Goal: Information Seeking & Learning: Learn about a topic

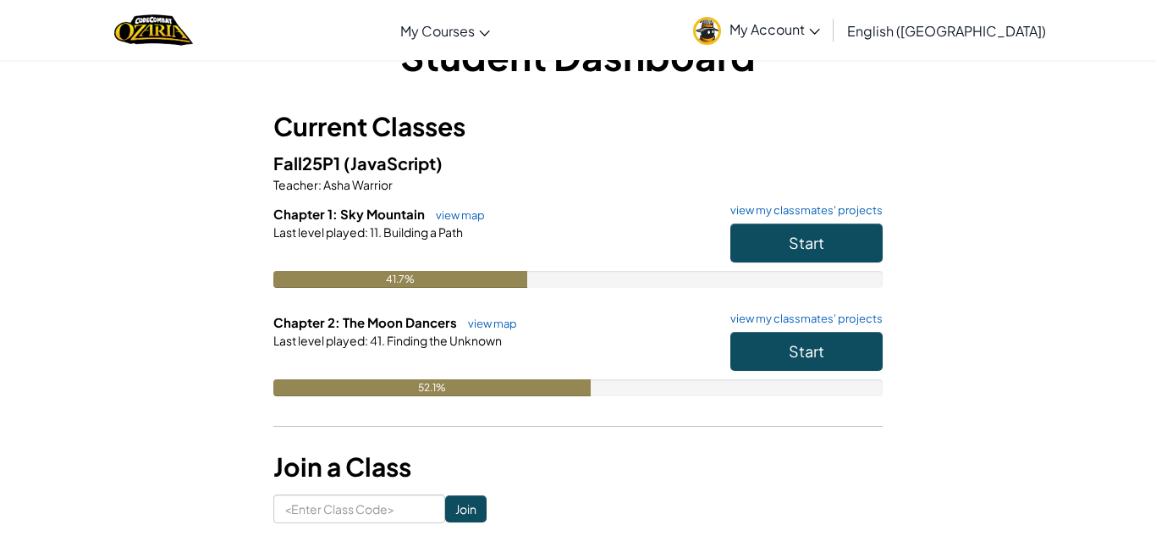
scroll to position [58, 0]
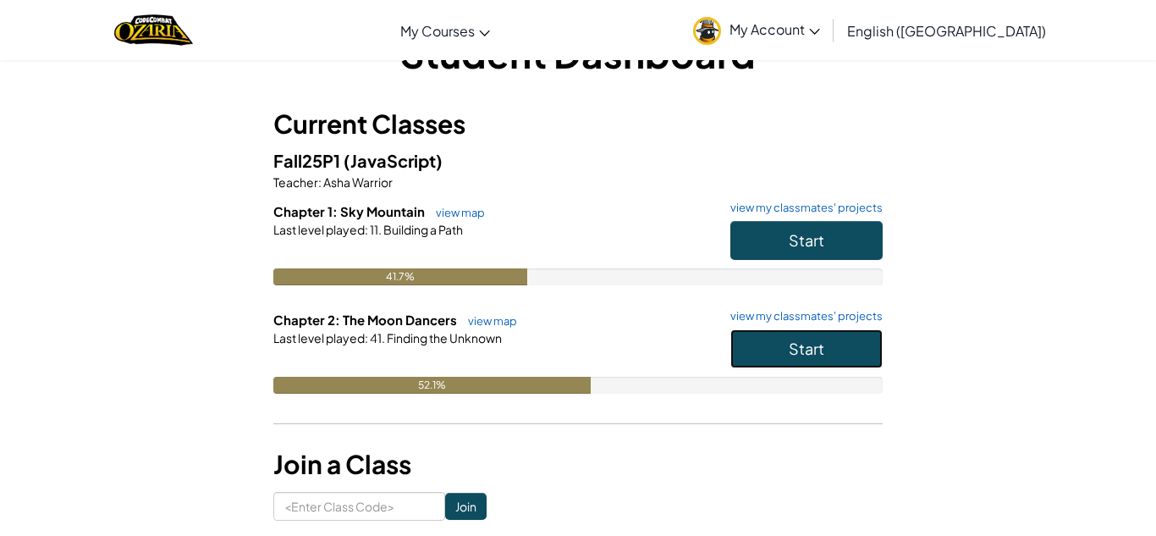
click at [795, 354] on span "Start" at bounding box center [807, 347] width 36 height 19
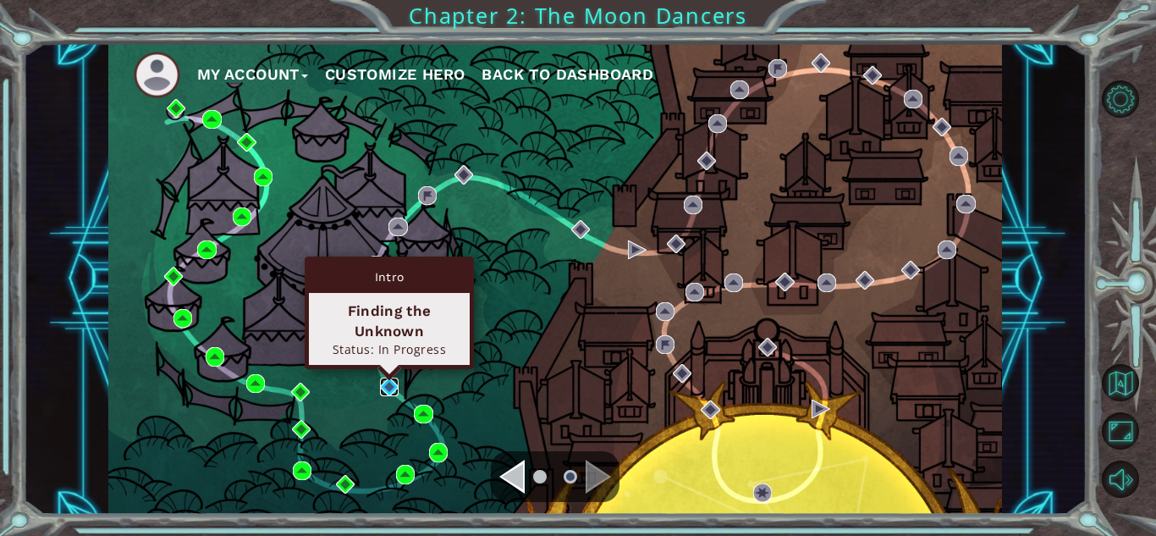
click at [386, 381] on img at bounding box center [389, 386] width 19 height 19
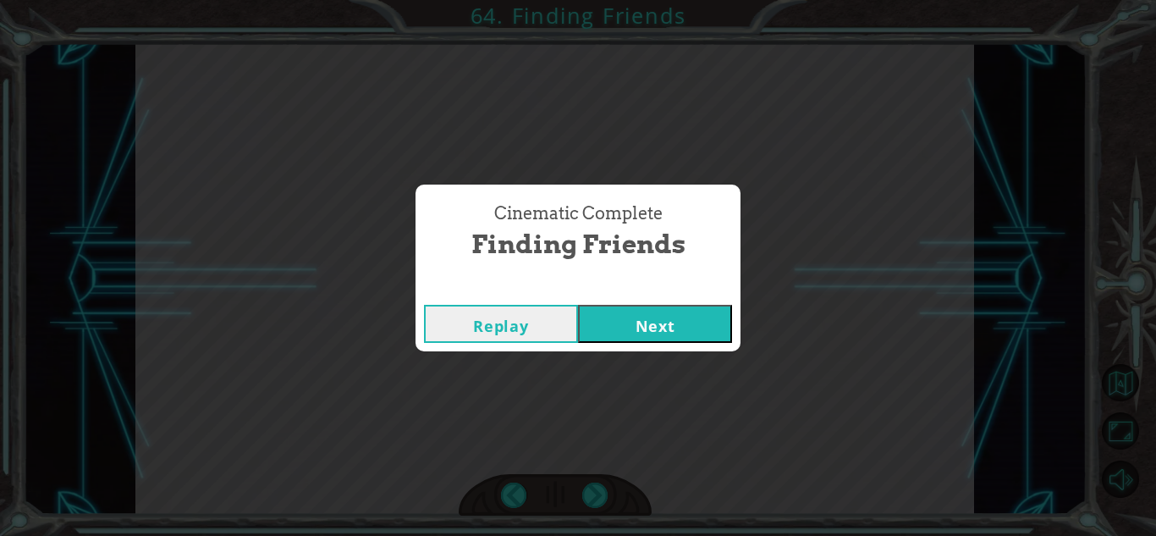
click at [691, 316] on button "Next" at bounding box center [655, 324] width 154 height 38
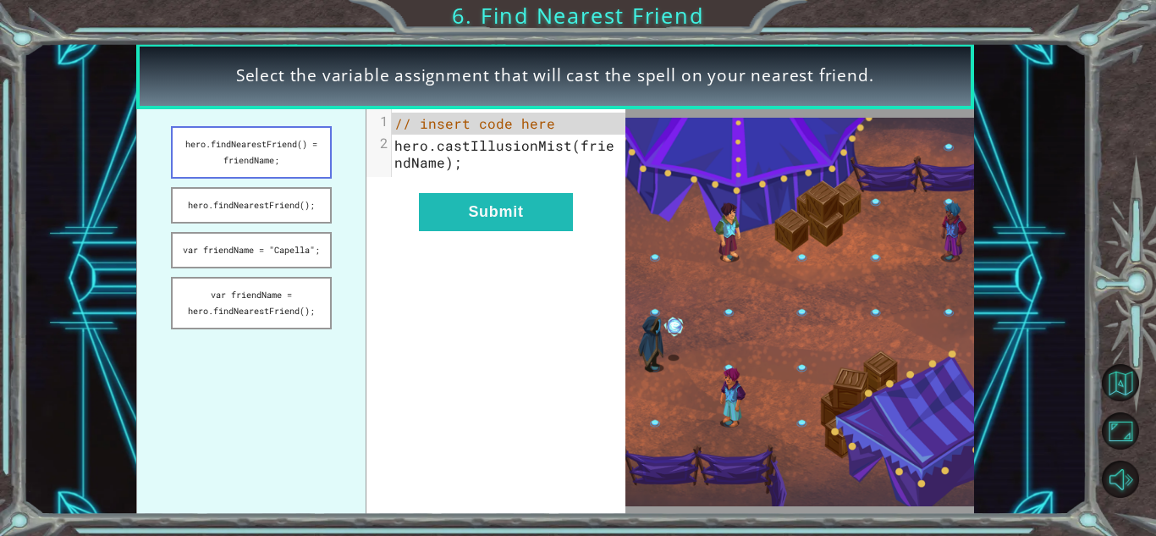
click at [221, 149] on button "hero.findNearestFriend() = friendName;" at bounding box center [251, 152] width 160 height 52
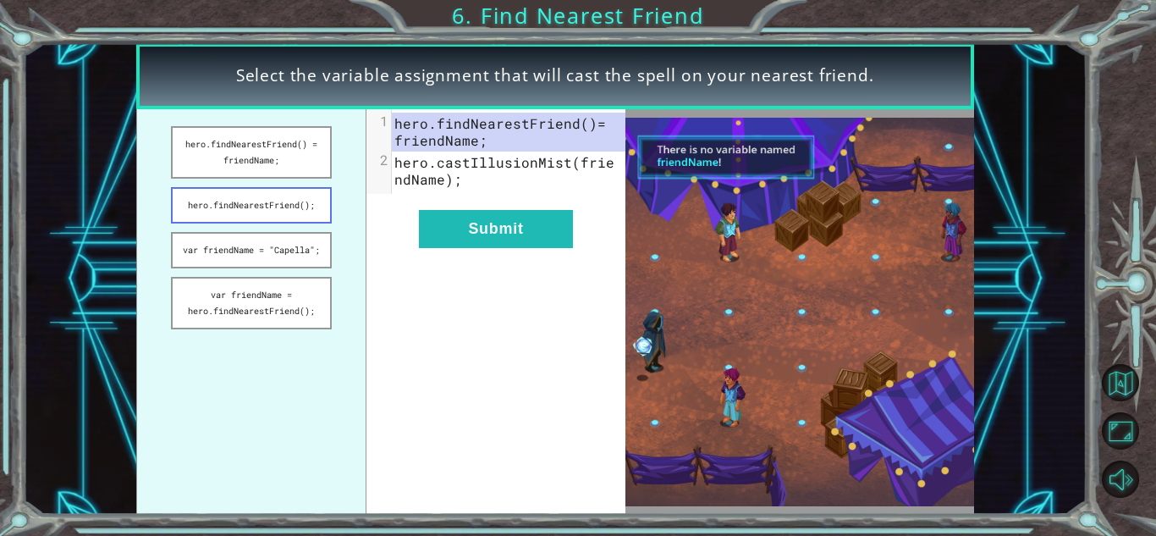
click at [294, 207] on button "hero.findNearestFriend();" at bounding box center [251, 205] width 160 height 36
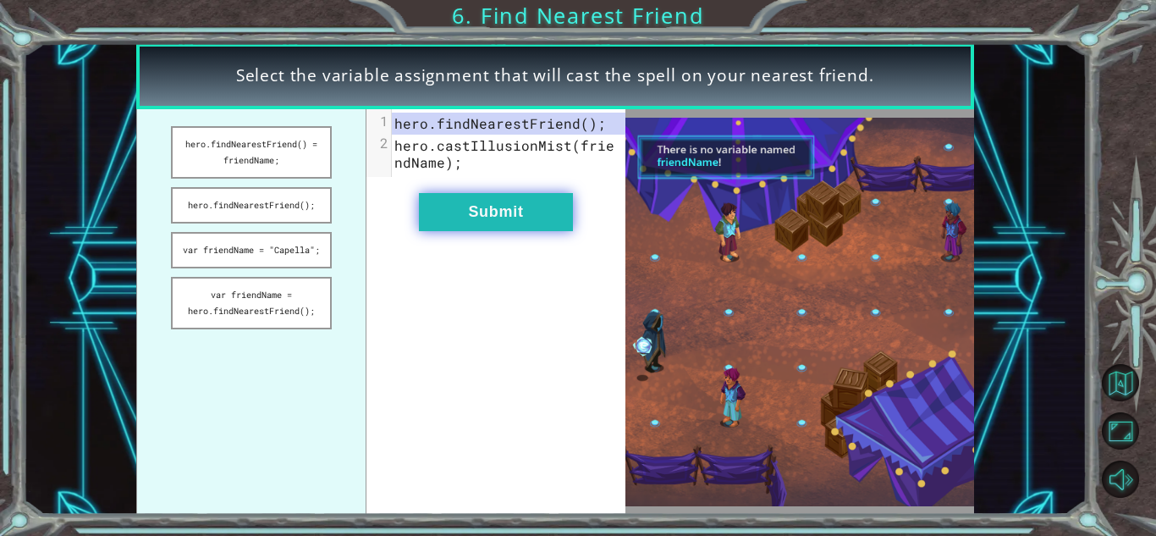
click at [462, 220] on button "Submit" at bounding box center [496, 212] width 154 height 38
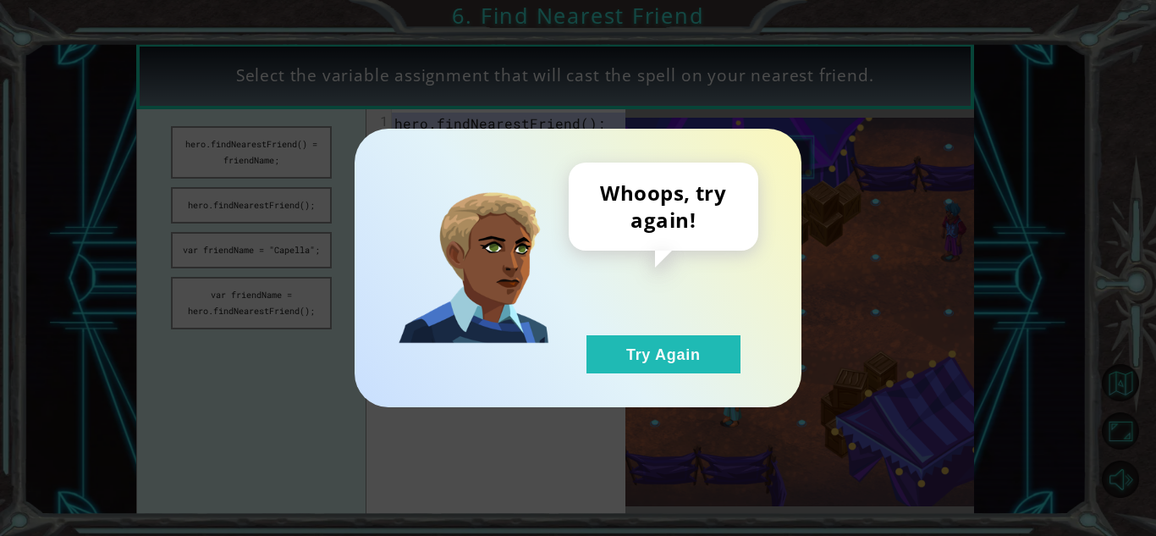
click at [653, 373] on div "Whoops, try again! Try Again" at bounding box center [578, 268] width 447 height 278
click at [649, 363] on button "Try Again" at bounding box center [663, 354] width 154 height 38
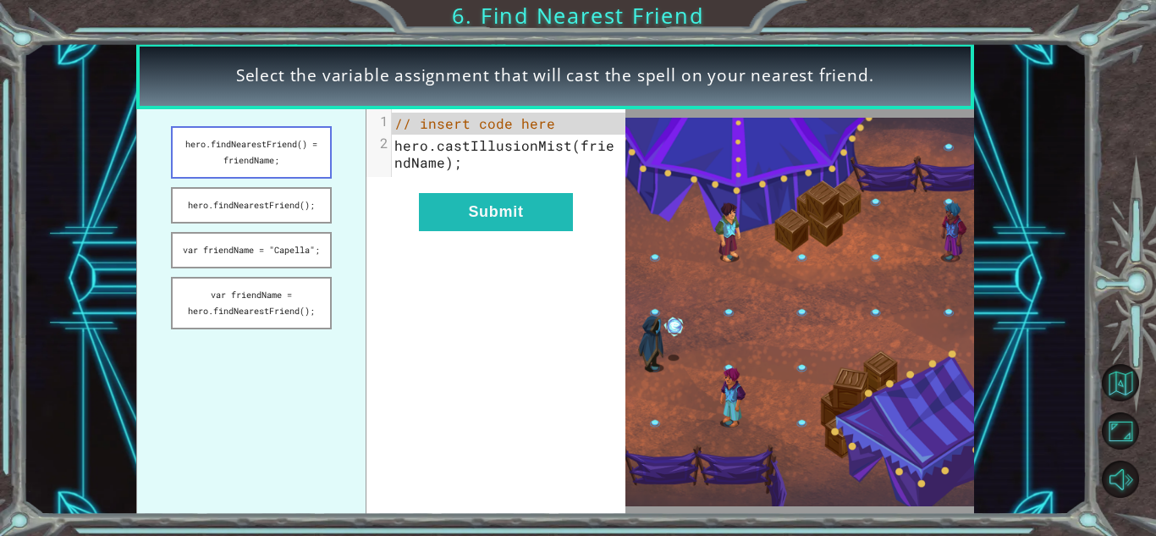
click at [317, 169] on button "hero.findNearestFriend() = friendName;" at bounding box center [251, 152] width 160 height 52
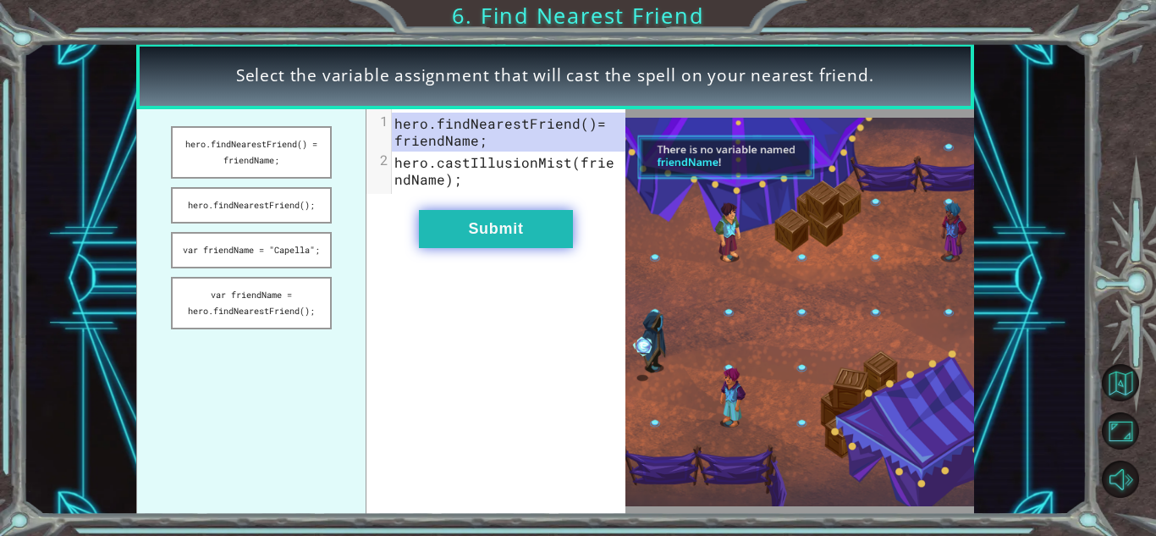
click at [453, 218] on button "Submit" at bounding box center [496, 229] width 154 height 38
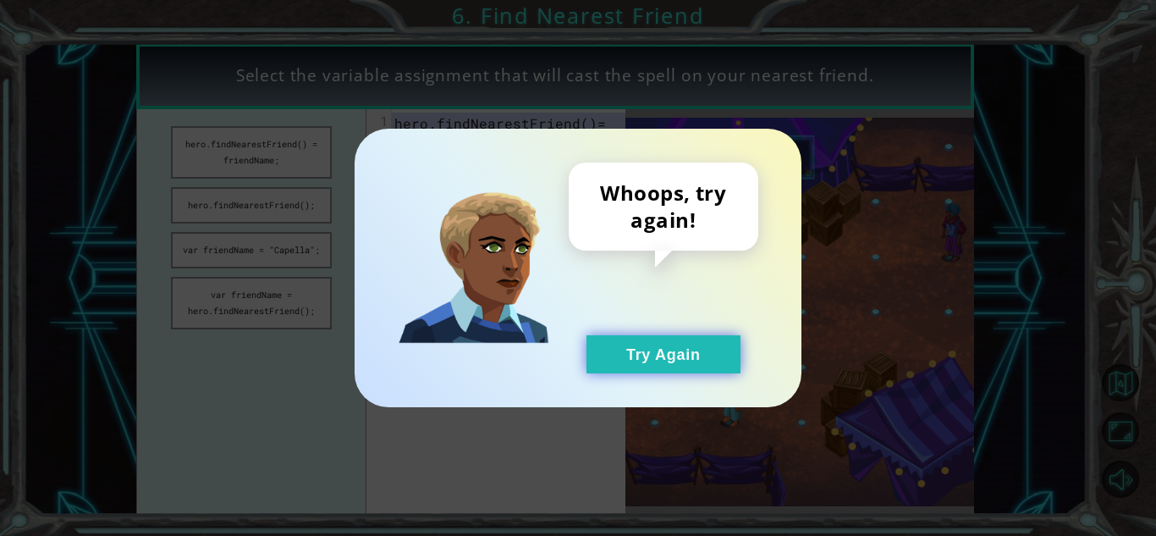
click at [693, 371] on button "Try Again" at bounding box center [663, 354] width 154 height 38
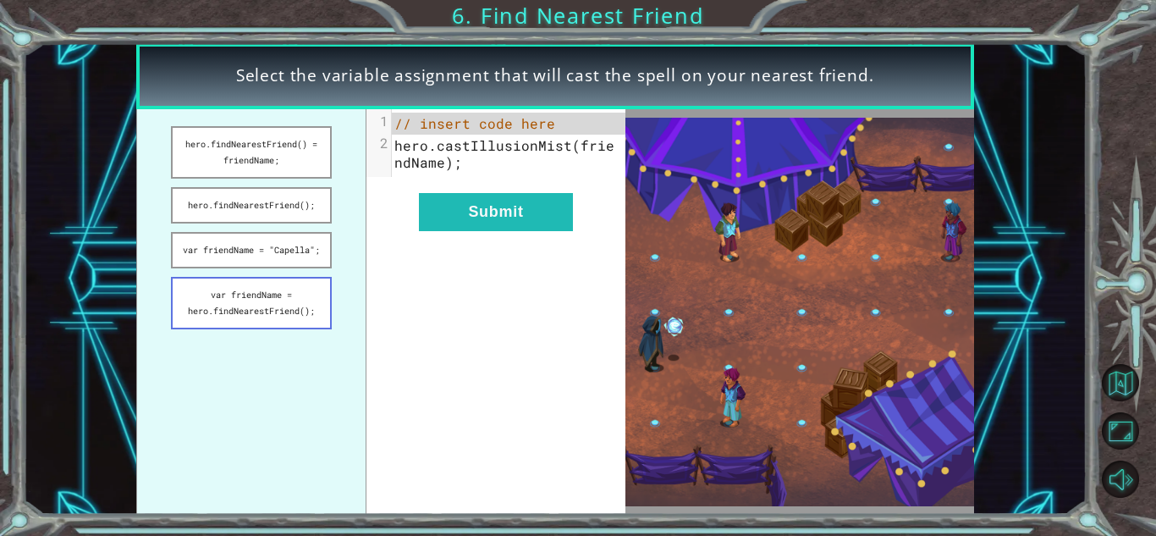
click at [305, 316] on button "var friendName = hero.findNearestFriend();" at bounding box center [251, 303] width 160 height 52
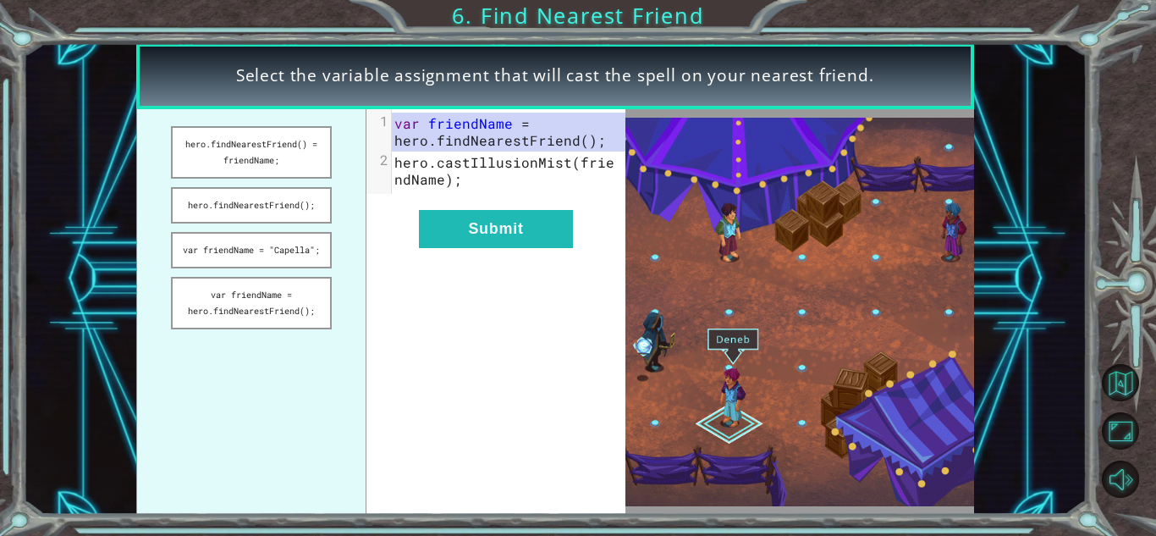
click at [476, 248] on div "xxxxxxxxxx 2 1 var friendName = hero . findNearestFriend (); 2 hero . castIllus…" at bounding box center [495, 311] width 259 height 405
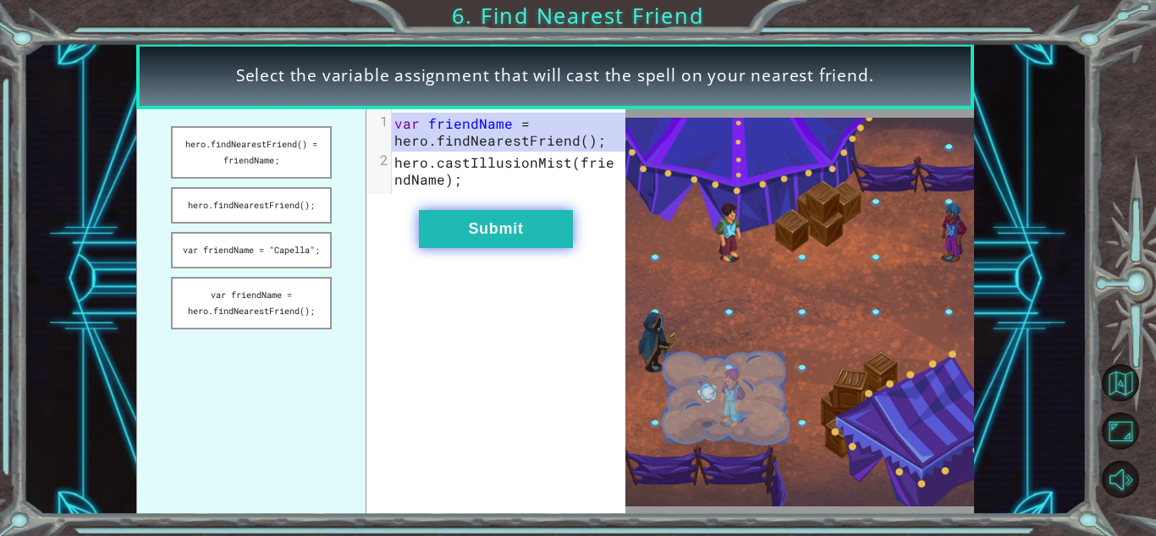
click at [465, 239] on button "Submit" at bounding box center [496, 229] width 154 height 38
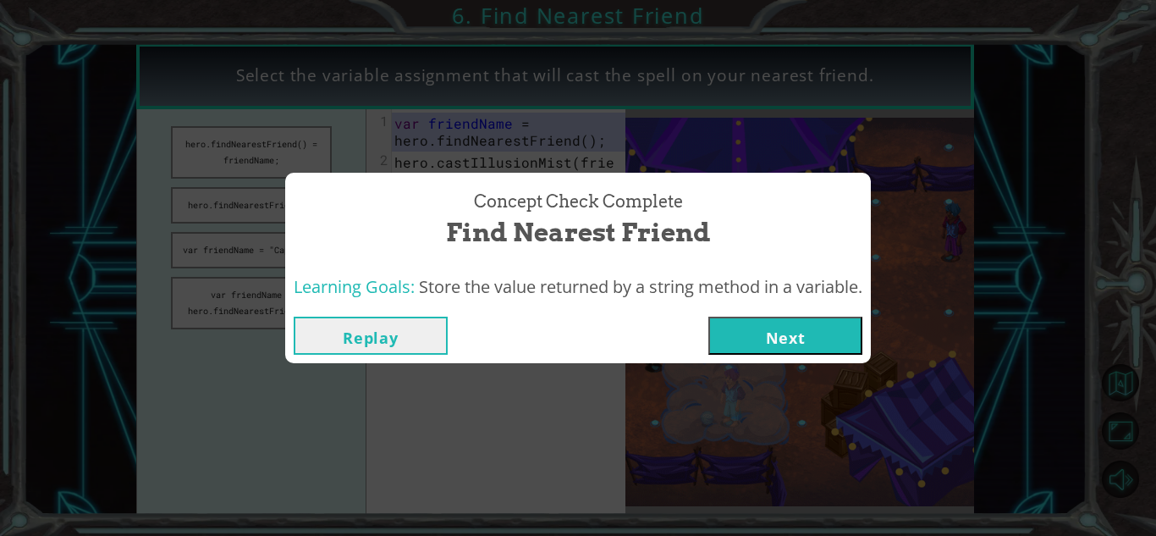
click at [781, 343] on button "Next" at bounding box center [785, 335] width 154 height 38
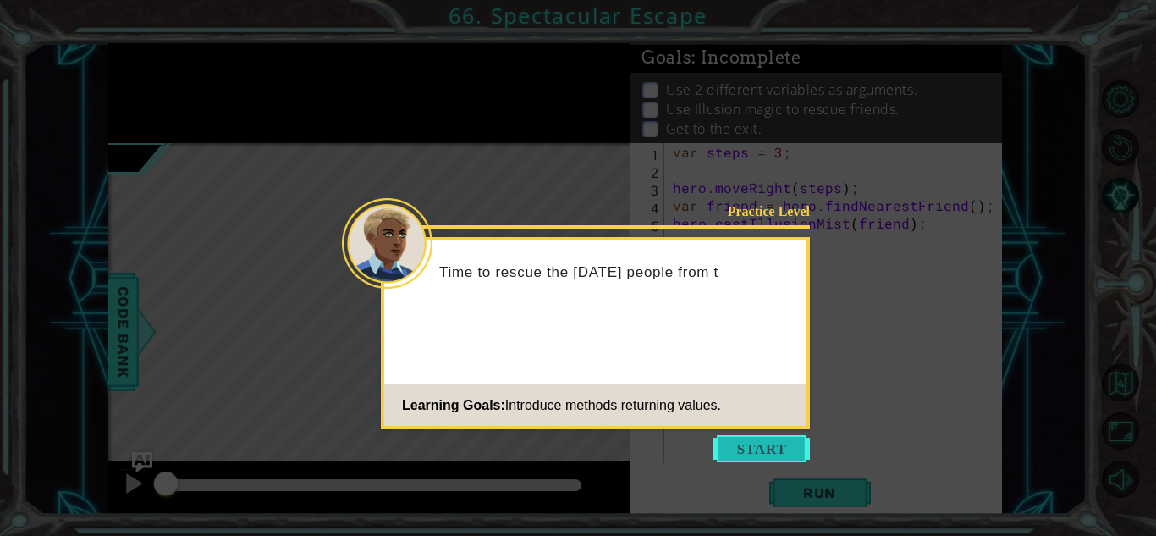
click at [778, 446] on button "Start" at bounding box center [761, 448] width 96 height 27
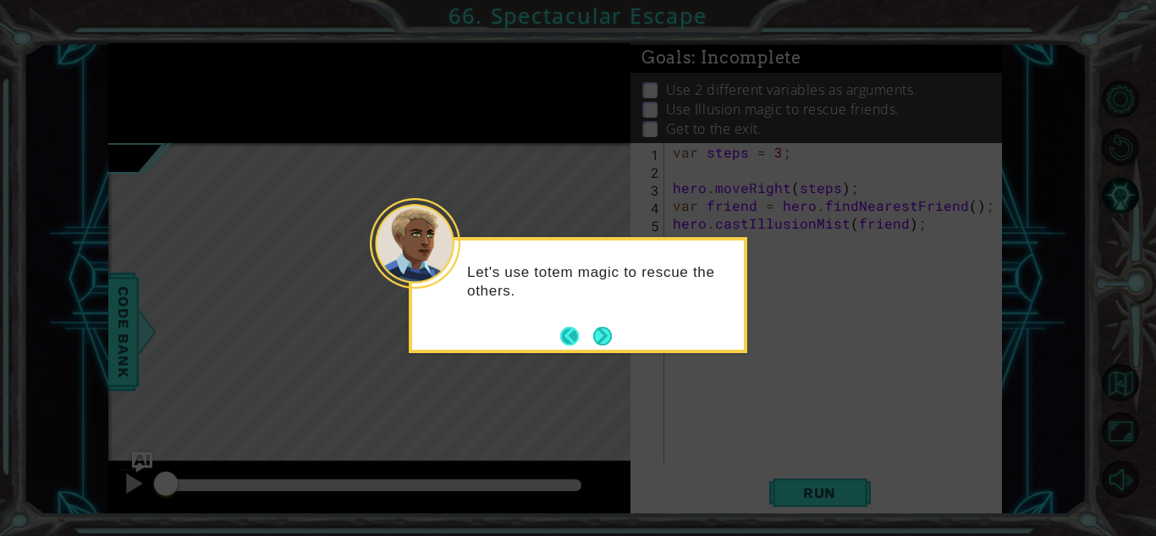
click at [591, 332] on button "Back" at bounding box center [576, 336] width 33 height 19
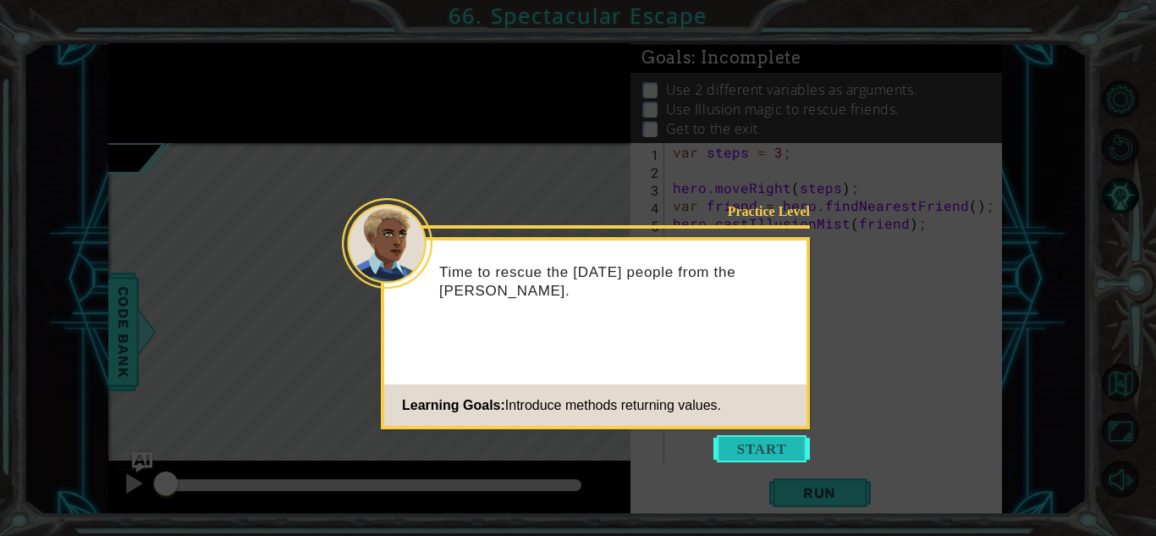
click at [794, 454] on button "Start" at bounding box center [761, 448] width 96 height 27
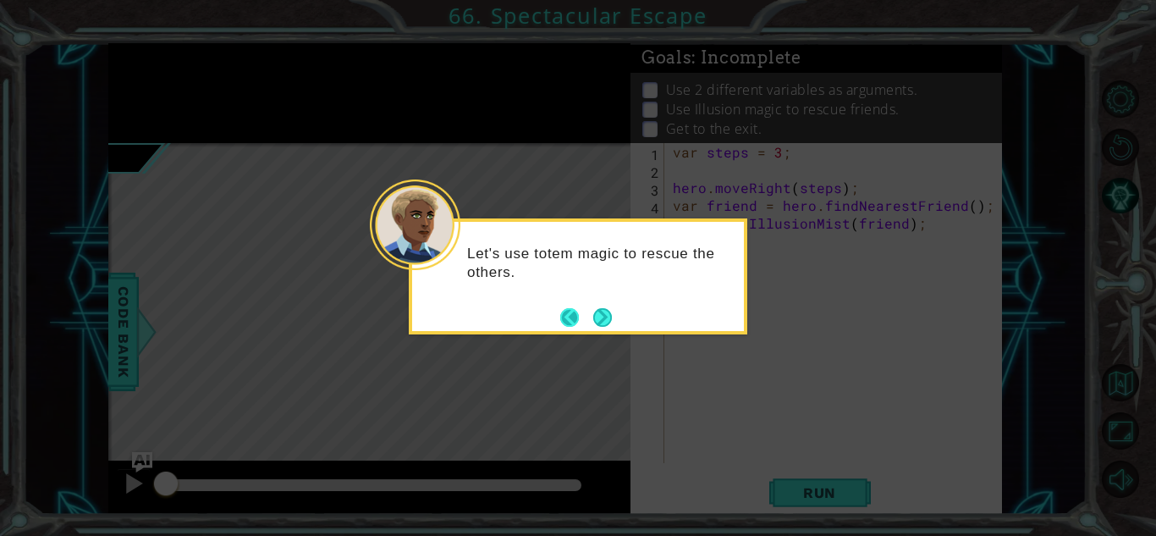
click at [582, 310] on button "Back" at bounding box center [576, 317] width 33 height 19
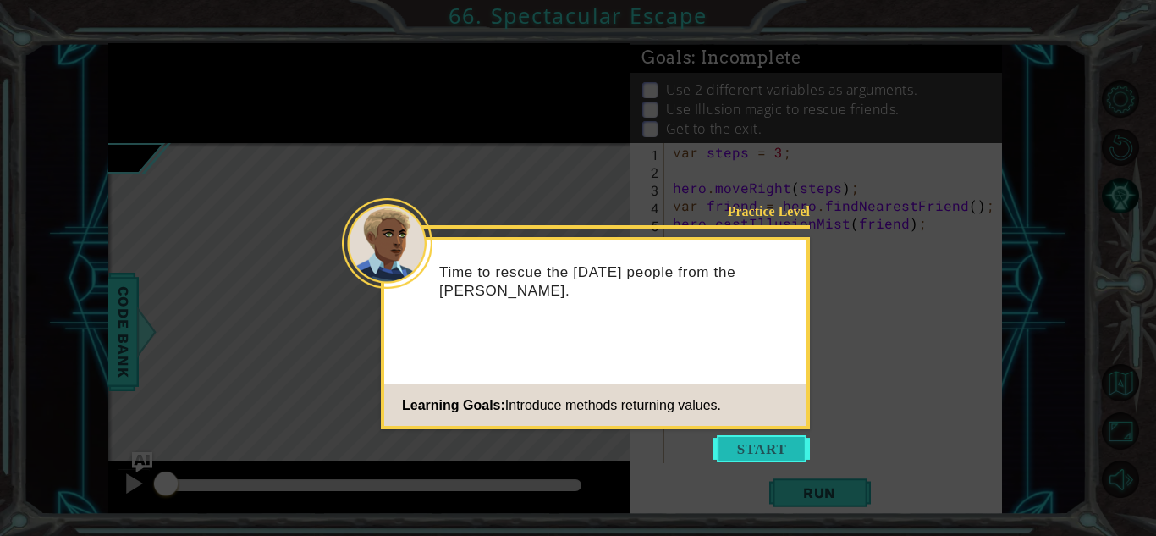
click at [743, 454] on button "Start" at bounding box center [761, 448] width 96 height 27
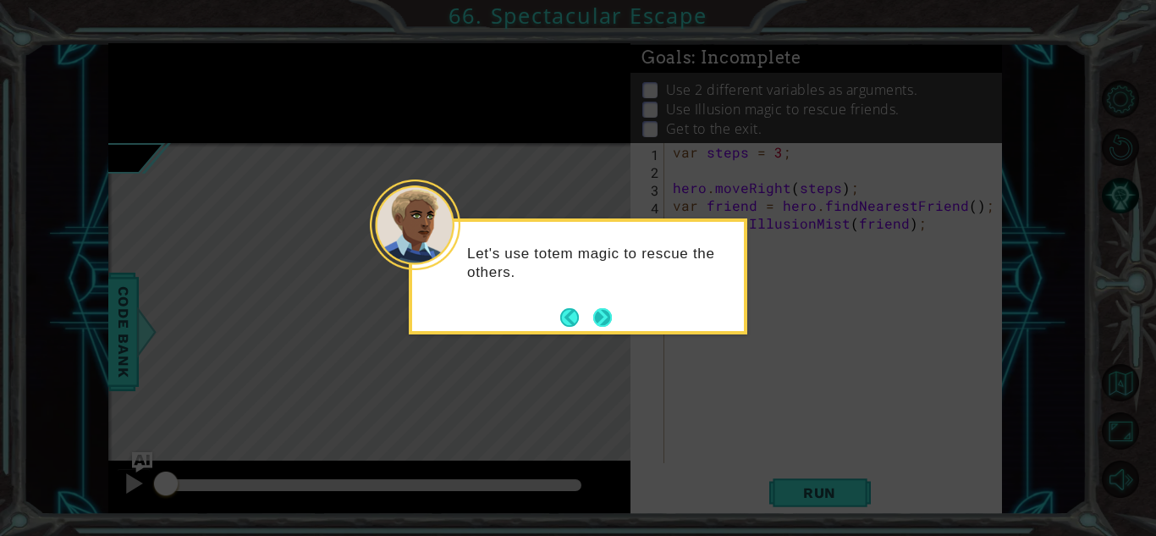
click at [606, 322] on button "Next" at bounding box center [602, 317] width 19 height 19
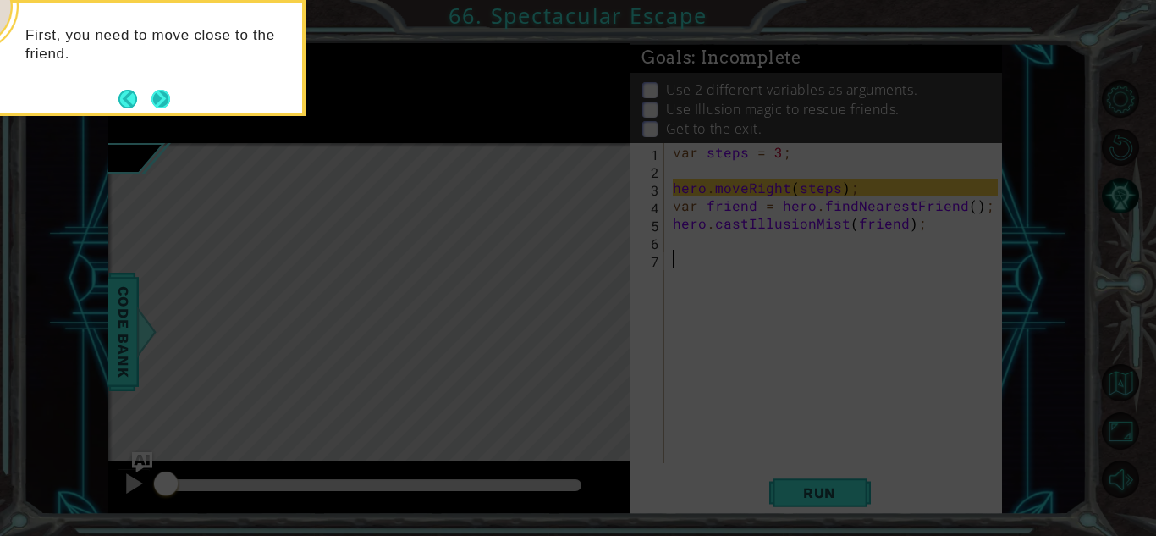
click at [162, 104] on button "Next" at bounding box center [160, 99] width 19 height 19
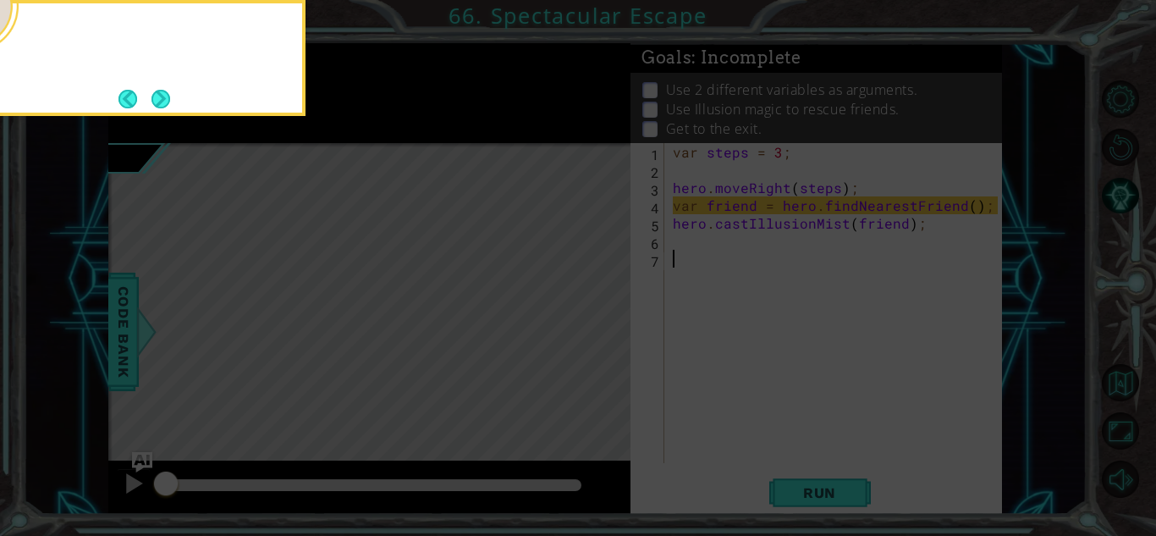
click at [162, 104] on button "Next" at bounding box center [160, 99] width 19 height 19
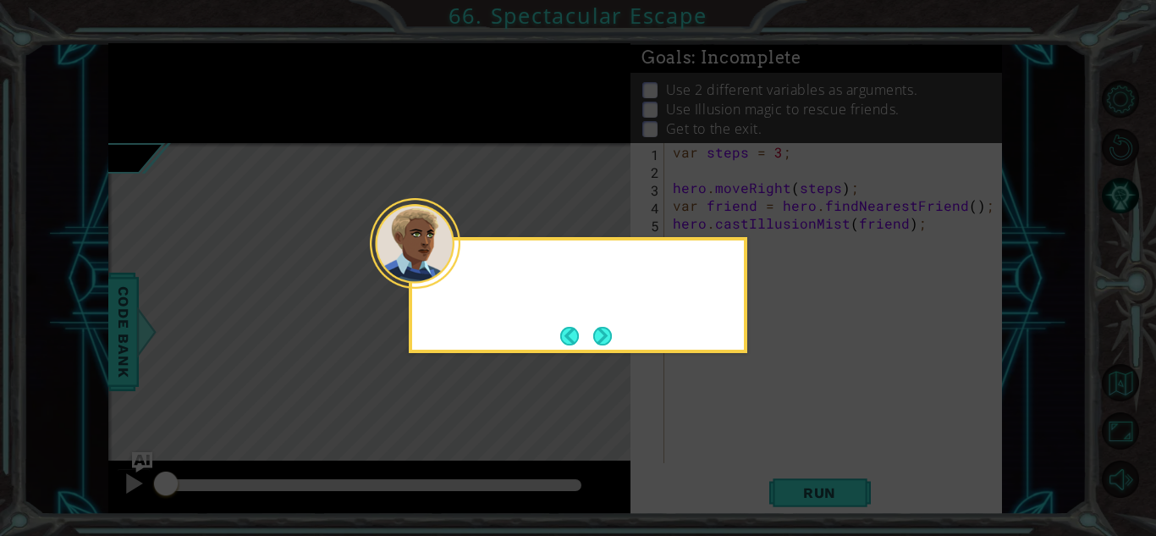
click at [162, 104] on icon at bounding box center [578, 268] width 1156 height 536
click at [599, 340] on button "Next" at bounding box center [602, 336] width 19 height 19
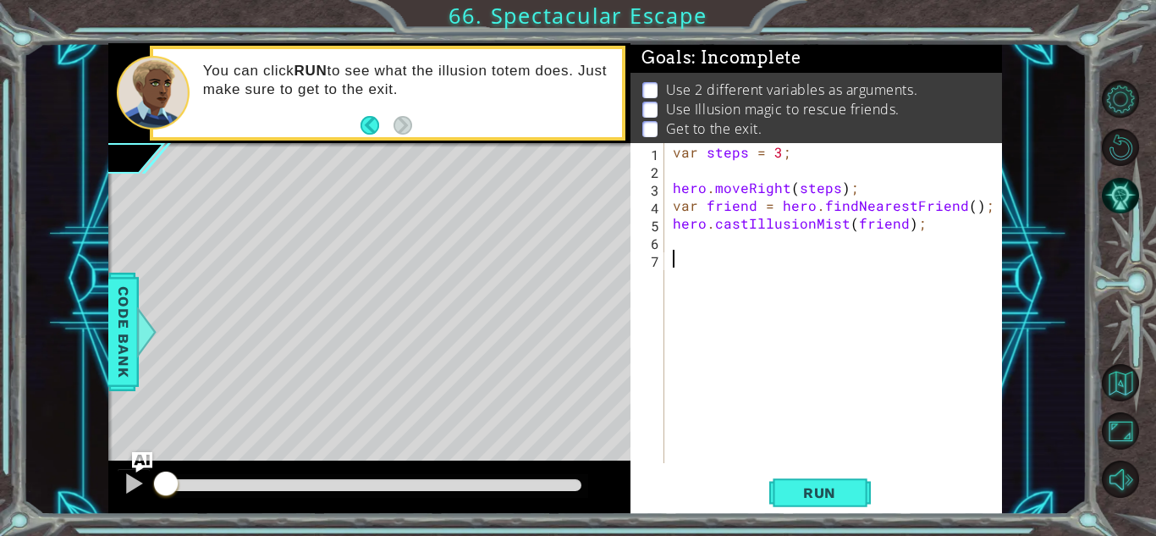
click at [679, 177] on div "var steps = 3 ; hero . moveRight ( steps ) ; var friend = hero . findNearestFri…" at bounding box center [837, 320] width 337 height 355
click at [701, 251] on div "var steps = 3 ; hero . moveRight ( steps ) ; var friend = hero . findNearestFri…" at bounding box center [837, 320] width 337 height 355
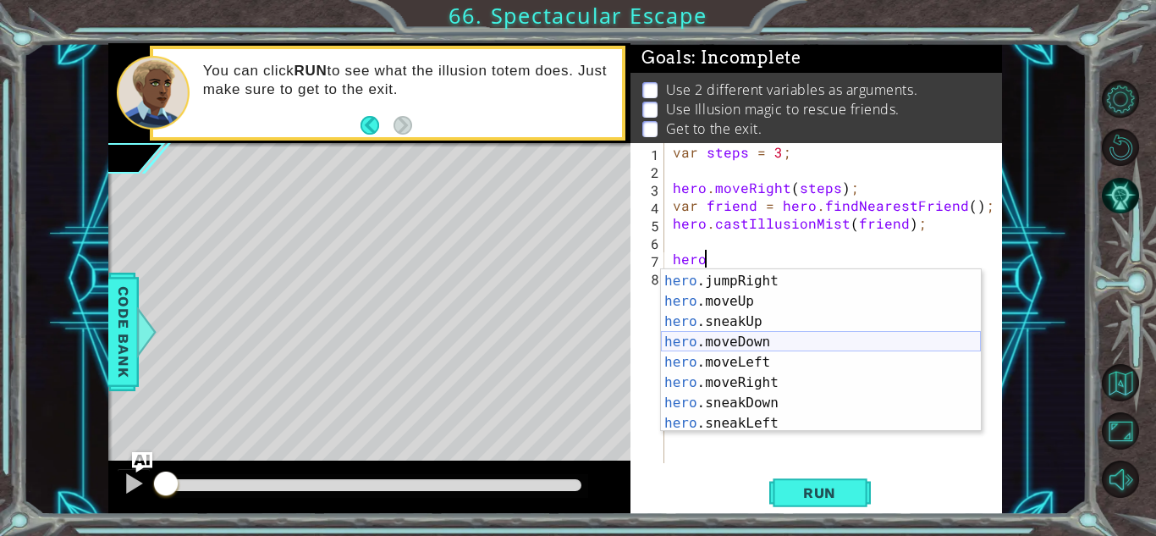
scroll to position [82, 0]
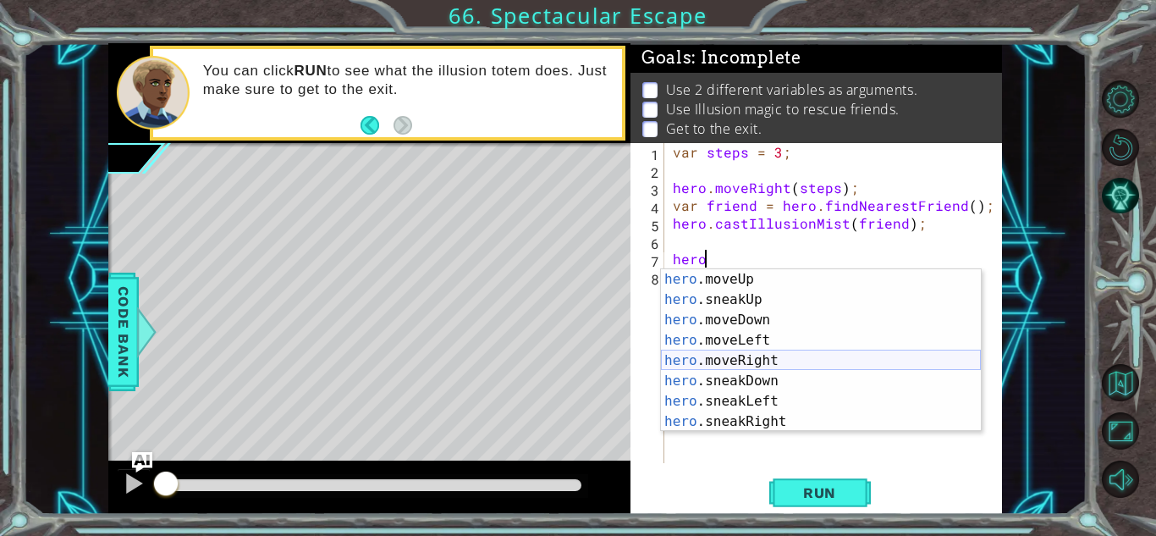
click at [764, 360] on div "hero .moveUp press enter hero .sneakUp press enter hero .moveDown press enter h…" at bounding box center [821, 370] width 320 height 203
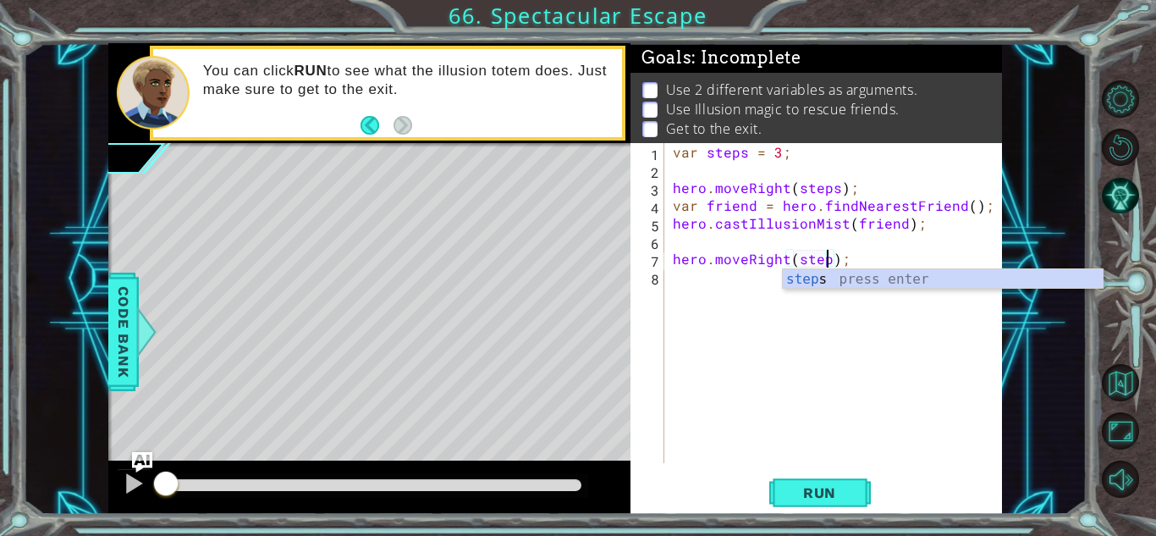
scroll to position [0, 10]
type textarea "hero.moveRight(steps);"
click at [789, 488] on span "Run" at bounding box center [819, 492] width 67 height 17
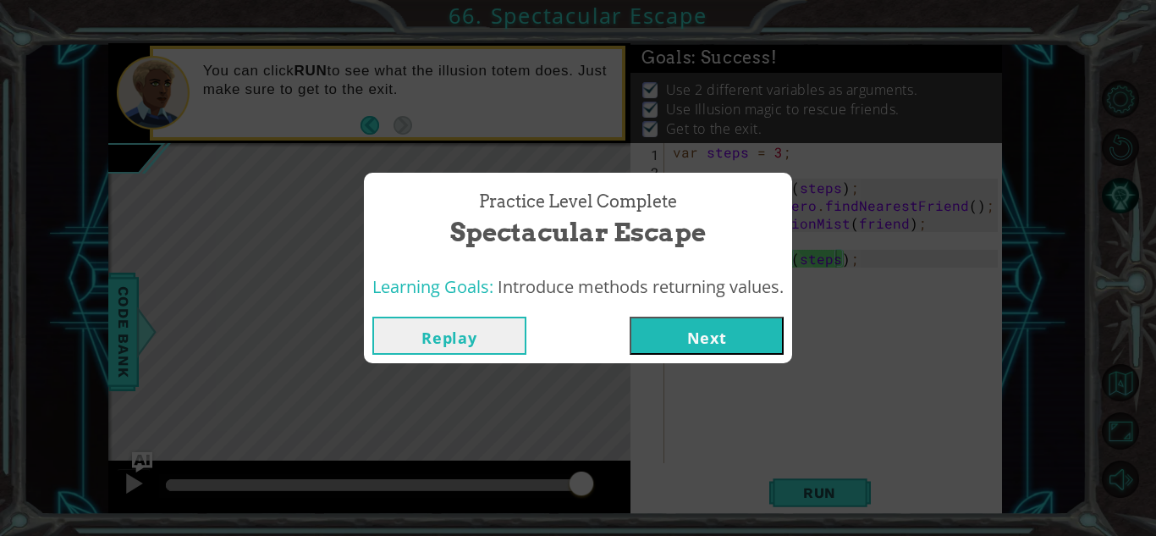
click at [667, 327] on button "Next" at bounding box center [707, 335] width 154 height 38
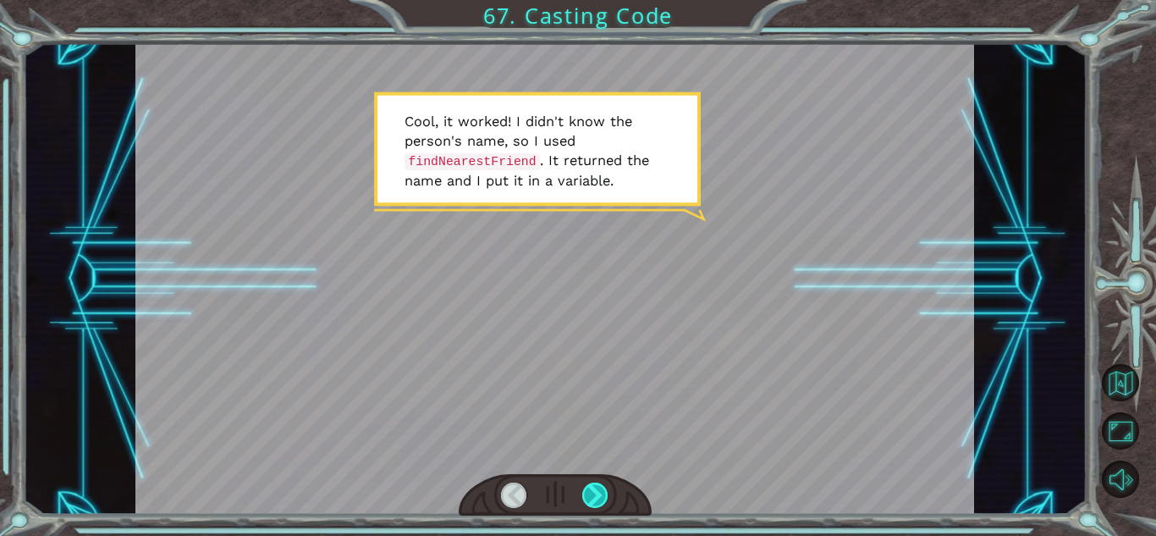
click at [583, 502] on div at bounding box center [595, 494] width 26 height 25
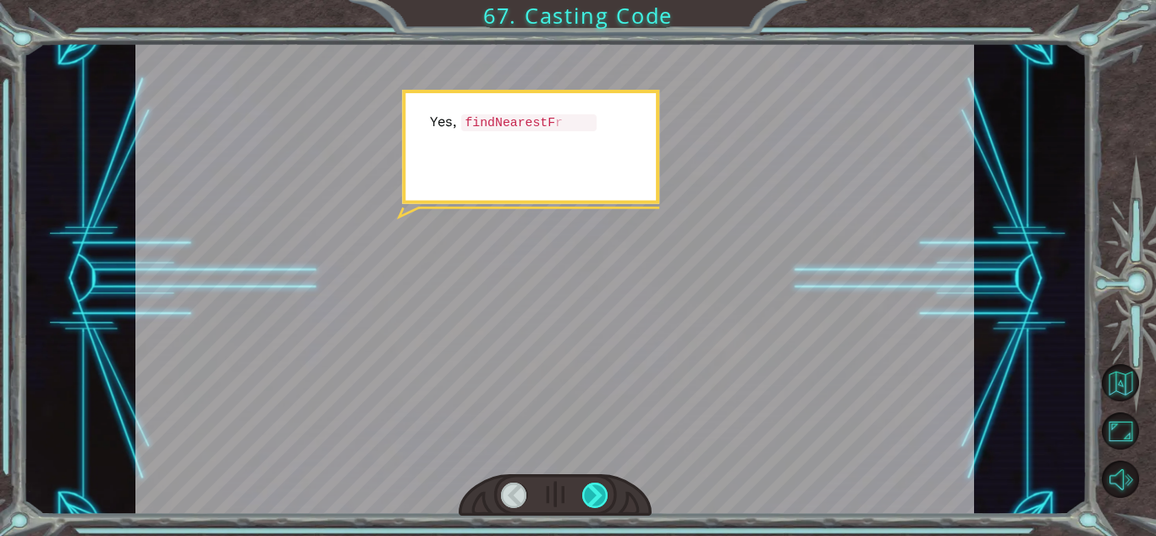
click at [584, 503] on div at bounding box center [595, 494] width 26 height 25
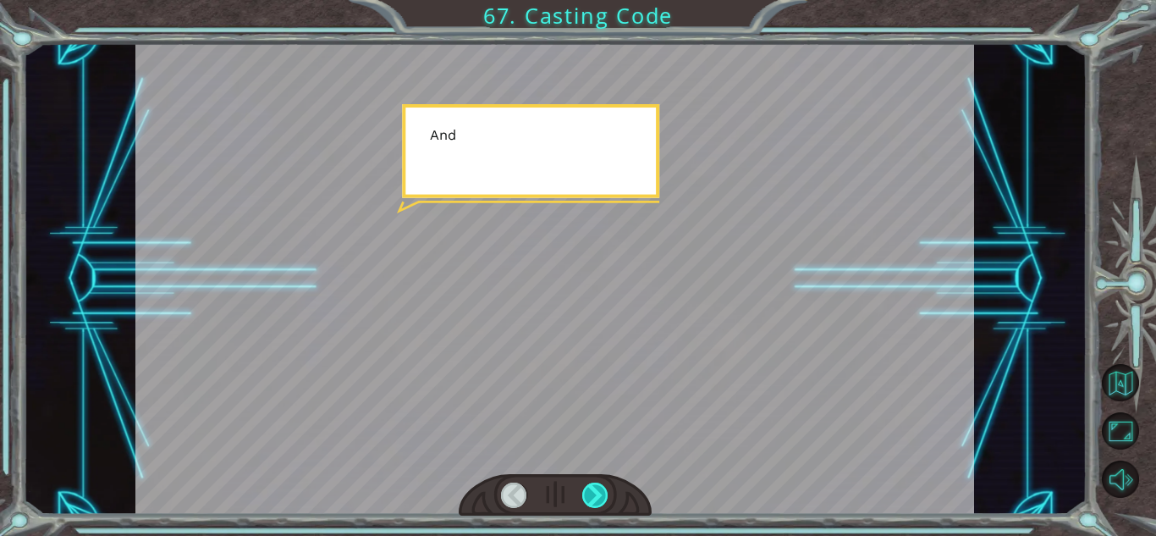
click at [584, 503] on div at bounding box center [595, 494] width 26 height 25
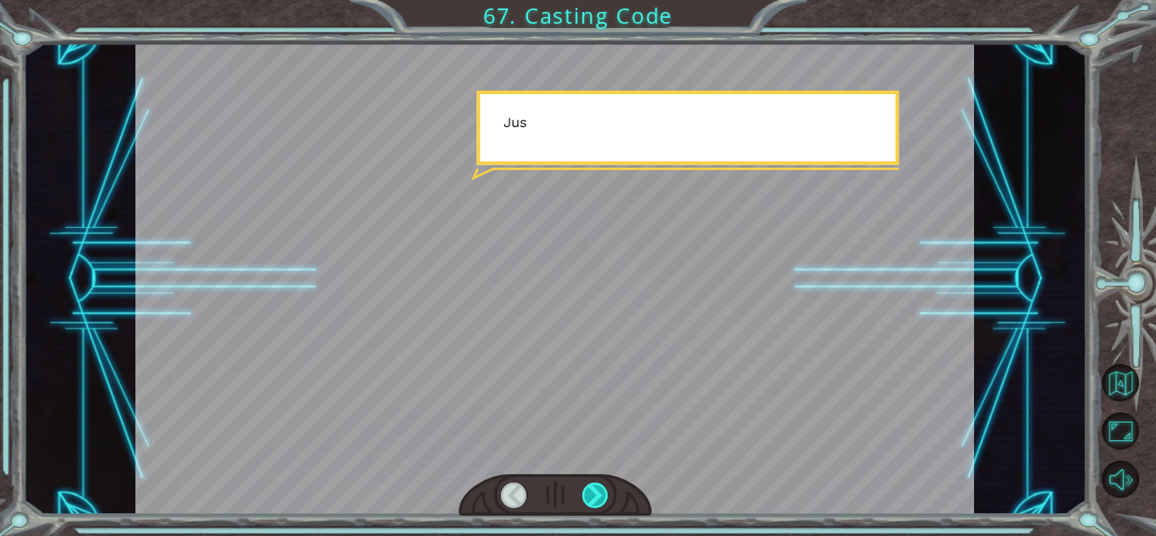
click at [584, 503] on div at bounding box center [595, 494] width 26 height 25
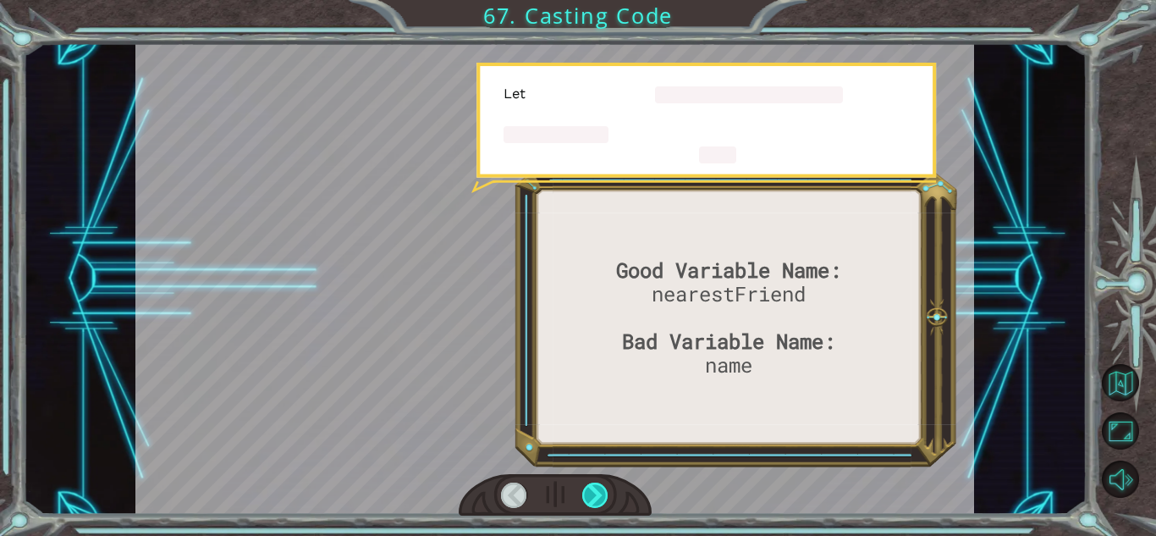
click at [584, 503] on div at bounding box center [595, 494] width 26 height 25
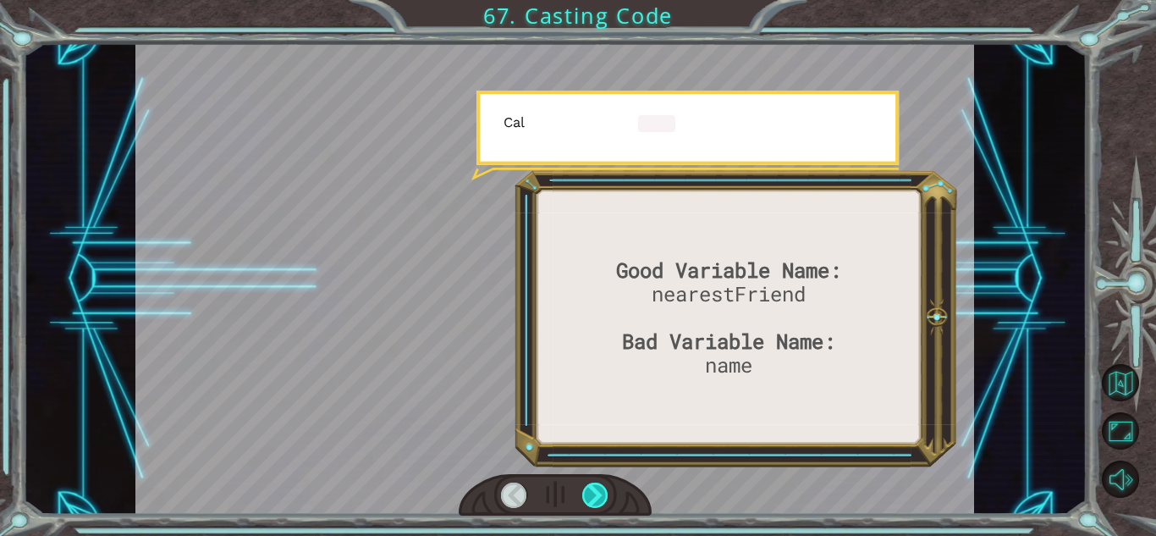
click at [584, 503] on div at bounding box center [595, 494] width 26 height 25
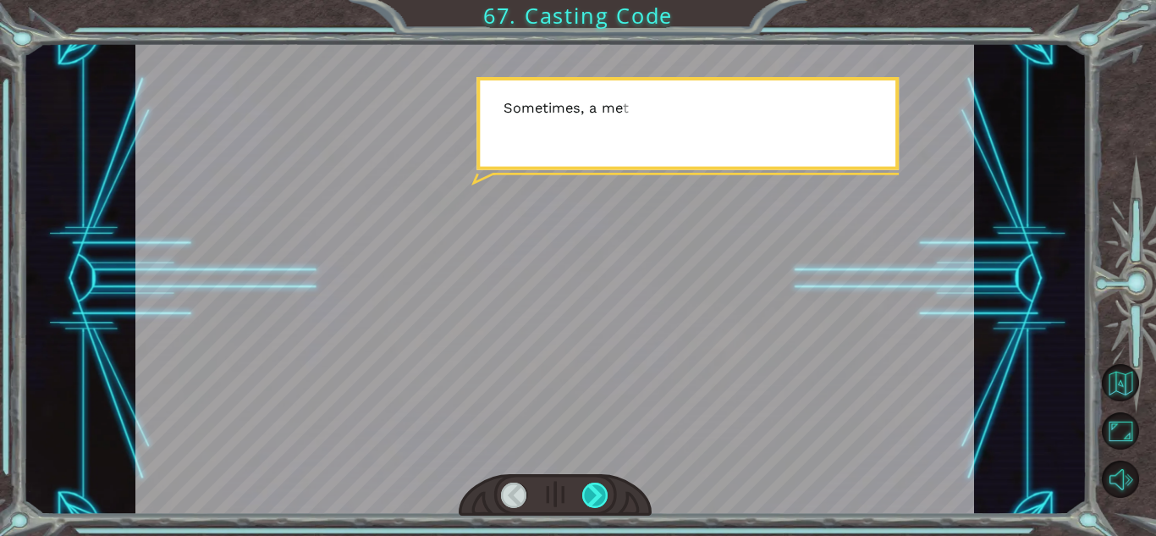
click at [584, 503] on div at bounding box center [595, 494] width 26 height 25
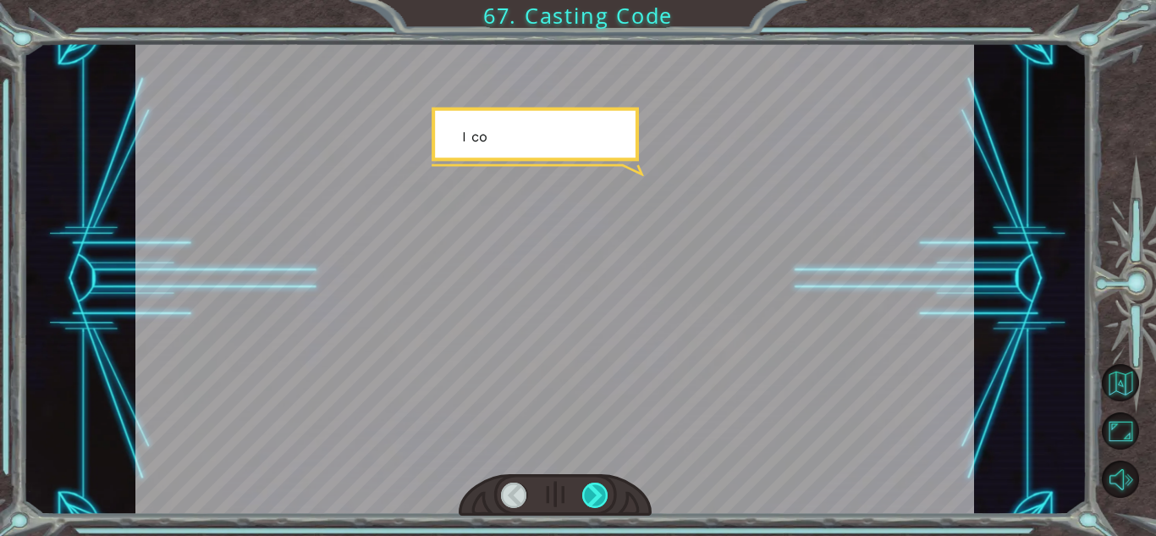
click at [584, 503] on div at bounding box center [595, 494] width 26 height 25
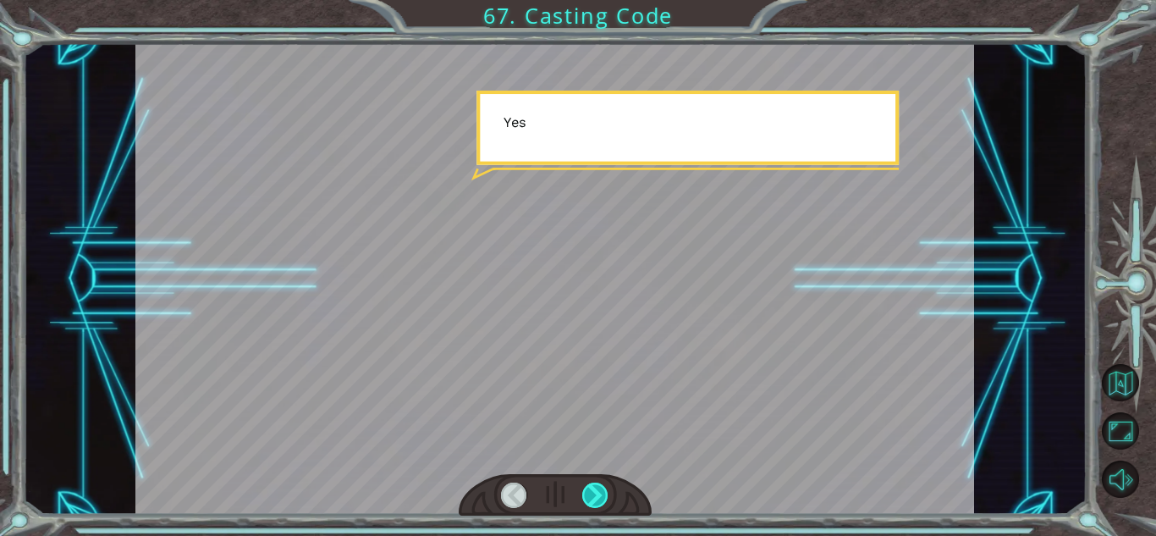
click at [584, 503] on div at bounding box center [595, 494] width 26 height 25
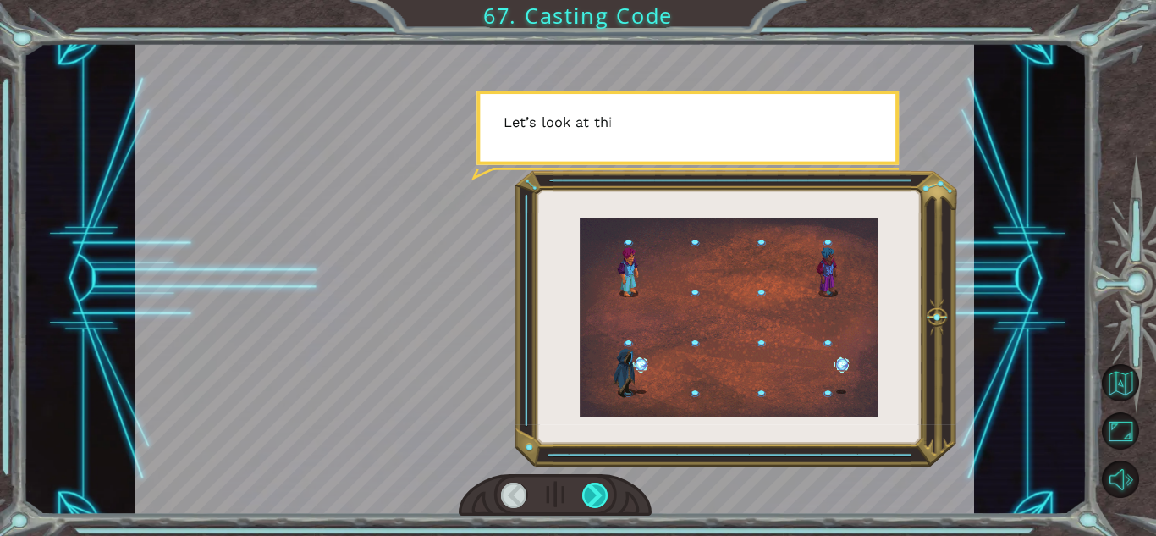
click at [584, 503] on div at bounding box center [595, 494] width 26 height 25
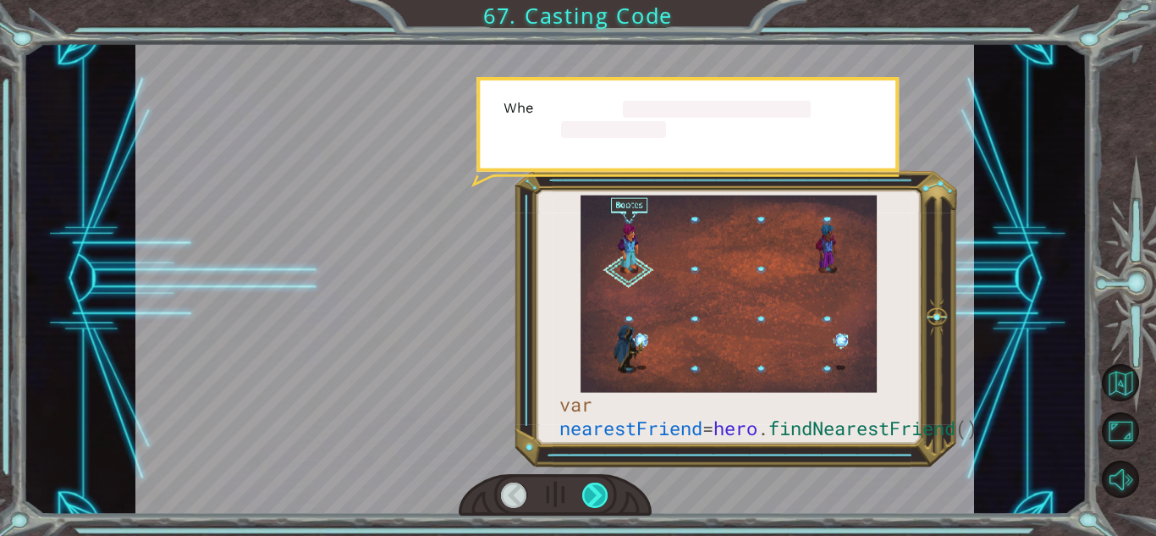
click at [584, 503] on div at bounding box center [595, 494] width 26 height 25
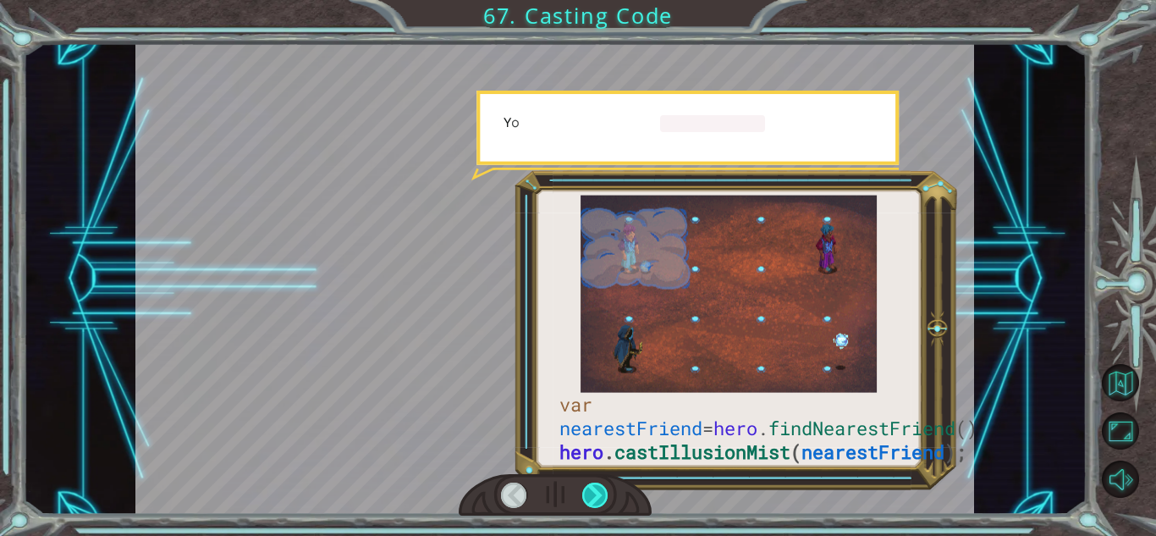
click at [584, 503] on div at bounding box center [595, 494] width 26 height 25
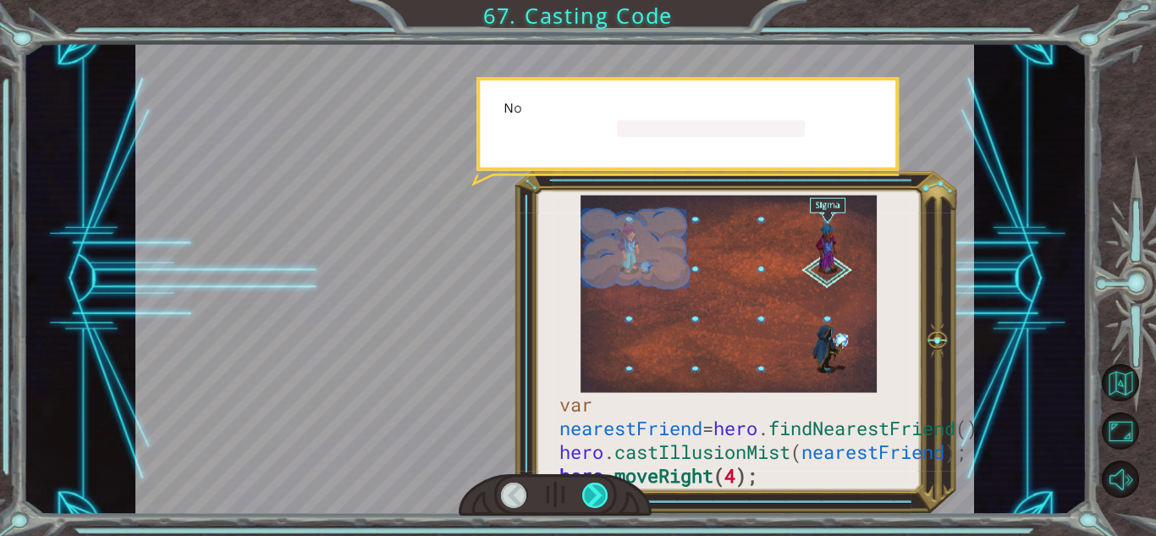
click at [584, 503] on div at bounding box center [595, 494] width 26 height 25
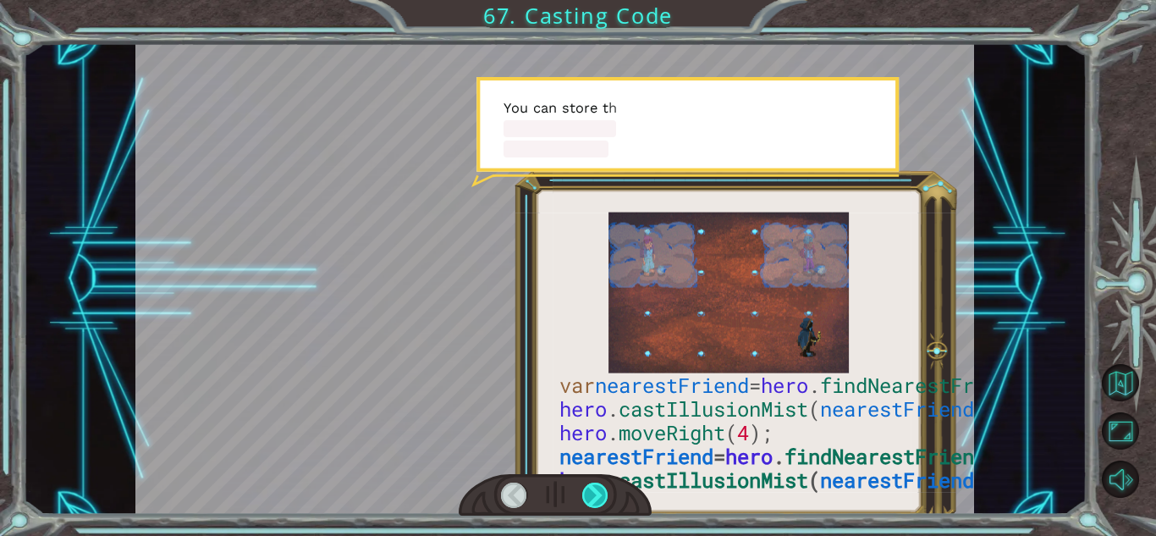
click at [584, 503] on div at bounding box center [595, 494] width 26 height 25
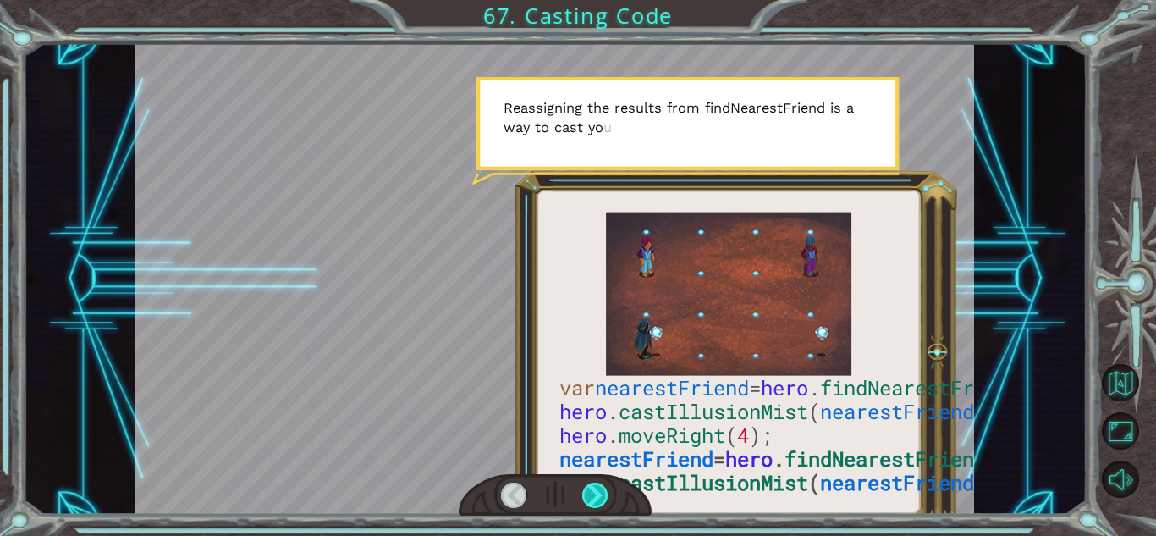
click at [584, 503] on div at bounding box center [595, 494] width 26 height 25
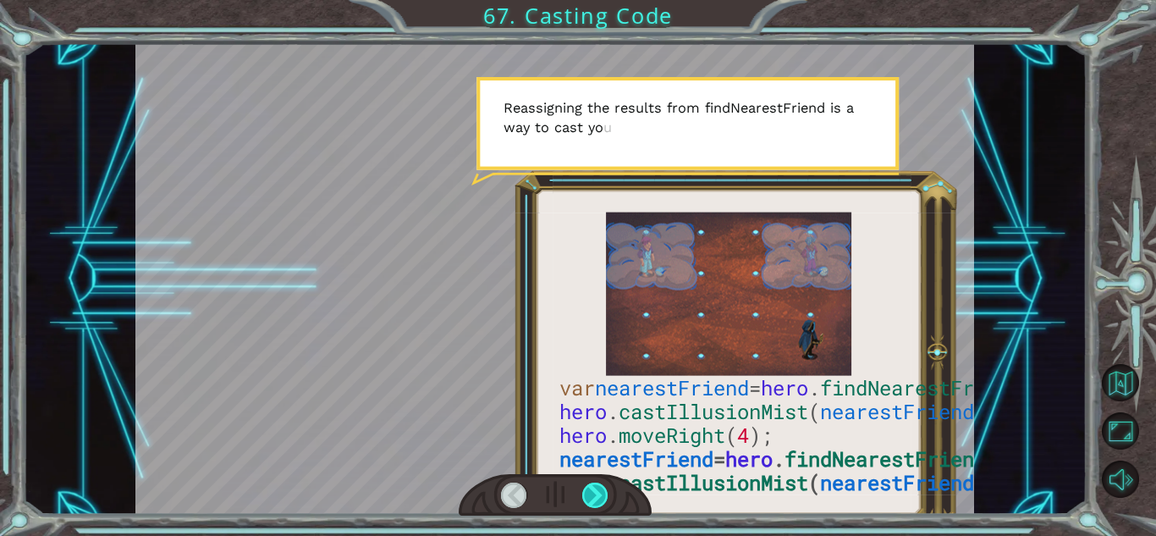
click at [584, 503] on div at bounding box center [595, 494] width 26 height 25
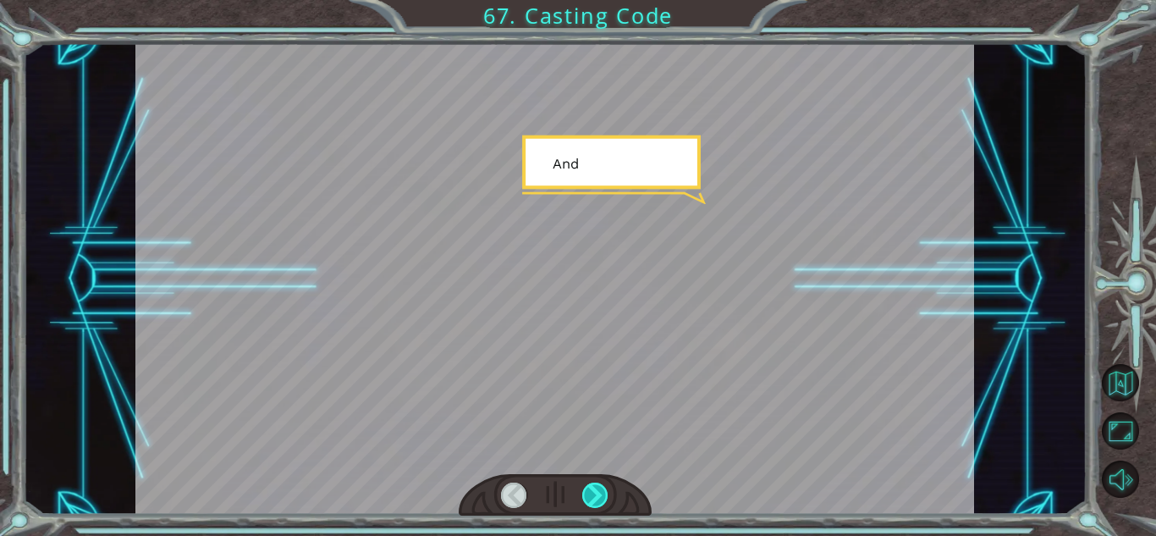
click at [584, 503] on div at bounding box center [595, 494] width 26 height 25
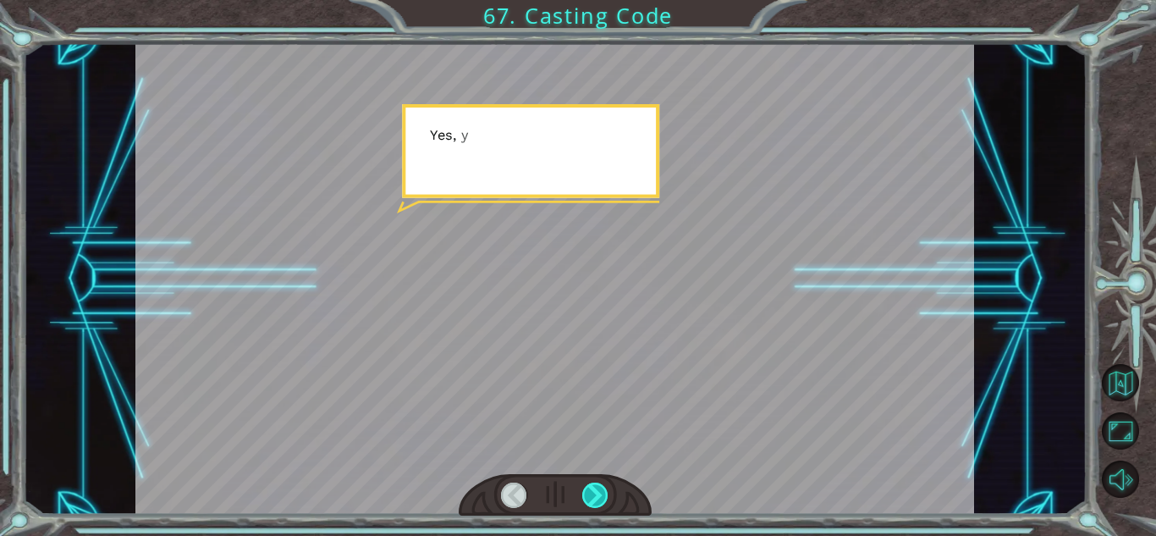
click at [584, 503] on div at bounding box center [595, 494] width 26 height 25
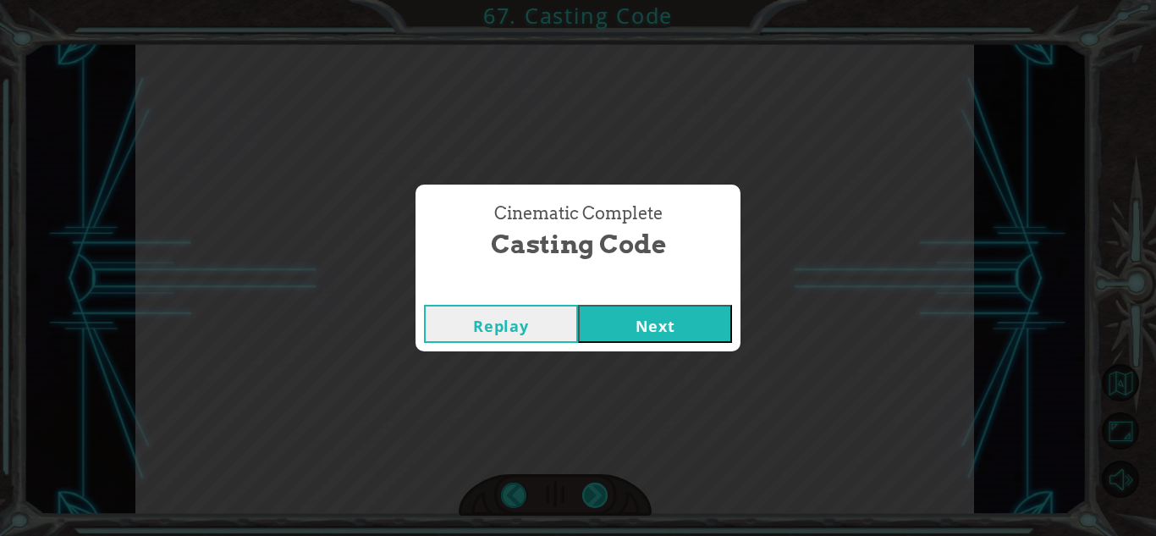
click at [584, 503] on div "Cinematic Complete Casting Code Replay Next" at bounding box center [578, 268] width 1156 height 536
click at [624, 326] on button "Next" at bounding box center [655, 324] width 154 height 38
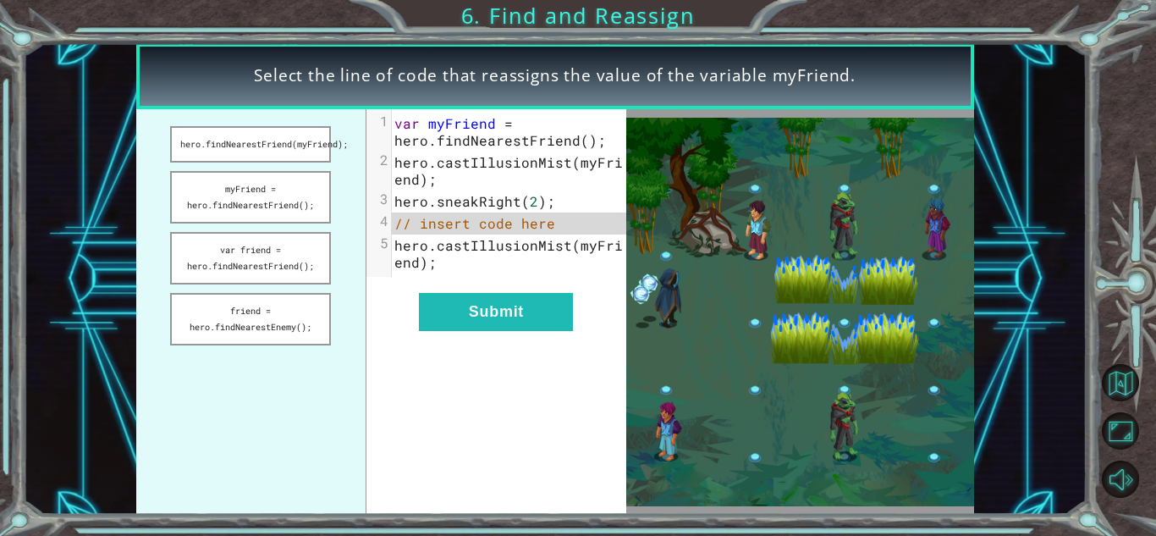
click at [626, 326] on img at bounding box center [800, 312] width 349 height 389
click at [285, 198] on button "myFriend = hero.findNearestFriend();" at bounding box center [250, 197] width 161 height 52
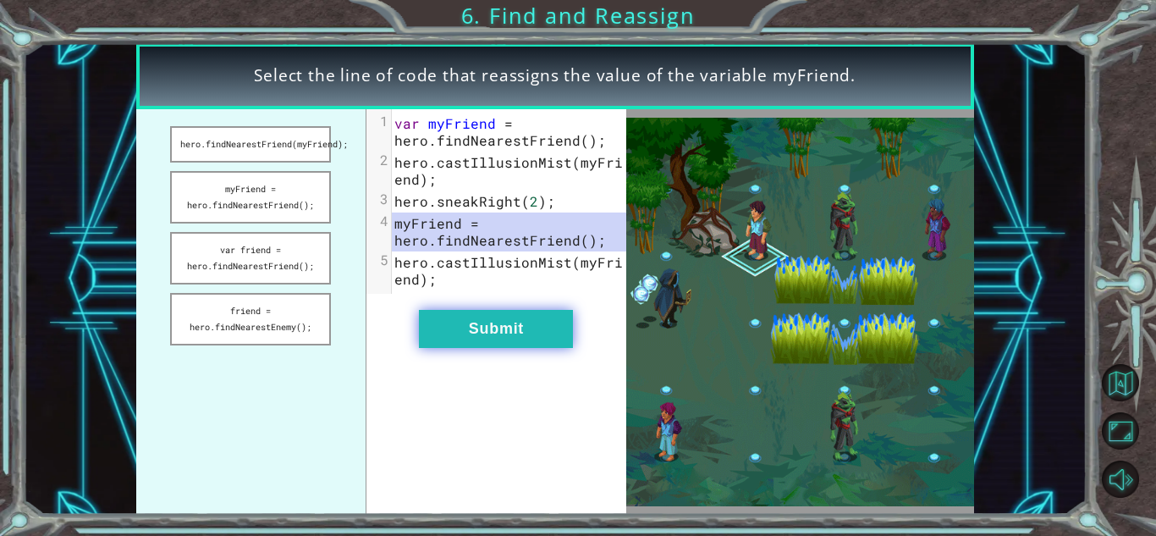
click at [458, 317] on button "Submit" at bounding box center [496, 329] width 154 height 38
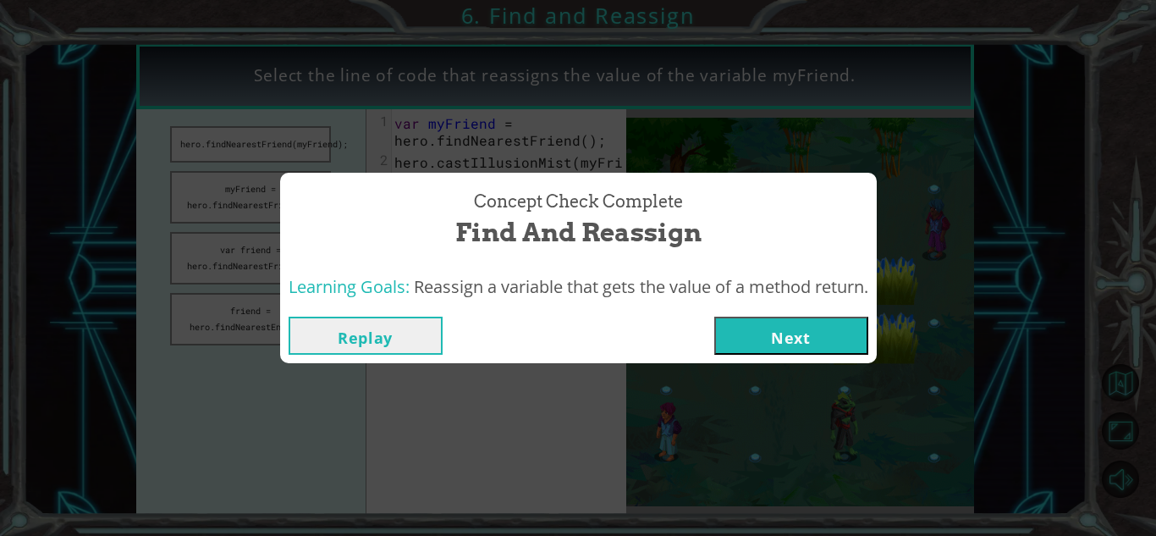
click at [745, 341] on button "Next" at bounding box center [791, 335] width 154 height 38
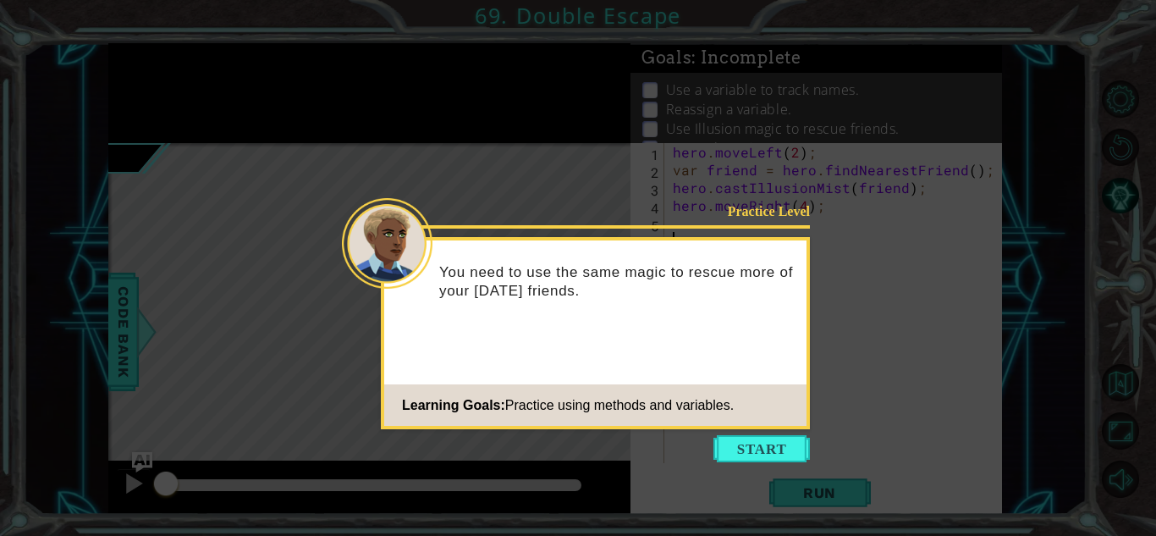
click at [756, 465] on icon at bounding box center [578, 268] width 1156 height 536
click at [756, 455] on button "Start" at bounding box center [761, 448] width 96 height 27
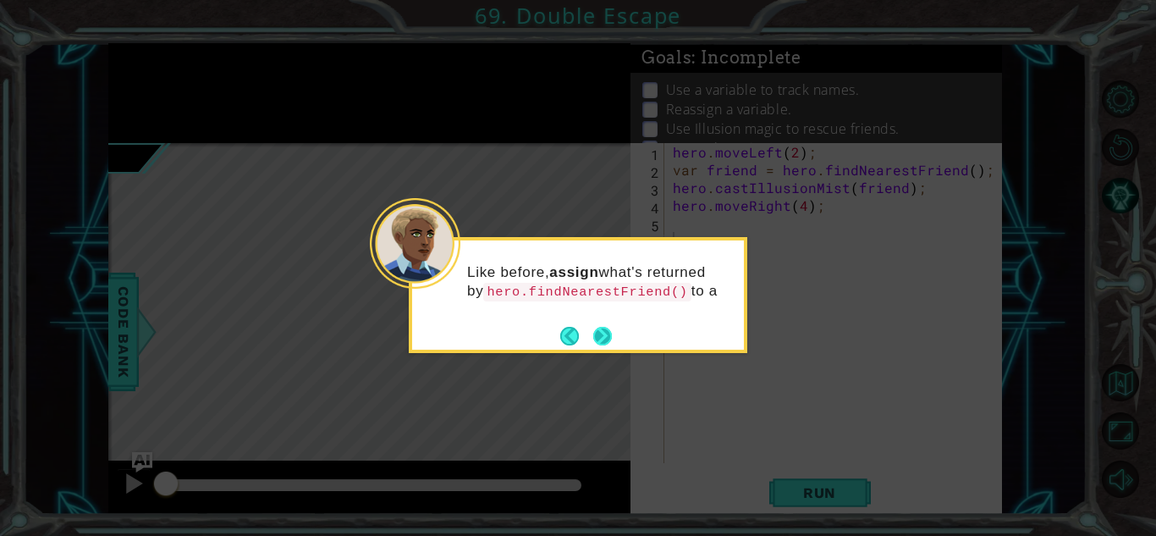
click at [602, 343] on button "Next" at bounding box center [602, 336] width 19 height 19
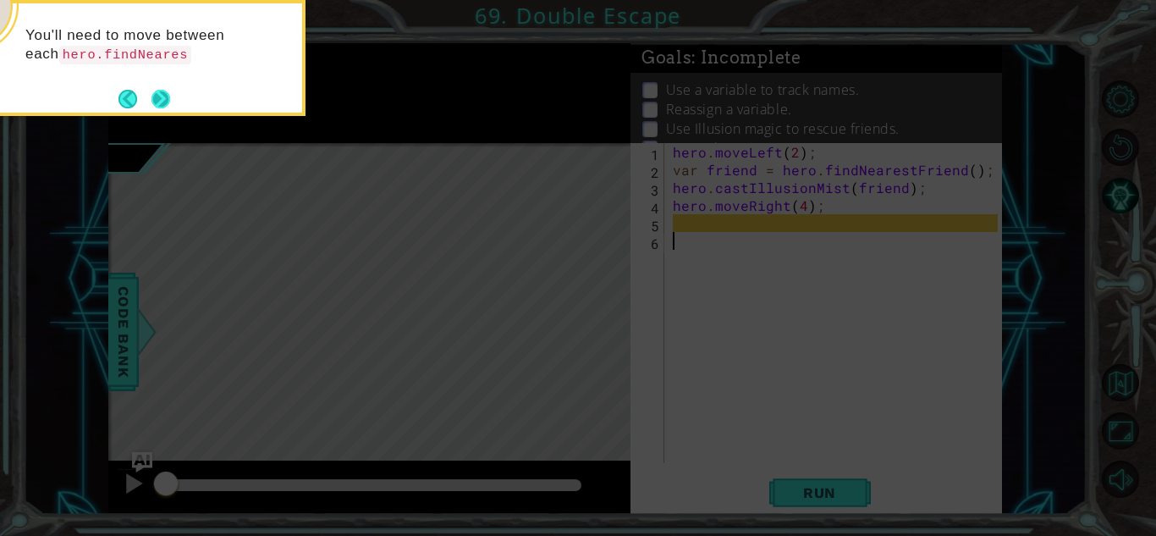
click at [151, 86] on footer at bounding box center [144, 98] width 52 height 25
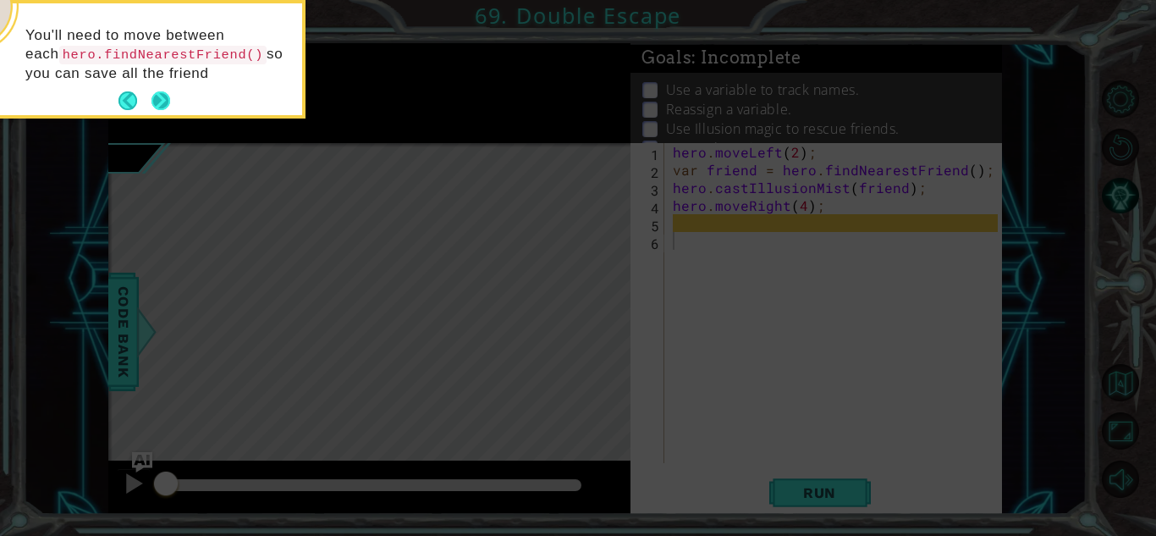
click at [167, 100] on button "Next" at bounding box center [160, 100] width 19 height 19
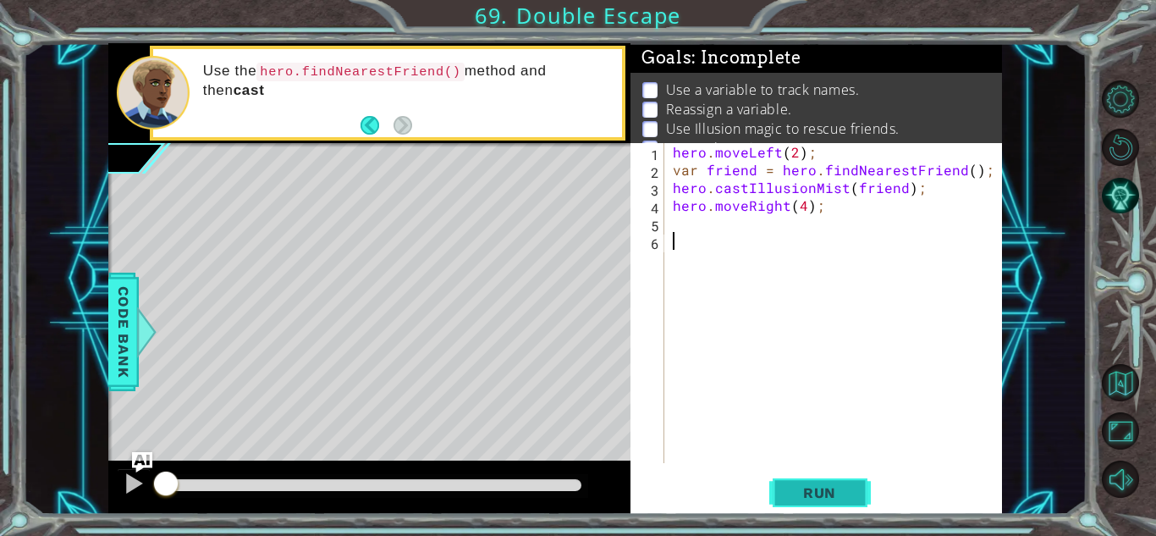
click at [807, 496] on span "Run" at bounding box center [819, 492] width 67 height 17
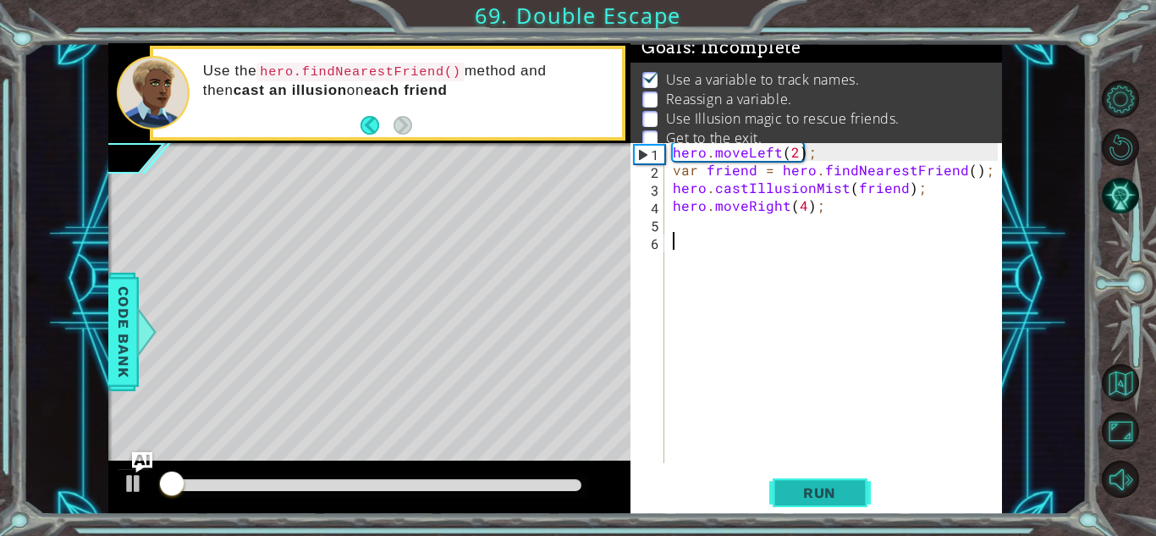
scroll to position [12, 0]
click at [805, 490] on span "Run" at bounding box center [819, 492] width 67 height 17
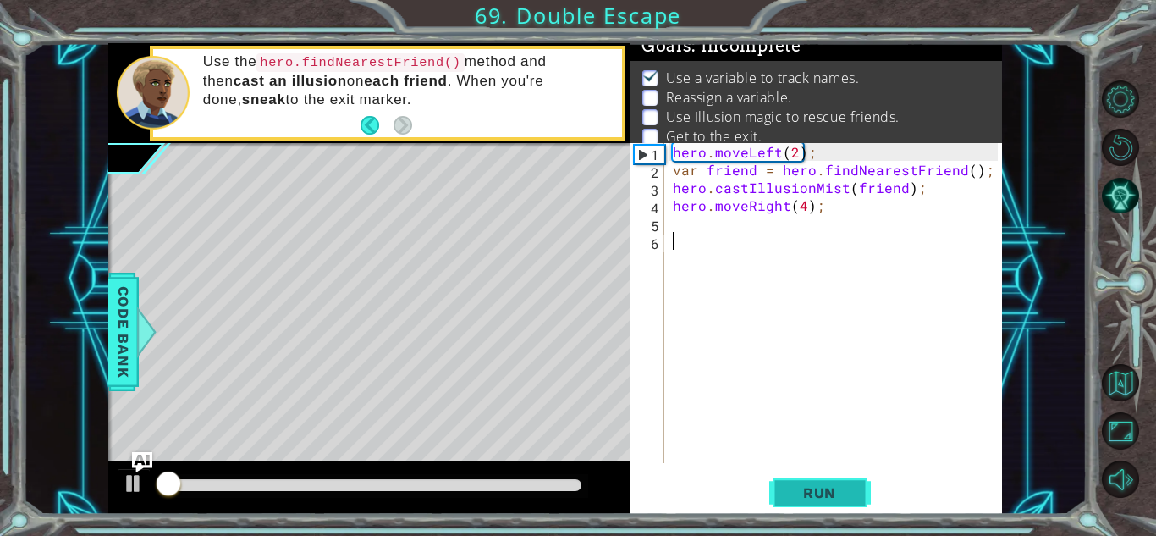
click at [805, 490] on span "Run" at bounding box center [819, 492] width 67 height 17
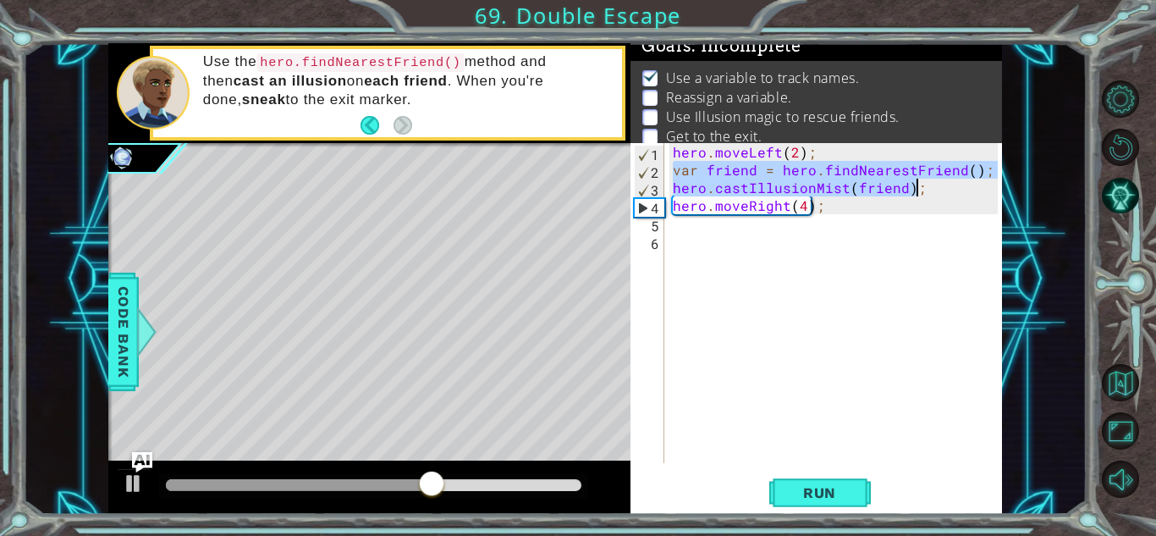
drag, startPoint x: 671, startPoint y: 173, endPoint x: 925, endPoint y: 195, distance: 254.7
click at [925, 195] on div "hero . moveLeft ( 2 ) ; var friend = hero . findNearestFriend ( ) ; hero . cast…" at bounding box center [837, 320] width 337 height 355
type textarea "var friend = hero.findNearestFriend(); hero.castIllusionMist(friend);"
click at [690, 231] on div "hero . moveLeft ( 2 ) ; var friend = hero . findNearestFriend ( ) ; hero . cast…" at bounding box center [837, 320] width 337 height 355
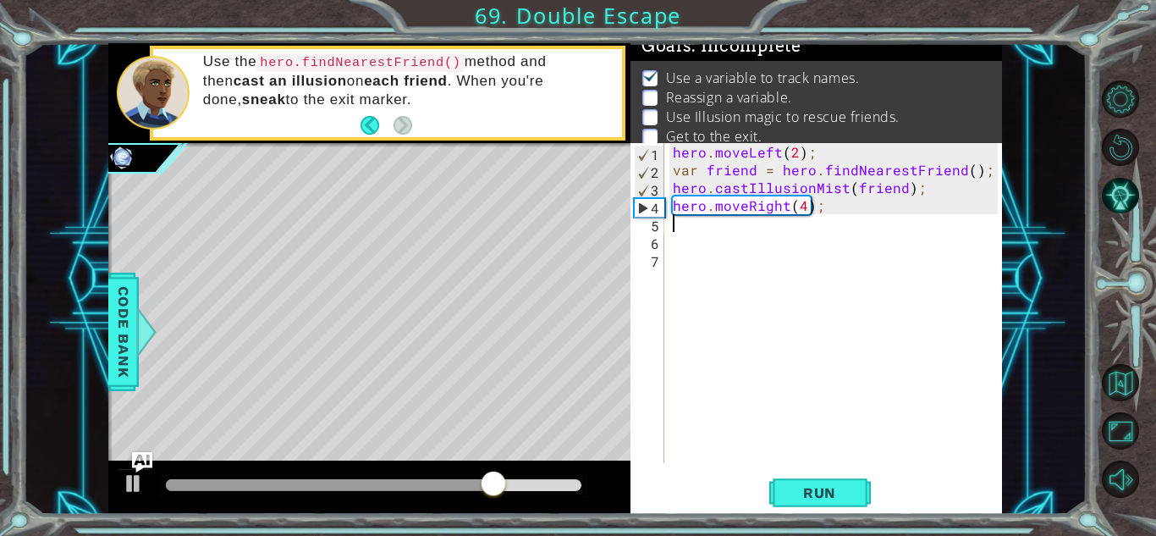
paste textarea "hero.castIllusionMist(friend);"
type textarea "hero.castIllusionMist(friend);"
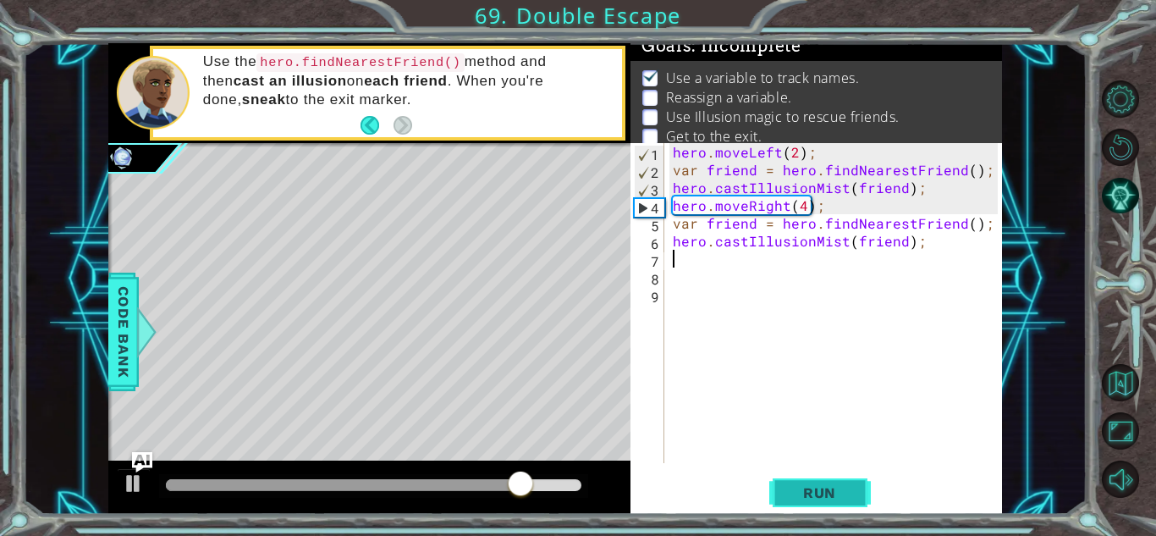
click at [817, 485] on span "Run" at bounding box center [819, 492] width 67 height 17
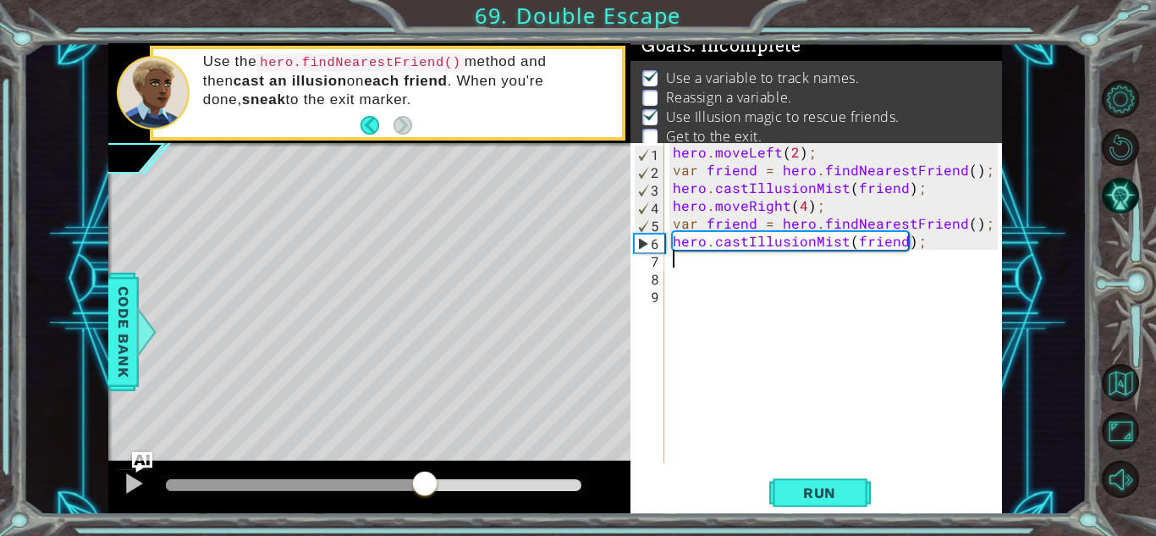
drag, startPoint x: 185, startPoint y: 476, endPoint x: 426, endPoint y: 511, distance: 242.8
click at [426, 511] on div at bounding box center [369, 487] width 522 height 54
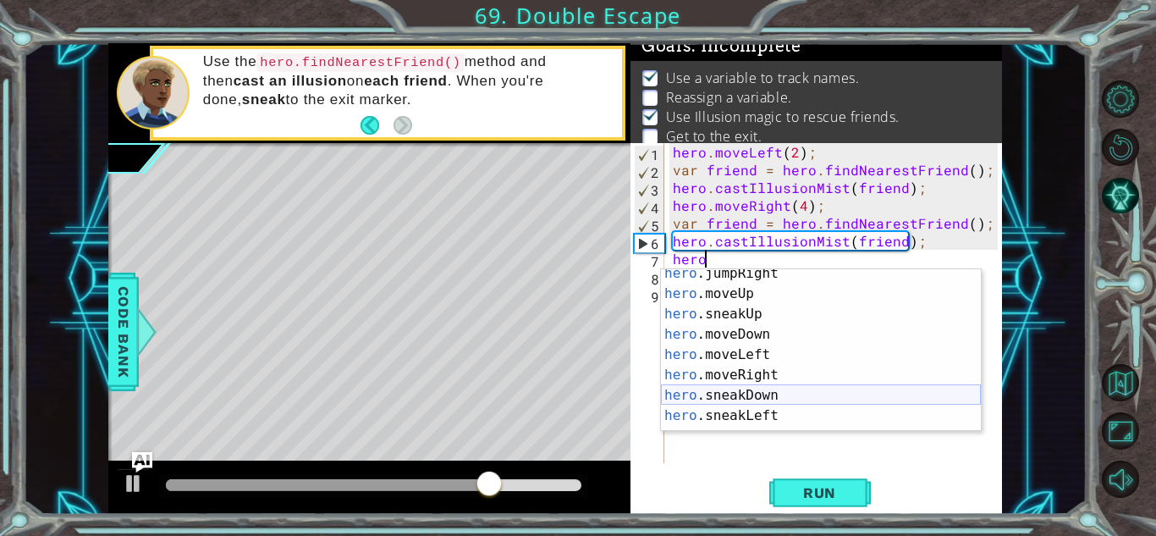
scroll to position [88, 0]
click at [756, 410] on div "hero .jumpRight press enter hero .moveUp press enter hero .sneakUp press enter …" at bounding box center [821, 364] width 320 height 203
type textarea "hero.sneakLeft(1);"
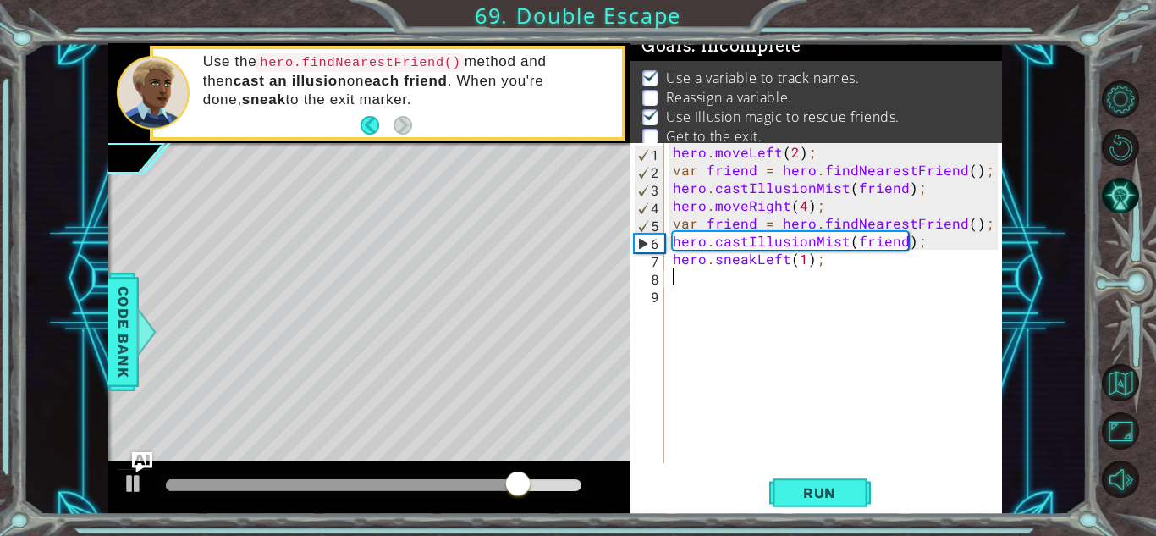
click at [689, 279] on div "hero . moveLeft ( 2 ) ; var friend = hero . findNearestFriend ( ) ; hero . cast…" at bounding box center [837, 320] width 337 height 355
click at [803, 259] on div "hero . moveLeft ( 2 ) ; var friend = hero . findNearestFriend ( ) ; hero . cast…" at bounding box center [837, 320] width 337 height 355
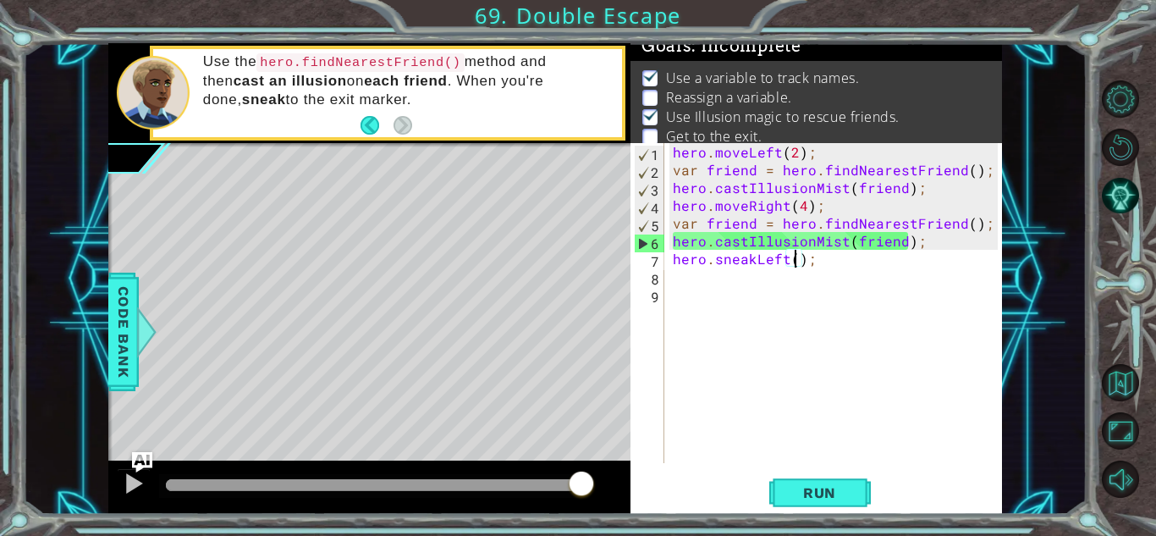
type textarea "hero.sneakLeft(2);"
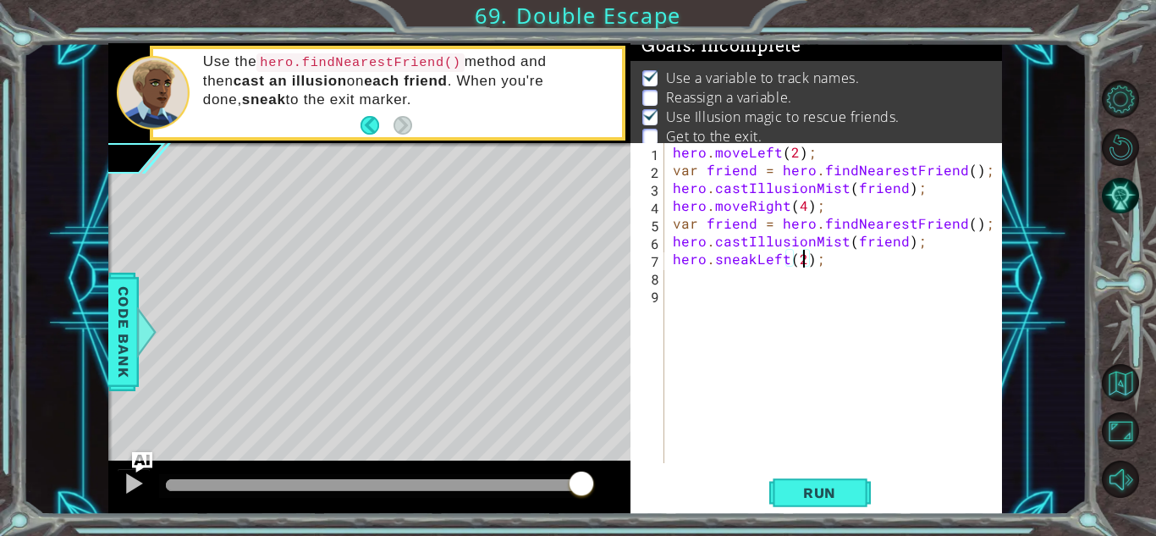
click at [694, 275] on div "hero . moveLeft ( 2 ) ; var friend = hero . findNearestFriend ( ) ; hero . cast…" at bounding box center [837, 320] width 337 height 355
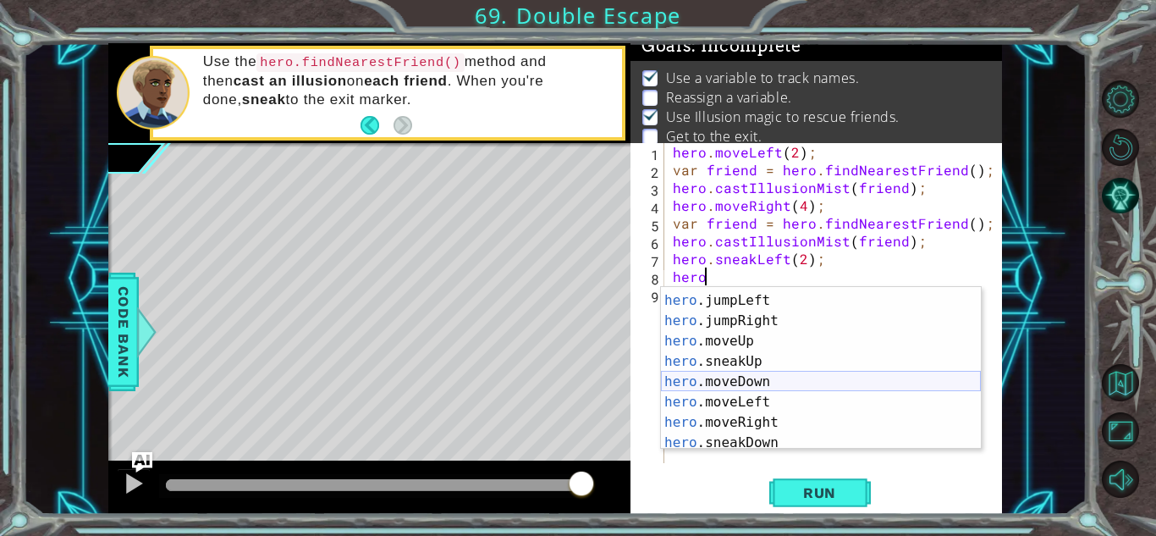
scroll to position [0, 0]
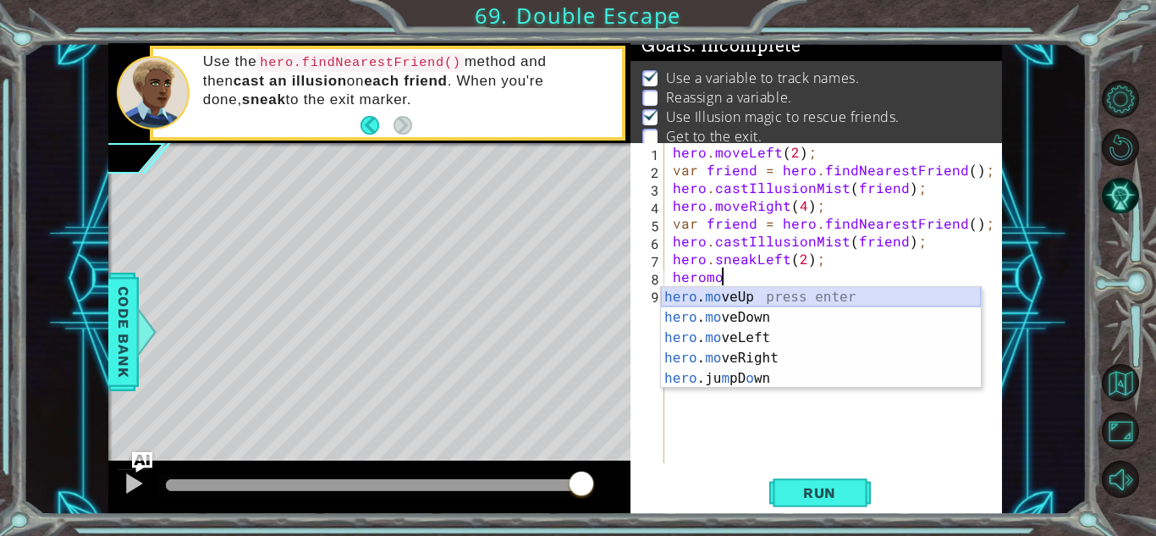
click at [706, 300] on div "hero . mo veUp press enter hero . mo veDown press enter hero . mo veLeft press …" at bounding box center [821, 358] width 320 height 142
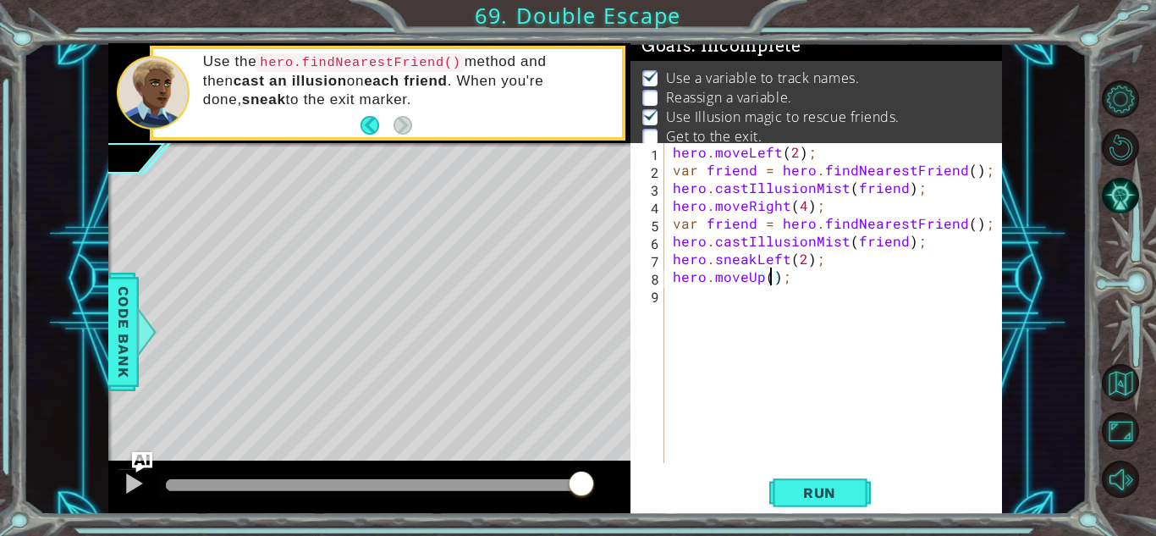
scroll to position [0, 6]
click at [841, 491] on span "Run" at bounding box center [819, 492] width 67 height 17
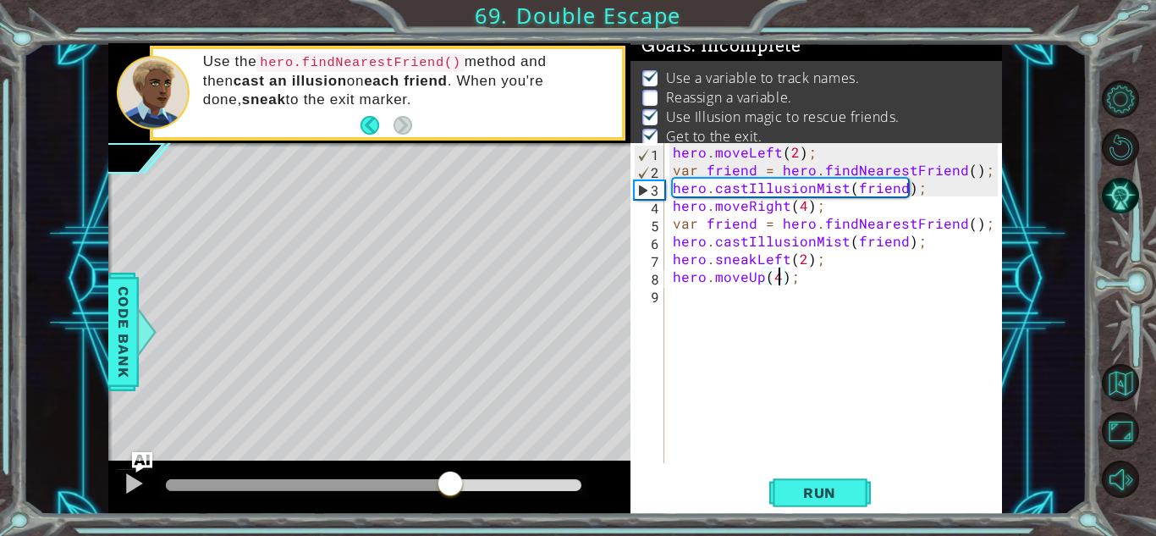
click at [449, 481] on div at bounding box center [373, 485] width 415 height 12
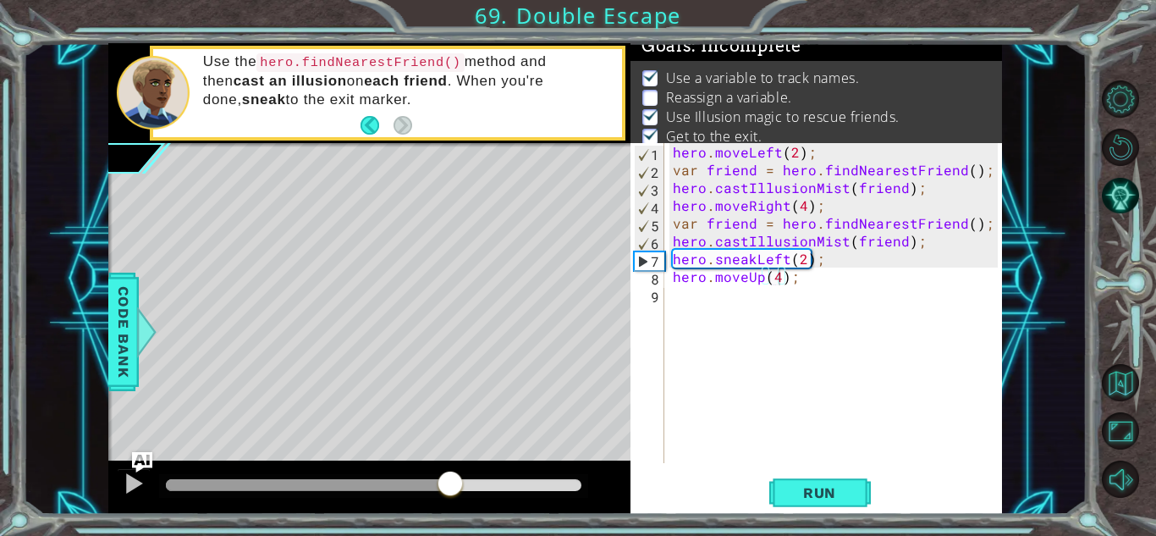
click at [538, 474] on div at bounding box center [373, 486] width 429 height 24
click at [526, 481] on div at bounding box center [373, 485] width 415 height 12
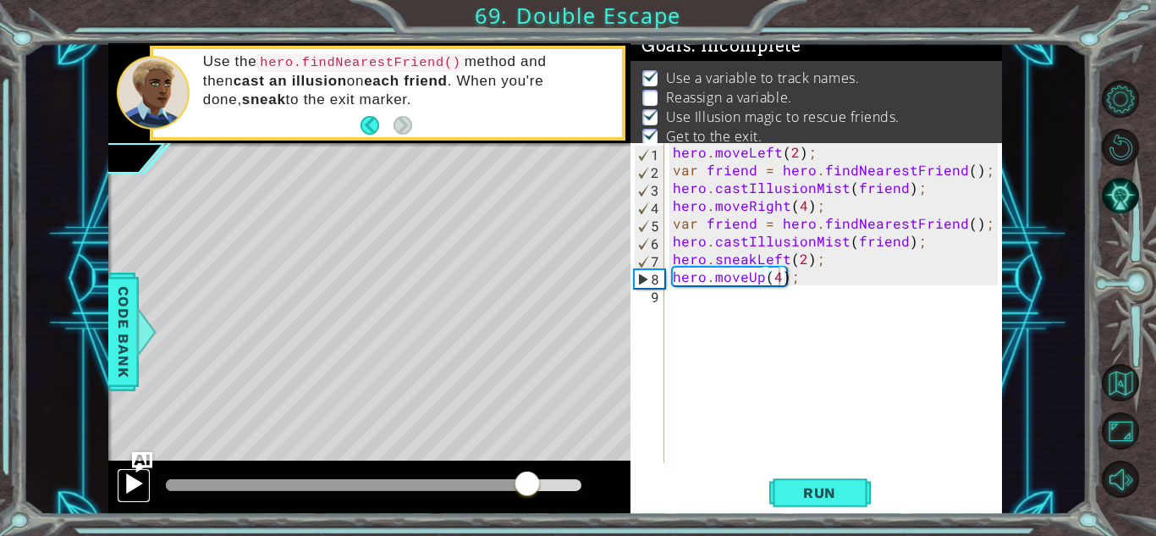
click at [130, 482] on div at bounding box center [134, 483] width 22 height 22
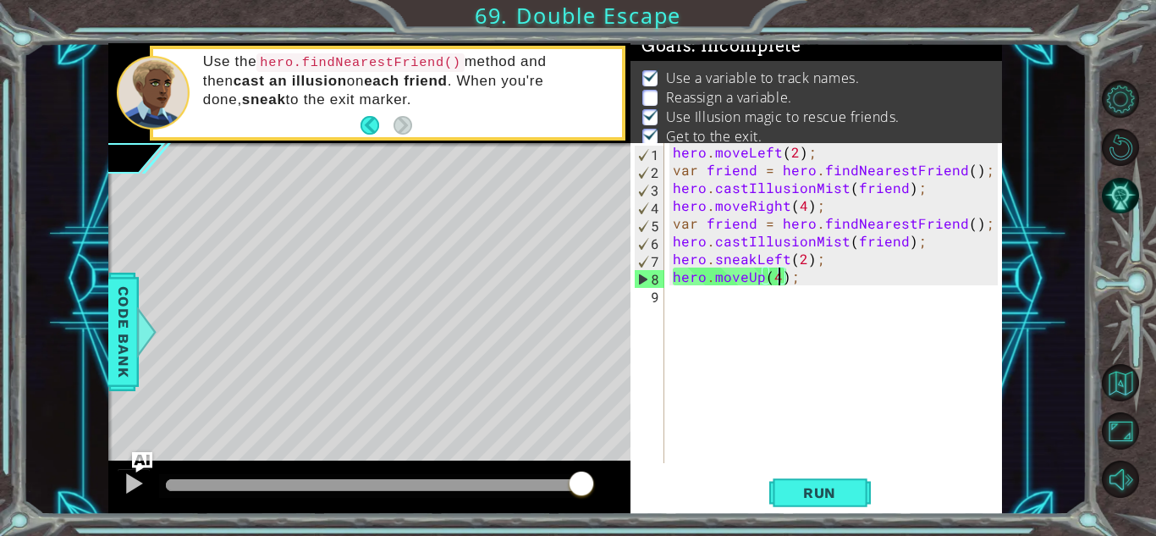
click at [672, 221] on div "hero . moveLeft ( 2 ) ; var friend = hero . findNearestFriend ( ) ; hero . cast…" at bounding box center [837, 320] width 337 height 355
type textarea "var friend = hero.findNearestFriend();"
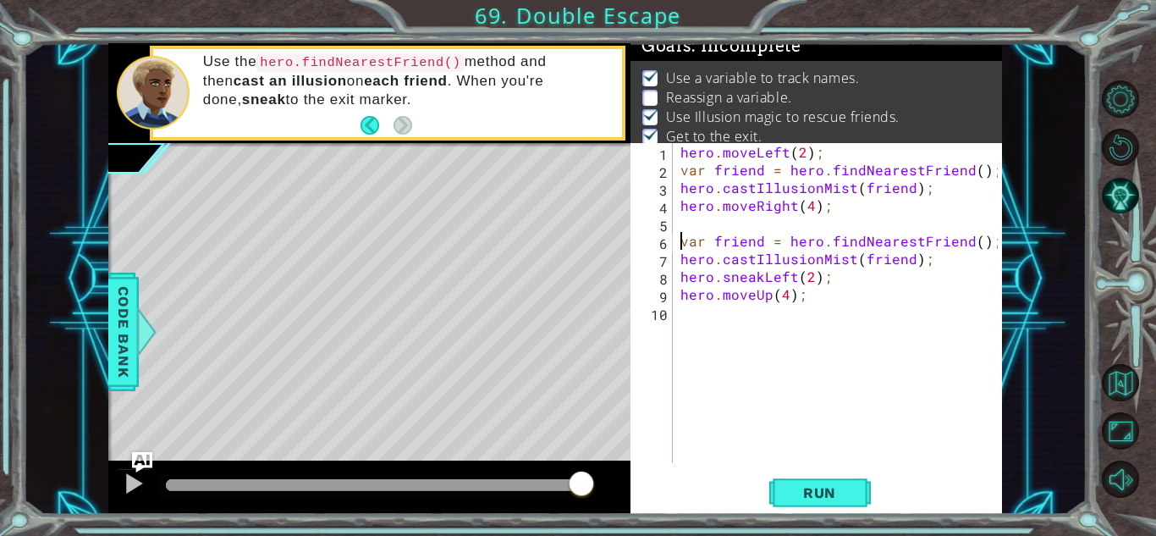
click at [682, 224] on div "hero . moveLeft ( 2 ) ; var friend = hero . findNearestFriend ( ) ; hero . cast…" at bounding box center [841, 320] width 329 height 355
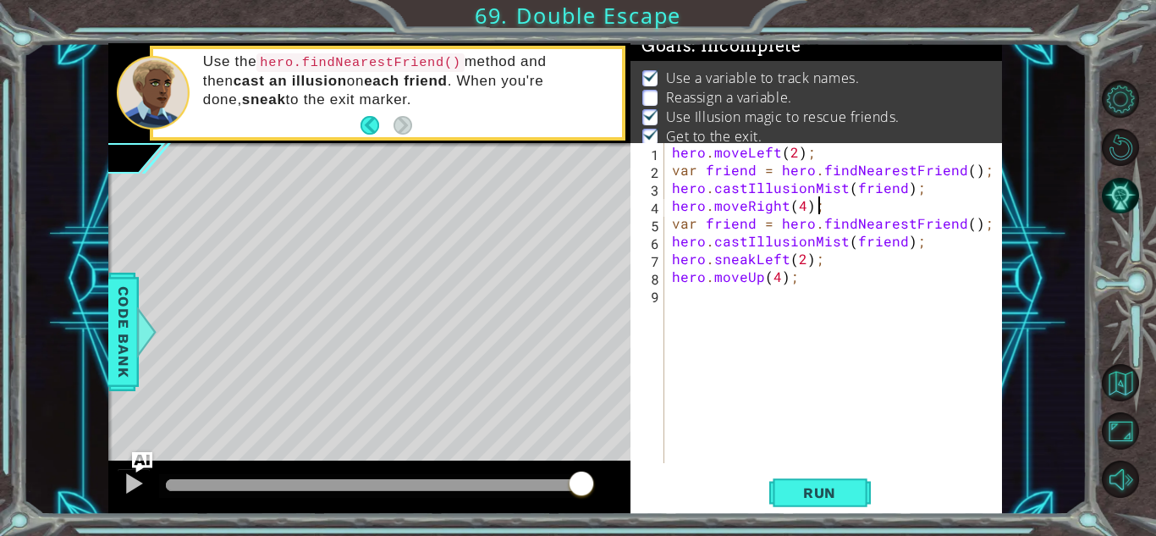
click at [983, 229] on div "hero . moveLeft ( 2 ) ; var friend = hero . findNearestFriend ( ) ; hero . cast…" at bounding box center [836, 320] width 337 height 355
type textarea "var friend = hero.findNearestFriend();"
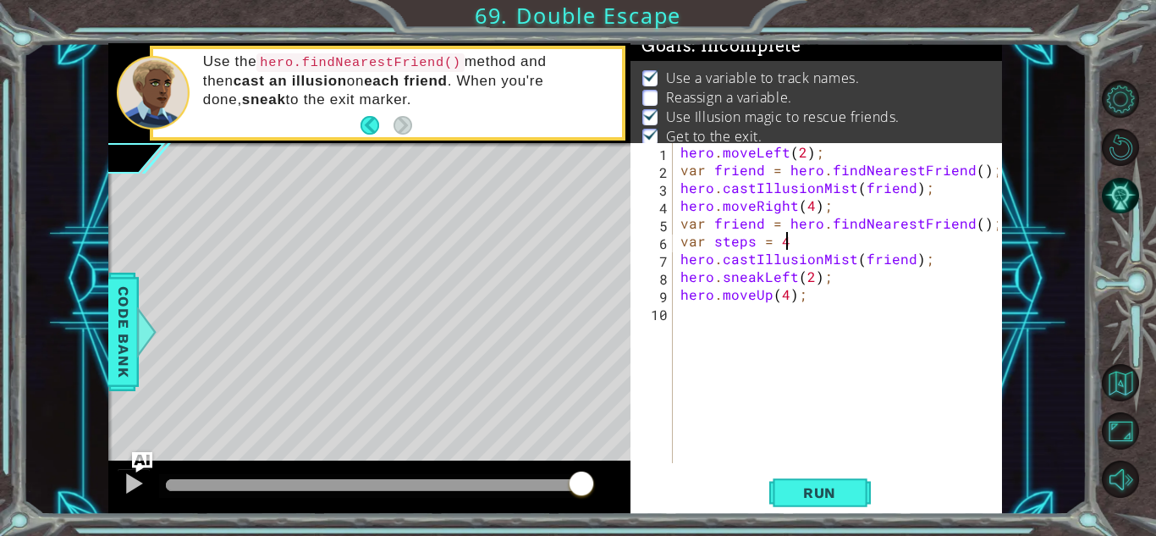
scroll to position [0, 5]
click at [827, 486] on span "Run" at bounding box center [819, 492] width 67 height 17
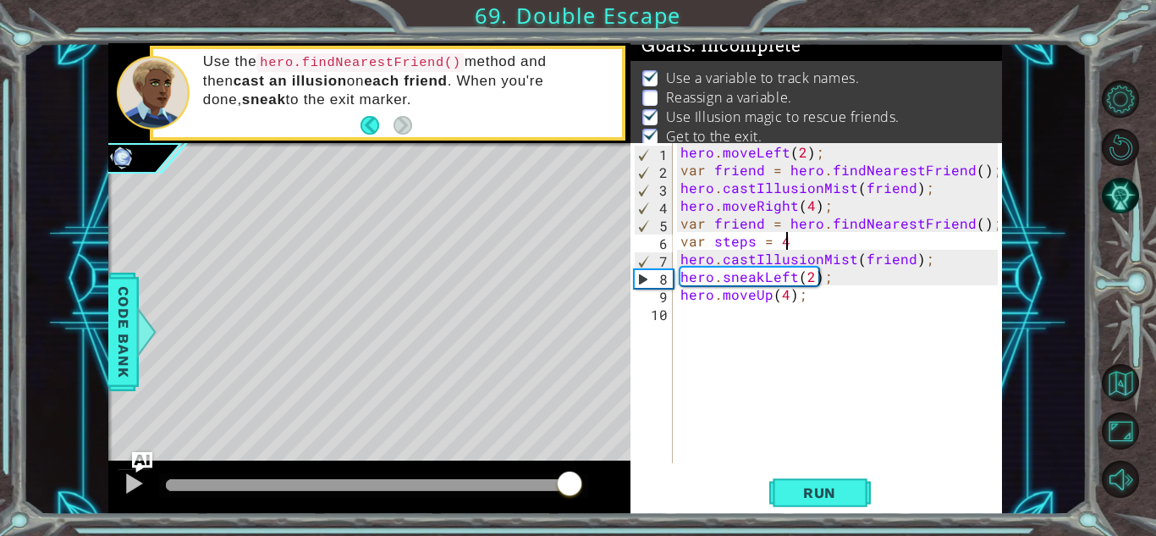
drag, startPoint x: 226, startPoint y: 487, endPoint x: 592, endPoint y: 540, distance: 370.1
click at [592, 535] on html "1 ההההההההההההההההההההההההההההההההההההההההההההההההההההההההההההההההההההההההההההה…" at bounding box center [578, 268] width 1156 height 536
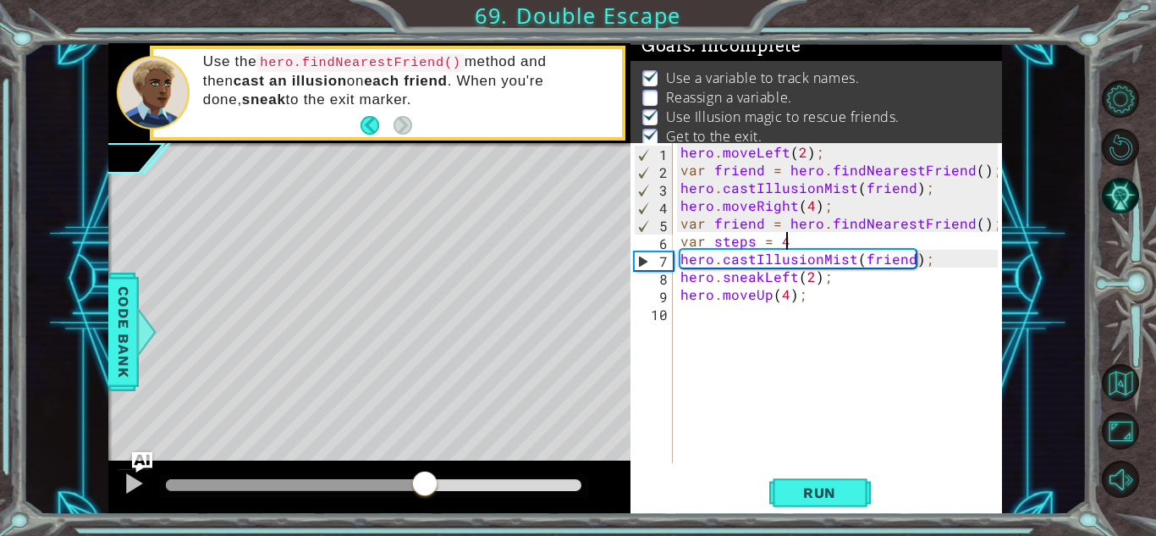
drag, startPoint x: 192, startPoint y: 492, endPoint x: 426, endPoint y: 514, distance: 235.4
click at [426, 514] on div "1 ההההההההההההההההההההההההההההההההההההההההההההההההההההההההההההההההההההההההההההה…" at bounding box center [578, 268] width 1156 height 536
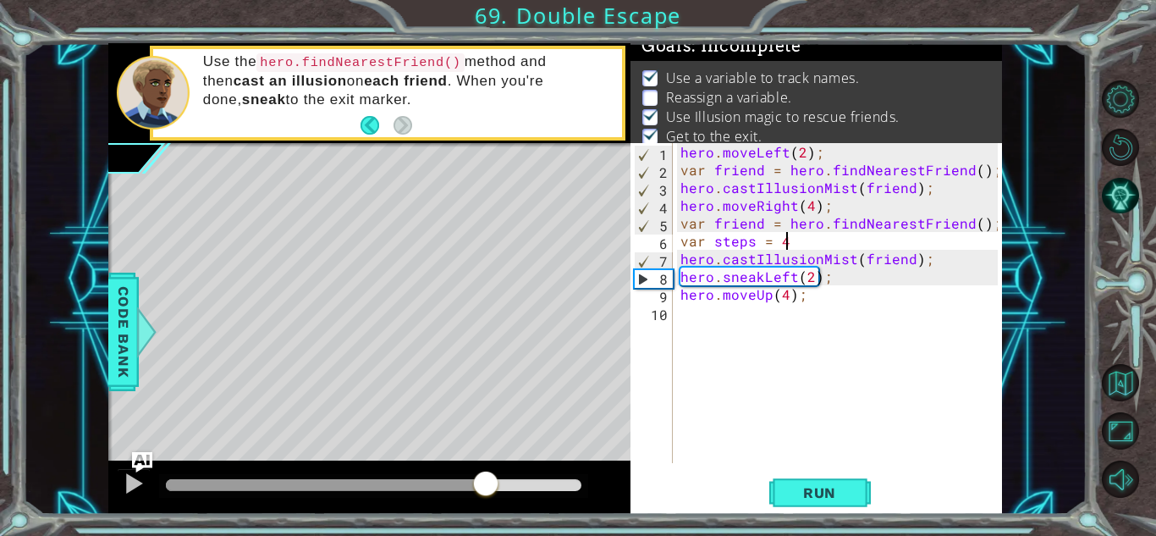
drag, startPoint x: 456, startPoint y: 489, endPoint x: 487, endPoint y: 501, distance: 32.7
click at [487, 501] on div at bounding box center [369, 487] width 522 height 54
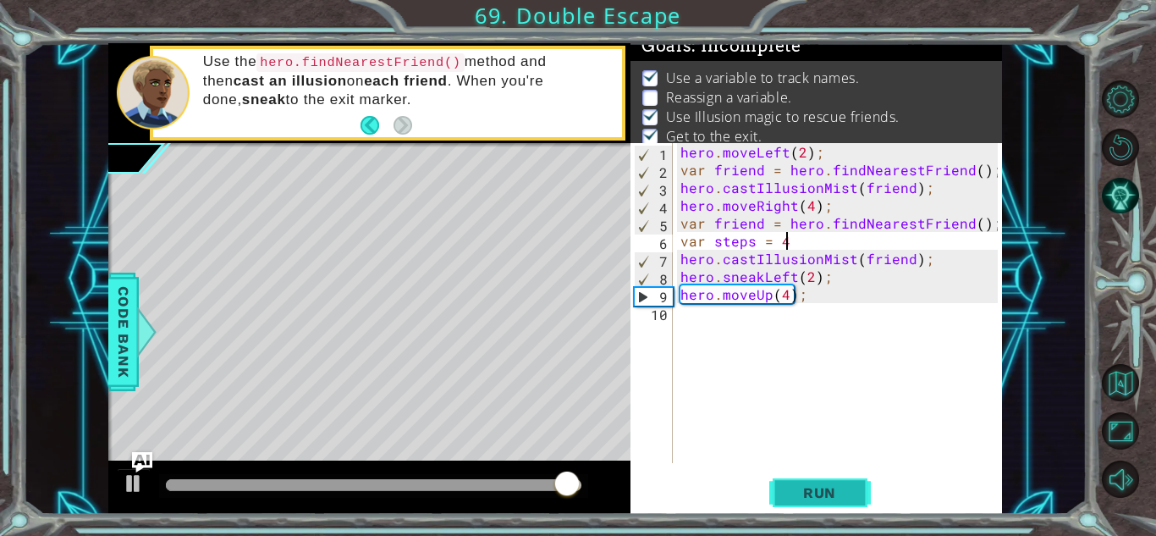
click at [838, 485] on span "Run" at bounding box center [819, 492] width 67 height 17
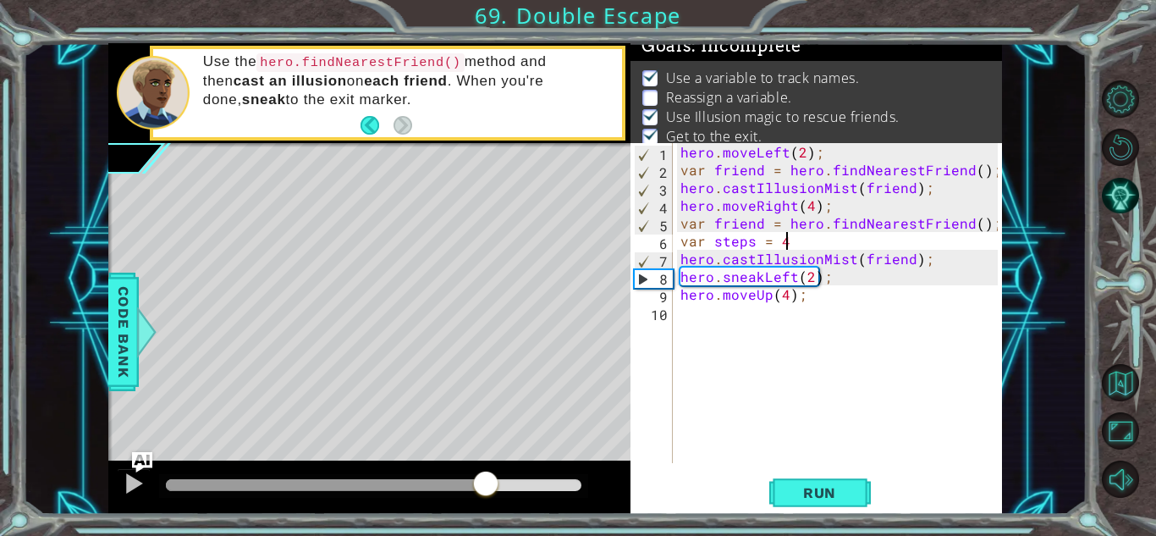
drag, startPoint x: 180, startPoint y: 476, endPoint x: 487, endPoint y: 506, distance: 307.7
click at [487, 506] on div at bounding box center [369, 487] width 522 height 54
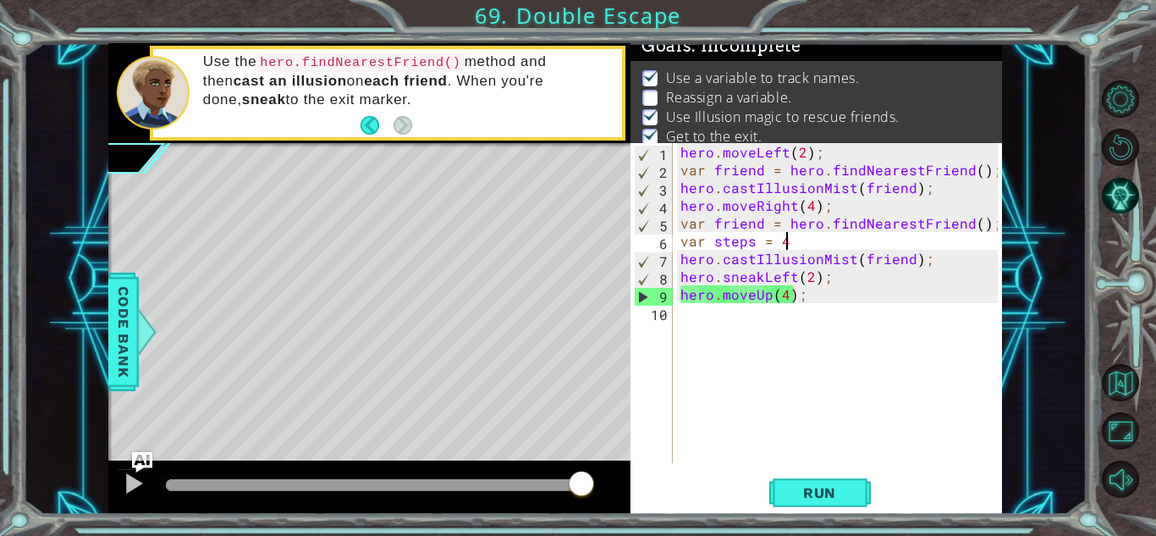
click at [786, 297] on div "hero . moveLeft ( 2 ) ; var friend = hero . findNearestFriend ( ) ; hero . cast…" at bounding box center [841, 320] width 329 height 355
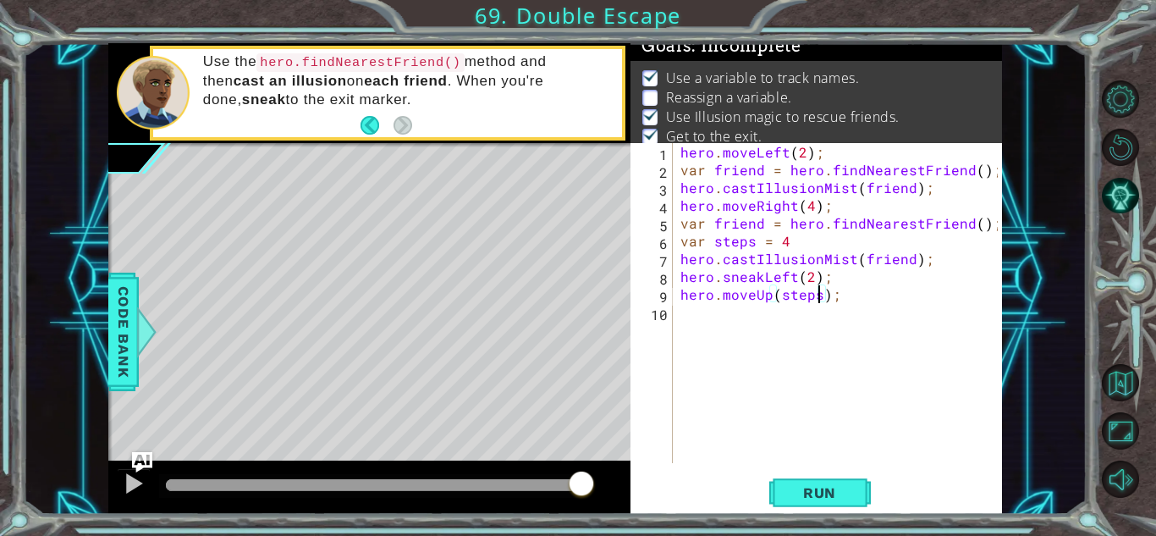
scroll to position [0, 8]
click at [850, 488] on span "Run" at bounding box center [819, 492] width 67 height 17
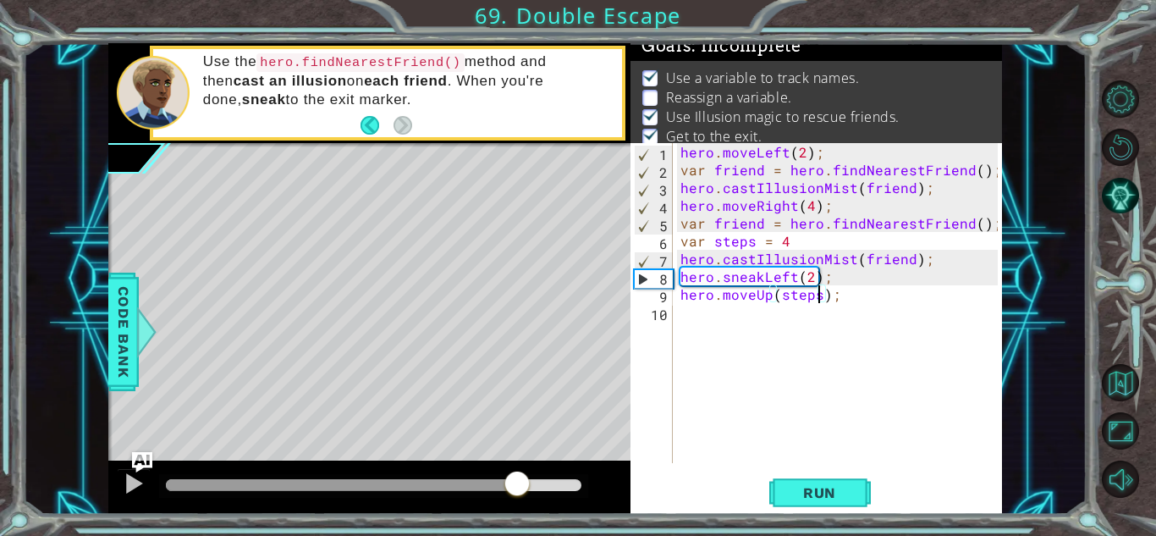
drag, startPoint x: 199, startPoint y: 476, endPoint x: 522, endPoint y: 523, distance: 326.7
click at [522, 523] on div "1 ההההההההההההההההההההההההההההההההההההההההההההההההההההההההההההההההההההההההההההה…" at bounding box center [578, 268] width 1156 height 536
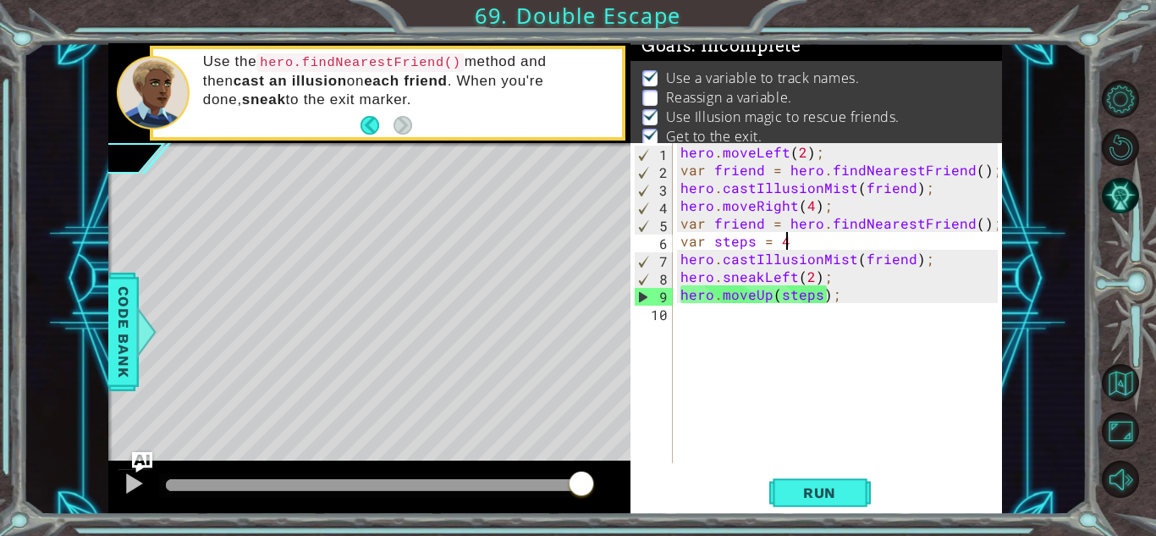
click at [794, 239] on div "hero . moveLeft ( 2 ) ; var friend = hero . findNearestFriend ( ) ; hero . cast…" at bounding box center [841, 320] width 329 height 355
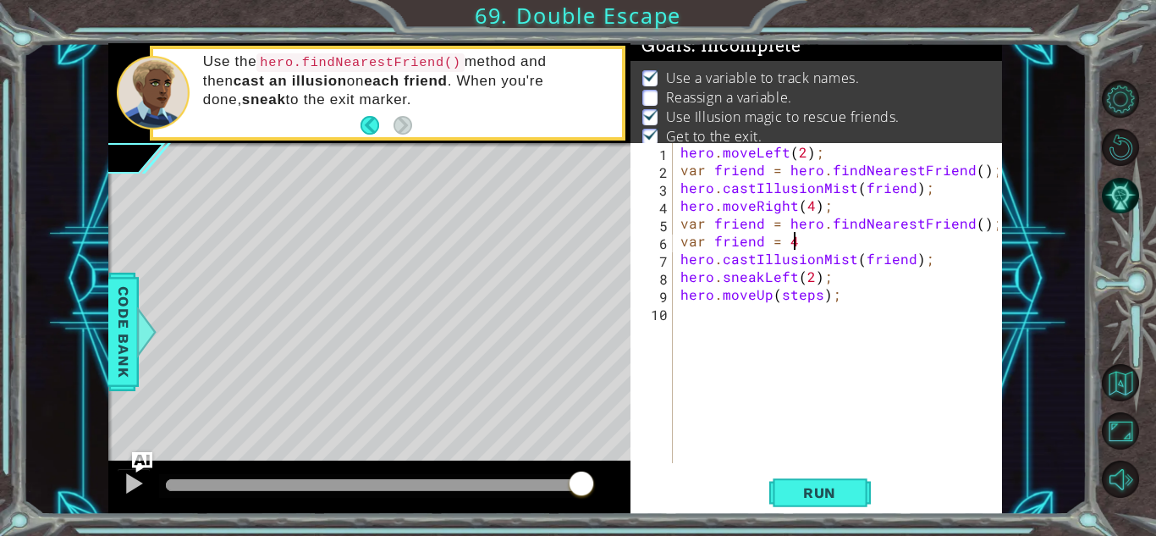
scroll to position [0, 6]
click at [840, 299] on div "hero . moveLeft ( 2 ) ; var friend = hero . findNearestFriend ( ) ; hero . cast…" at bounding box center [841, 320] width 329 height 355
click at [818, 296] on div "hero . moveLeft ( 2 ) ; var friend = hero . findNearestFriend ( ) ; hero . cast…" at bounding box center [841, 320] width 329 height 355
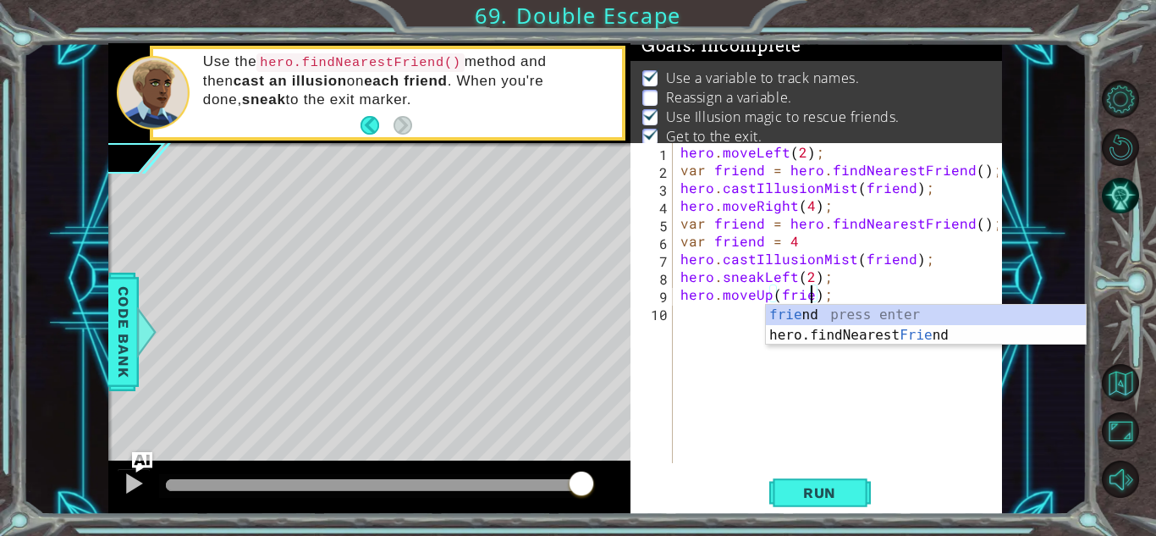
scroll to position [0, 8]
click at [838, 491] on span "Run" at bounding box center [819, 492] width 67 height 17
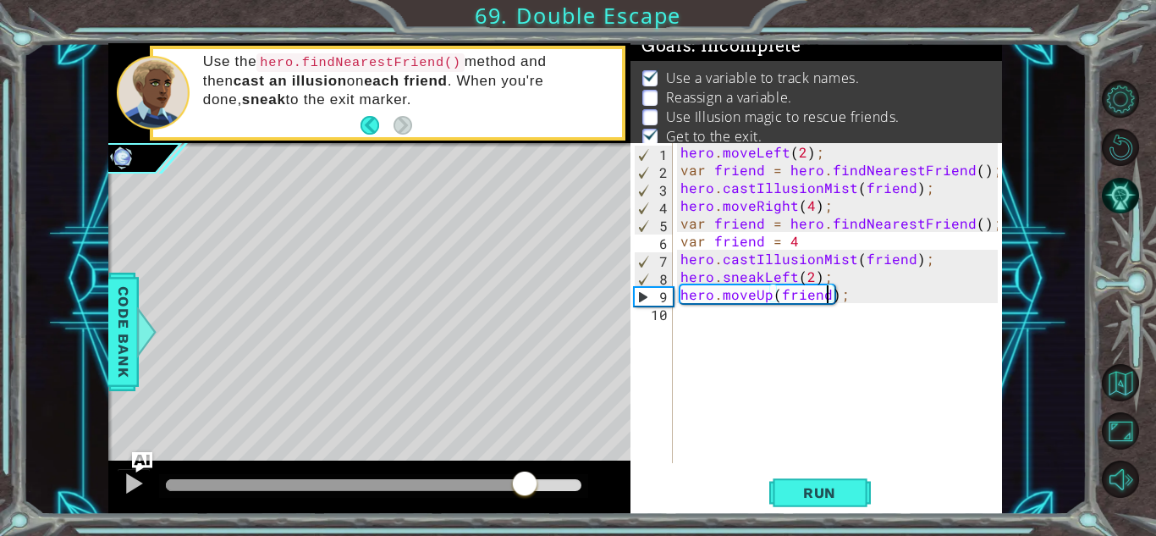
drag, startPoint x: 183, startPoint y: 489, endPoint x: 525, endPoint y: 562, distance: 349.5
click at [525, 535] on html "1 ההההההההההההההההההההההההההההההההההההההההההההההההההההההההההההההההההההההההההההה…" at bounding box center [578, 268] width 1156 height 536
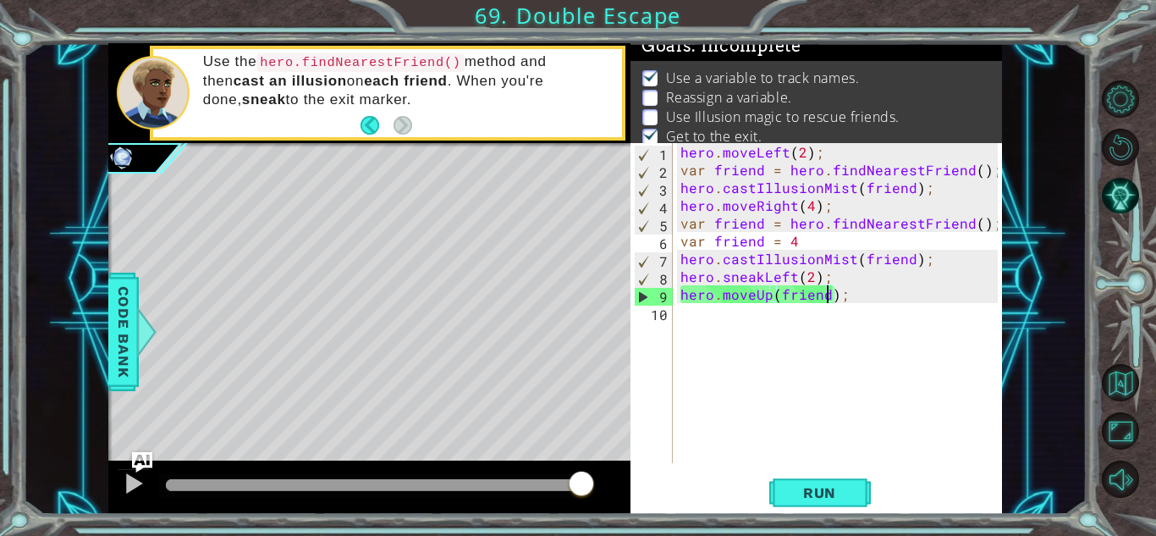
click at [761, 243] on div "hero . moveLeft ( 2 ) ; var friend = hero . findNearestFriend ( ) ; hero . cast…" at bounding box center [841, 320] width 329 height 355
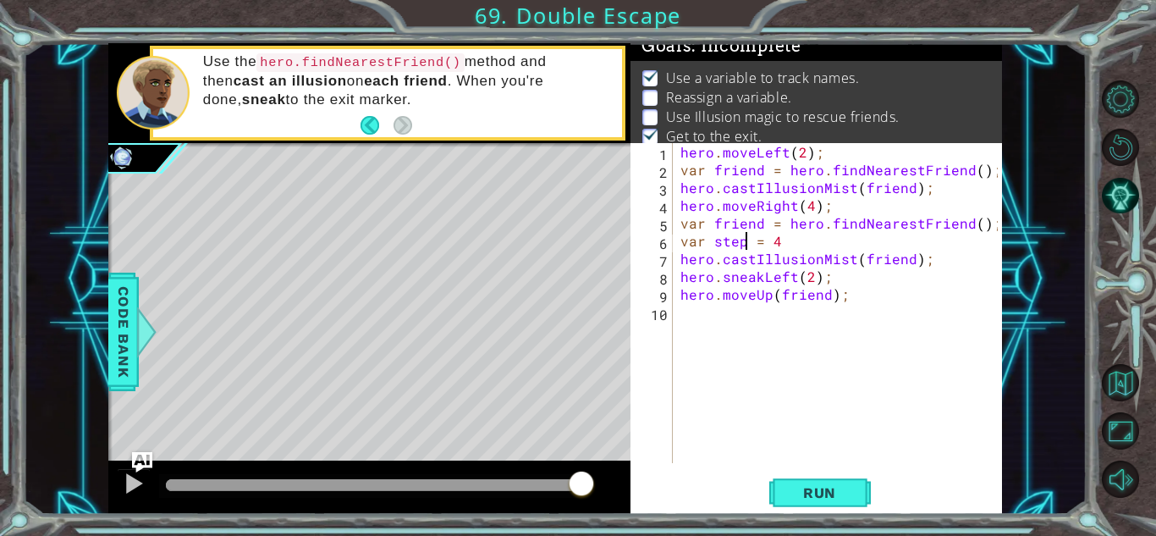
scroll to position [0, 4]
click at [788, 241] on div "hero . moveLeft ( 2 ) ; var friend = hero . findNearestFriend ( ) ; hero . cast…" at bounding box center [841, 320] width 329 height 355
click at [783, 245] on div "hero . moveLeft ( 2 ) ; var friend = hero . findNearestFriend ( ) ; hero . cast…" at bounding box center [841, 320] width 329 height 355
click at [777, 241] on div "hero . moveLeft ( 2 ) ; var friend = hero . findNearestFriend ( ) ; hero . cast…" at bounding box center [841, 320] width 329 height 355
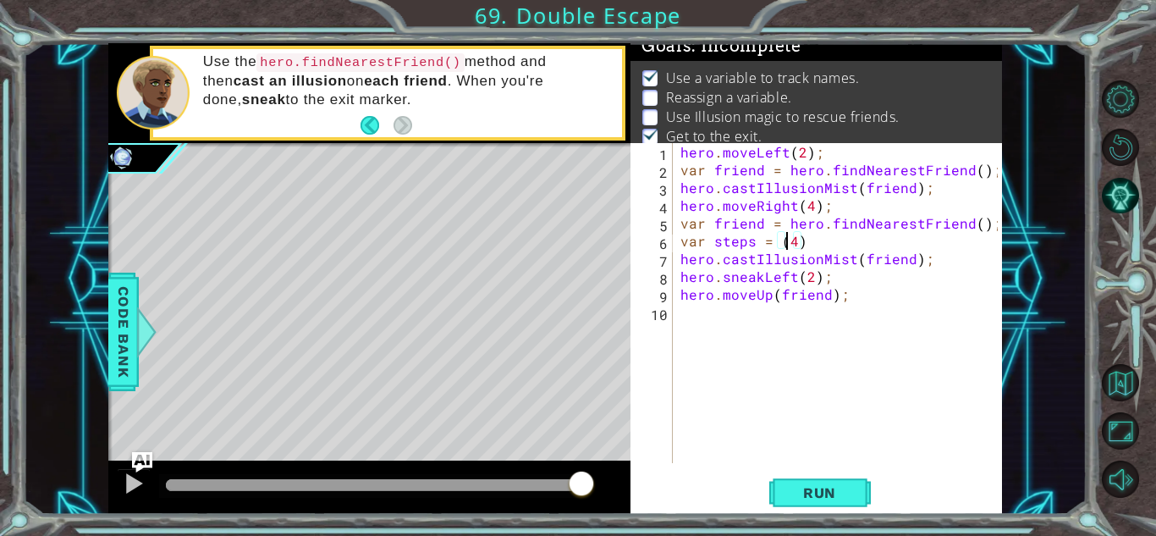
click at [811, 241] on div "hero . moveLeft ( 2 ) ; var friend = hero . findNearestFriend ( ) ; hero . cast…" at bounding box center [841, 320] width 329 height 355
click at [839, 486] on span "Run" at bounding box center [819, 492] width 67 height 17
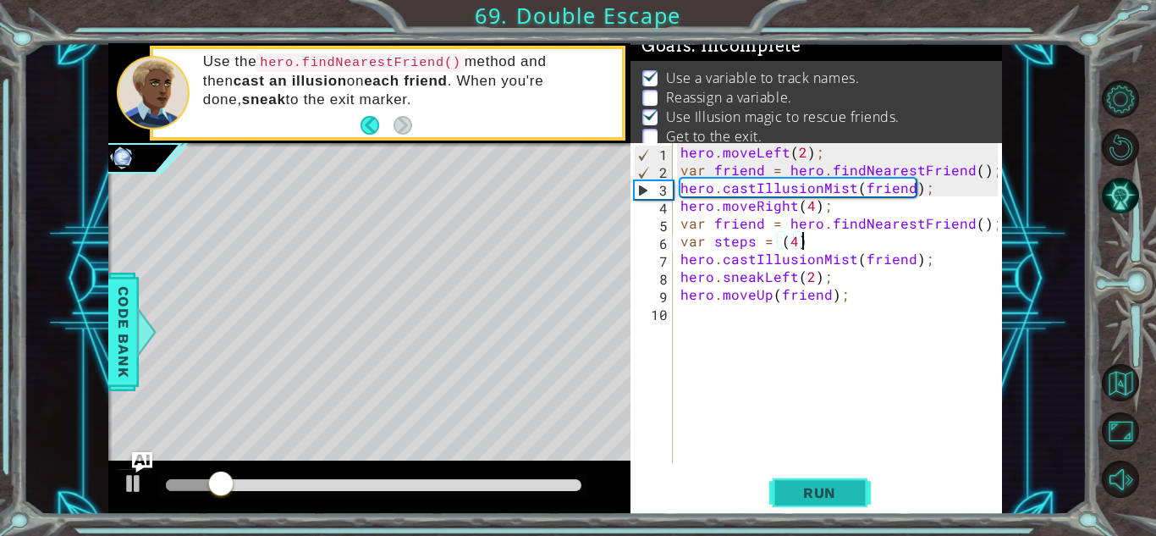
scroll to position [0, 6]
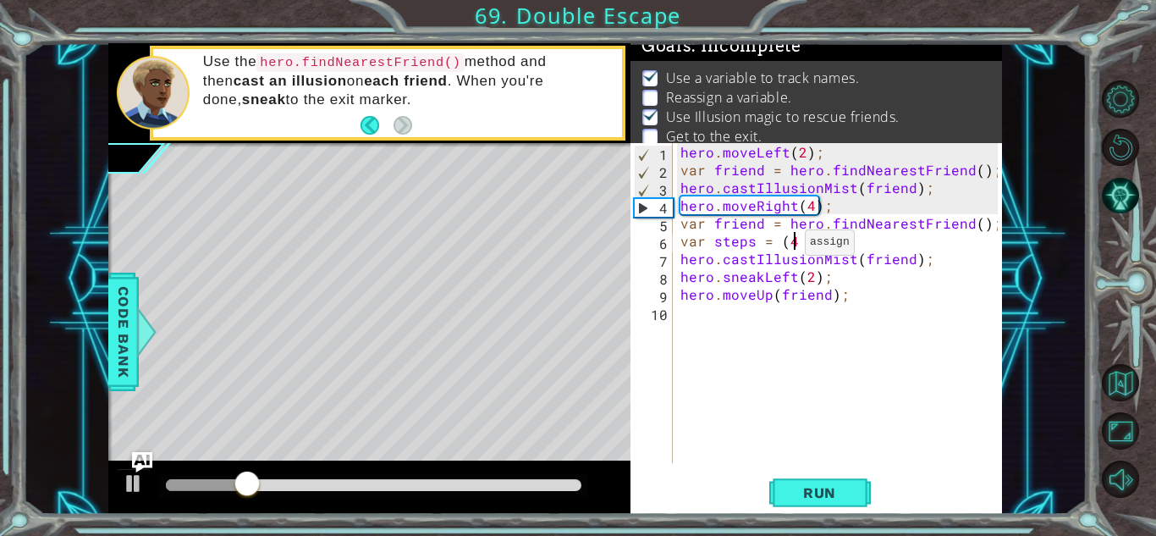
click at [783, 245] on div "hero . moveLeft ( 2 ) ; var friend = hero . findNearestFriend ( ) ; hero . cast…" at bounding box center [841, 320] width 329 height 355
click at [146, 457] on img "Ask AI" at bounding box center [142, 461] width 22 height 22
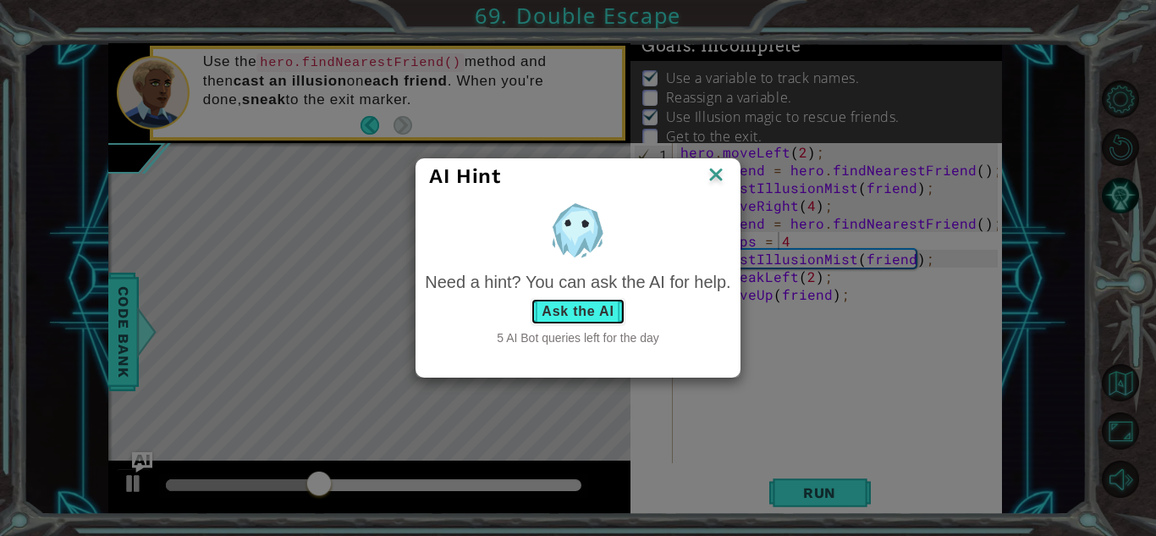
click at [606, 313] on button "Ask the AI" at bounding box center [578, 311] width 94 height 27
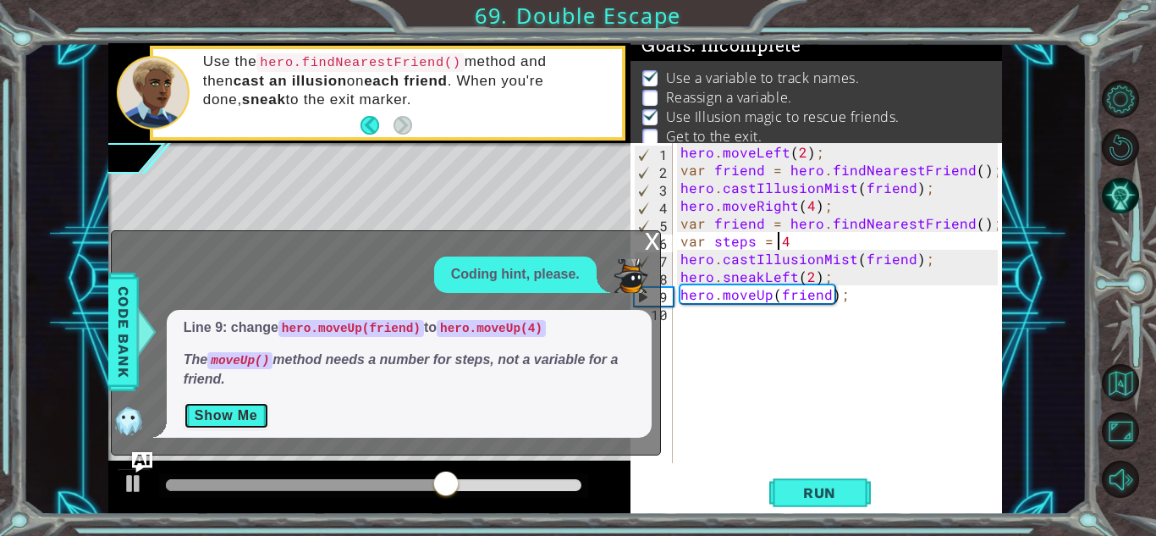
click at [238, 412] on button "Show Me" at bounding box center [226, 415] width 85 height 27
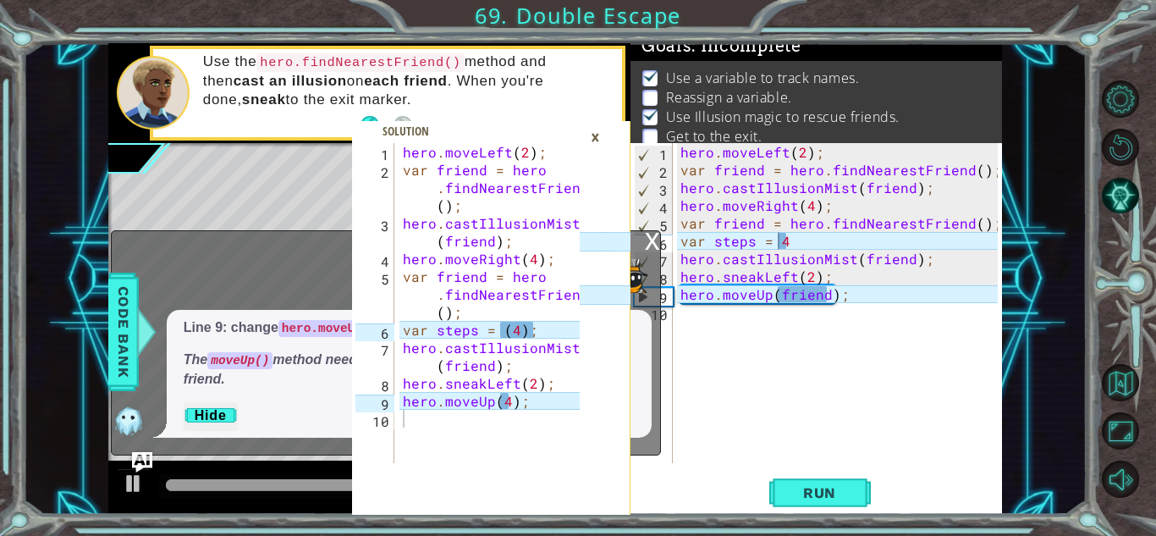
click at [787, 240] on div "hero . moveLeft ( 2 ) ; var friend = hero . findNearestFriend ( ) ; hero . cast…" at bounding box center [841, 320] width 329 height 355
click at [775, 239] on div "hero . moveLeft ( 2 ) ; var friend = hero . findNearestFriend ( ) ; hero . cast…" at bounding box center [841, 320] width 329 height 355
click at [806, 242] on div "hero . moveLeft ( 2 ) ; var friend = hero . findNearestFriend ( ) ; hero . cast…" at bounding box center [841, 320] width 329 height 355
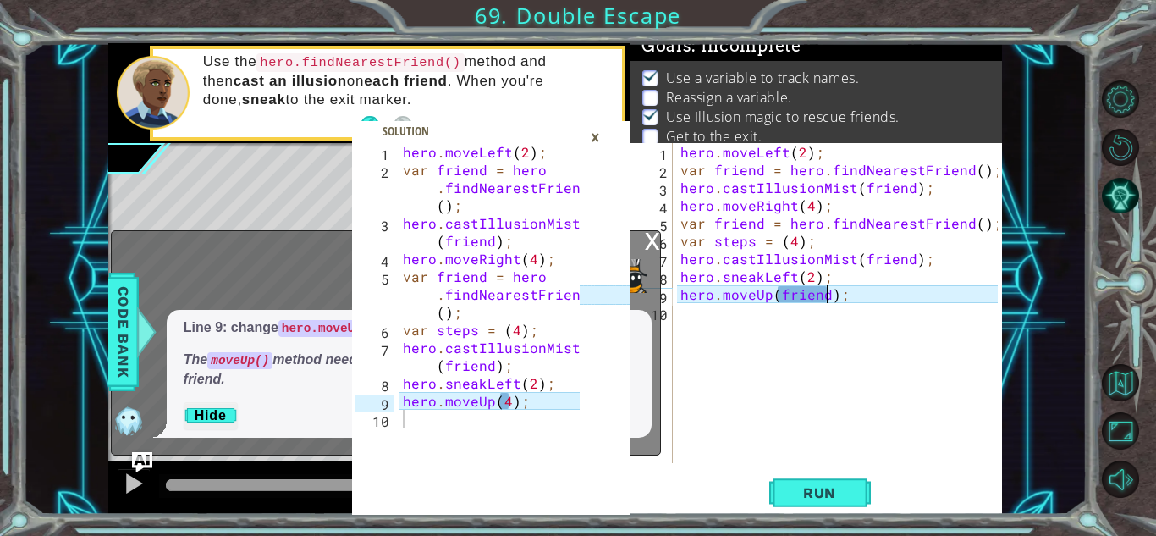
click at [824, 294] on div "hero . moveLeft ( 2 ) ; var friend = hero . findNearestFriend ( ) ; hero . cast…" at bounding box center [841, 320] width 329 height 355
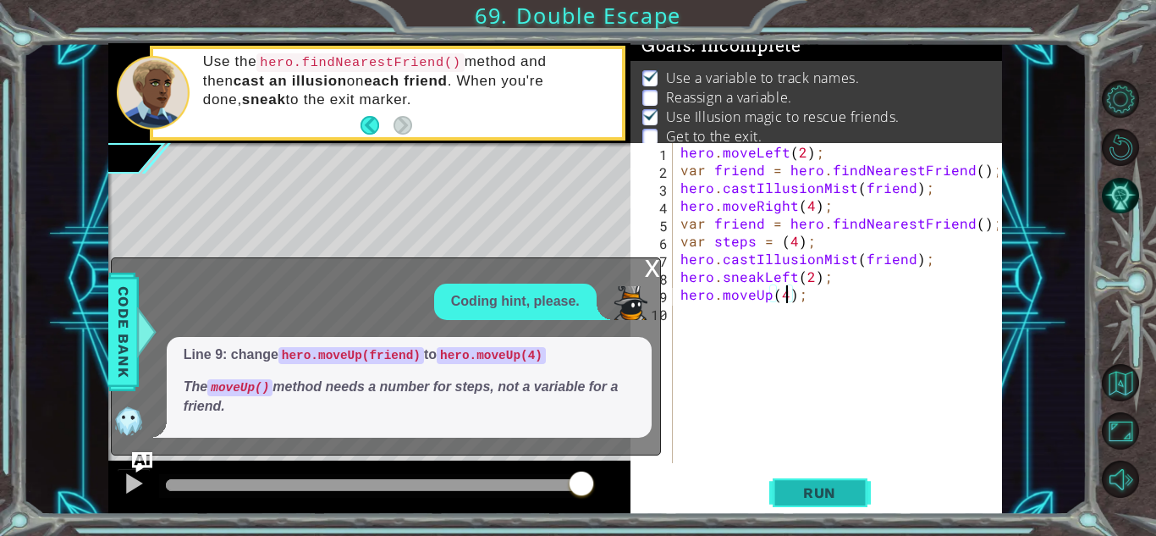
click at [822, 492] on span "Run" at bounding box center [819, 492] width 67 height 17
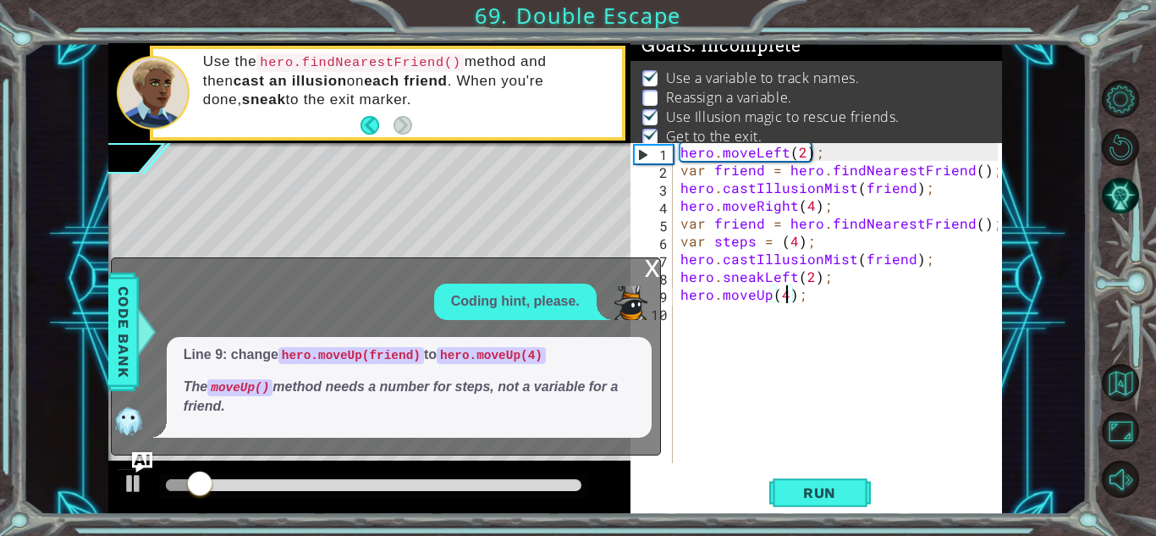
click at [648, 267] on div "x" at bounding box center [652, 266] width 15 height 17
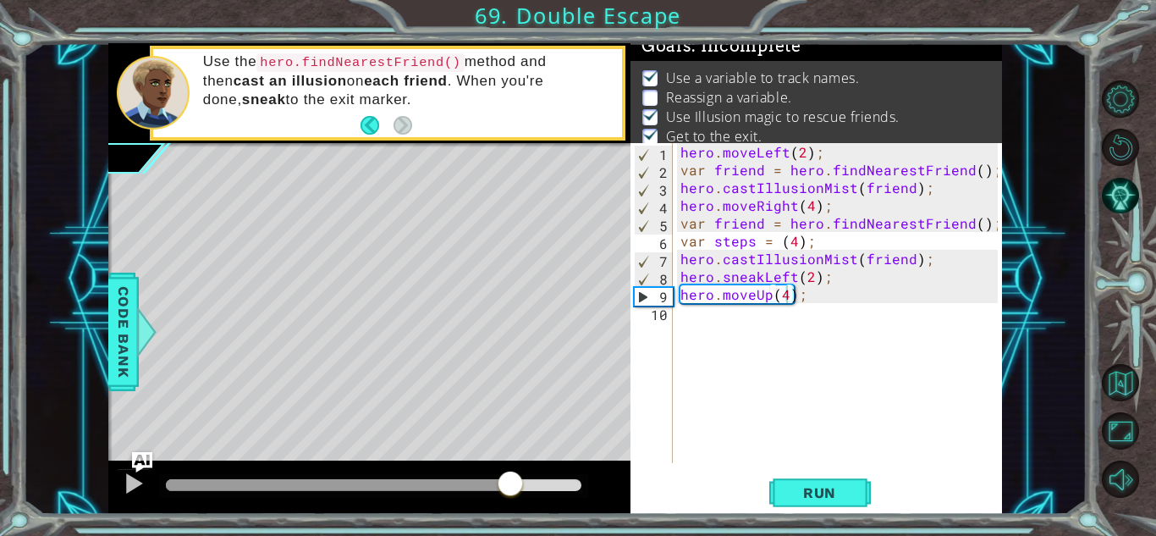
drag, startPoint x: 217, startPoint y: 477, endPoint x: 512, endPoint y: 543, distance: 302.6
click at [512, 535] on html "1 2 3 4 5 6 7 8 9 10 hero . moveLeft ( 2 ) ; var friend = hero . findNearestFri…" at bounding box center [578, 268] width 1156 height 536
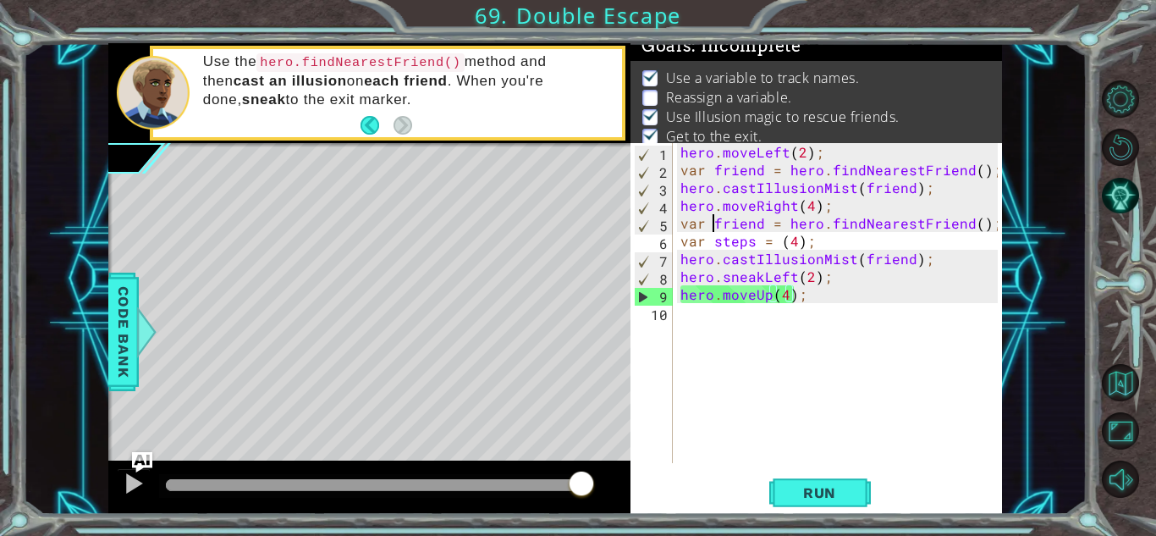
click at [714, 222] on div "hero . moveLeft ( 2 ) ; var friend = hero . findNearestFriend ( ) ; hero . cast…" at bounding box center [841, 320] width 329 height 355
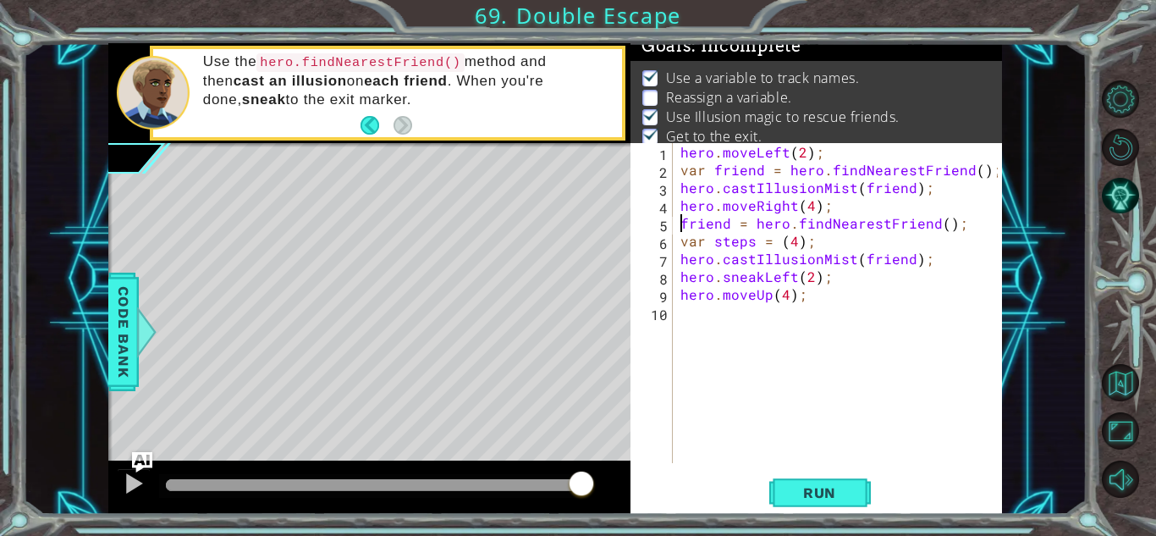
click at [756, 278] on div "hero . moveLeft ( 2 ) ; var friend = hero . findNearestFriend ( ) ; hero . cast…" at bounding box center [841, 320] width 329 height 355
click at [760, 278] on div "hero . moveLeft ( 2 ) ; var friend = hero . findNearestFriend ( ) ; hero . cast…" at bounding box center [841, 320] width 329 height 355
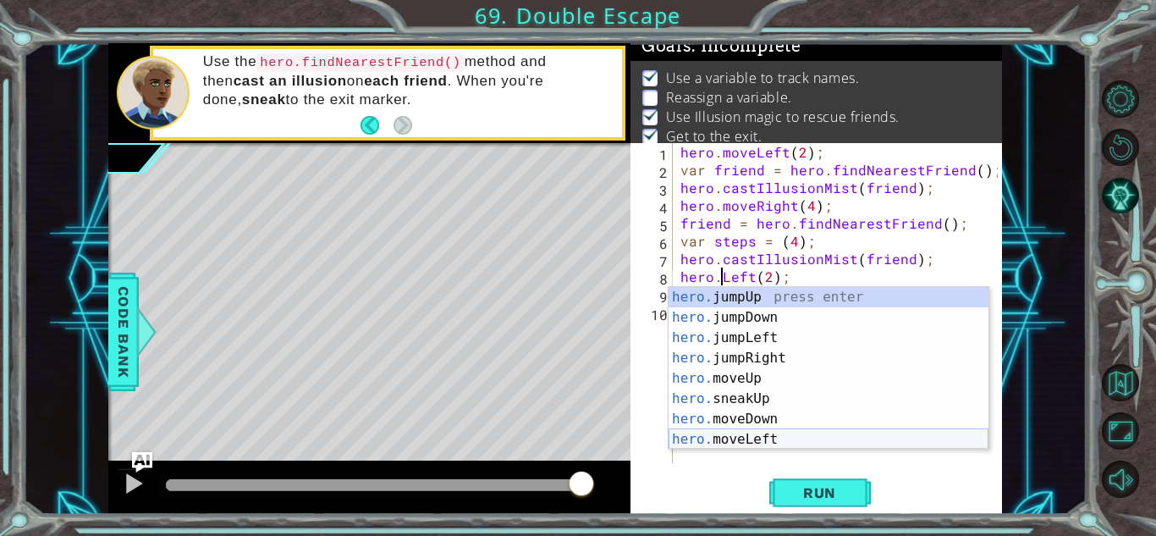
click at [836, 440] on div "hero. jumpUp press enter hero. jumpDown press enter hero. jumpLeft press enter …" at bounding box center [828, 388] width 320 height 203
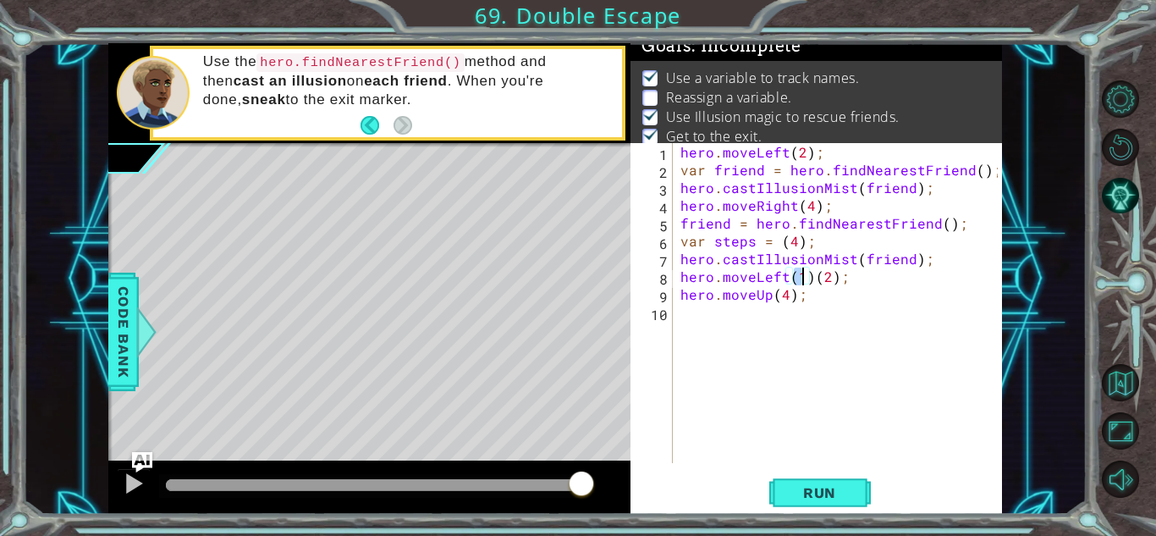
click at [808, 277] on div "hero . moveLeft ( 2 ) ; var friend = hero . findNearestFriend ( ) ; hero . cast…" at bounding box center [841, 320] width 329 height 355
drag, startPoint x: 811, startPoint y: 242, endPoint x: 679, endPoint y: 243, distance: 132.8
click at [679, 243] on div "hero . moveLeft ( 2 ) ; var friend = hero . findNearestFriend ( ) ; hero . cast…" at bounding box center [841, 320] width 329 height 355
type textarea "var steps = (4);"
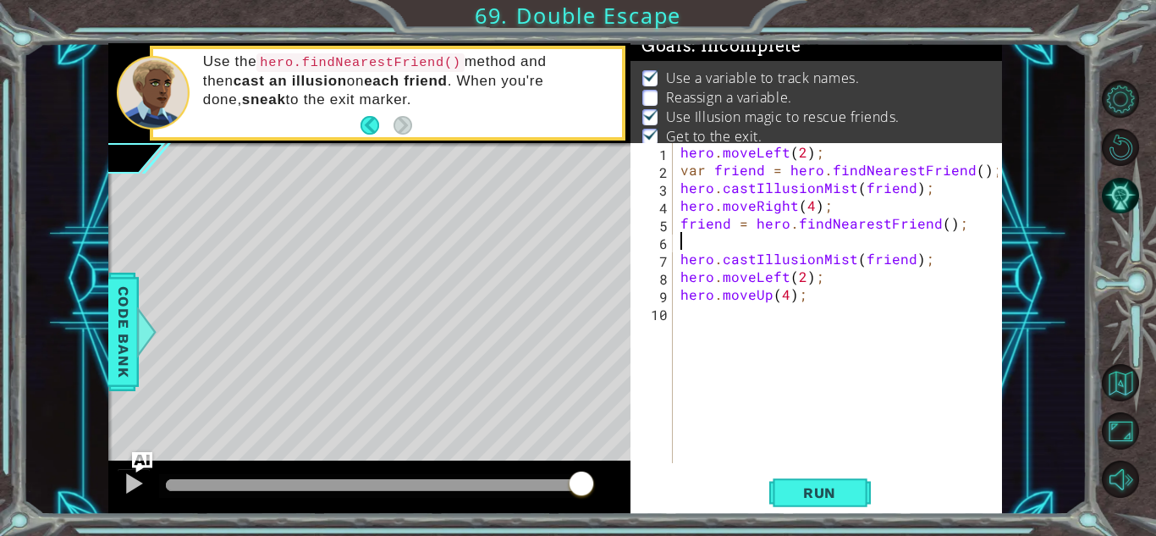
type textarea "friend = hero.findNearestFriend();"
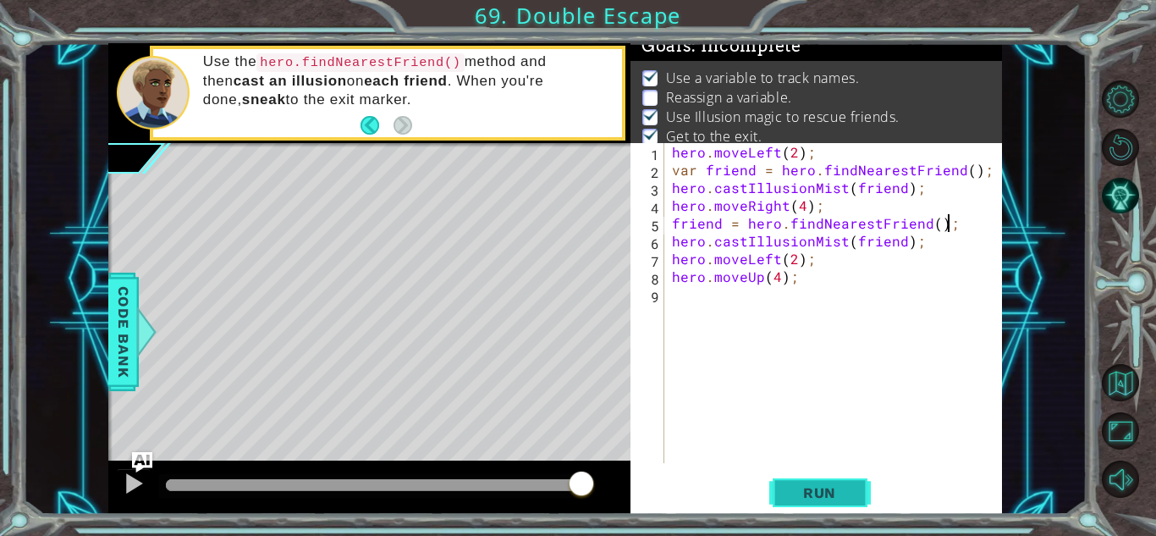
click at [838, 481] on button "Run" at bounding box center [820, 492] width 102 height 37
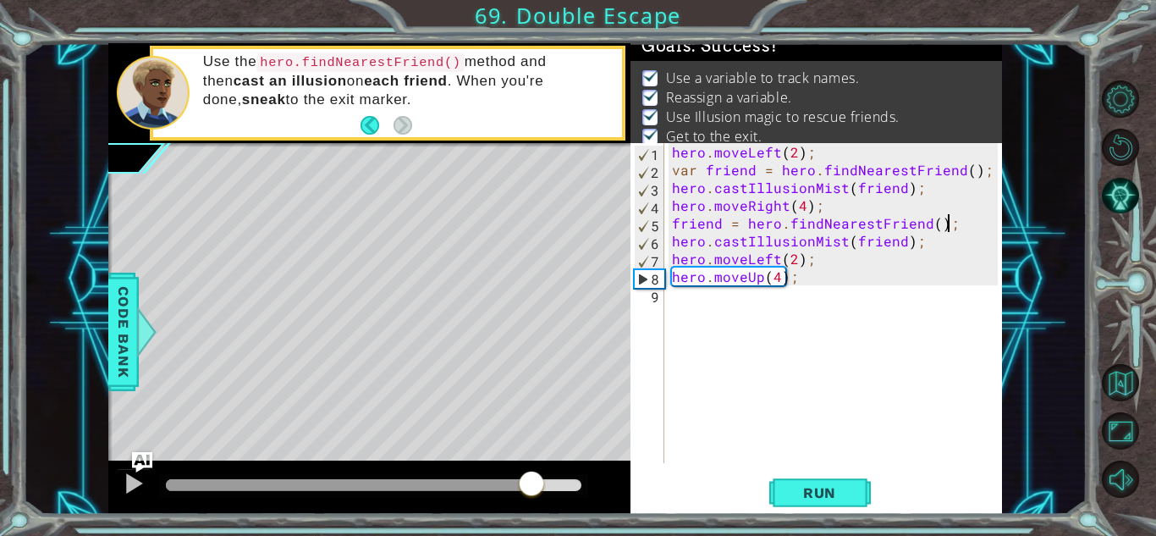
drag, startPoint x: 247, startPoint y: 486, endPoint x: 531, endPoint y: 518, distance: 286.1
click at [531, 518] on div "1 2 3 4 5 6 7 8 9 10 hero . moveLeft ( 2 ) ; var friend = hero . findNearestFri…" at bounding box center [578, 268] width 1156 height 536
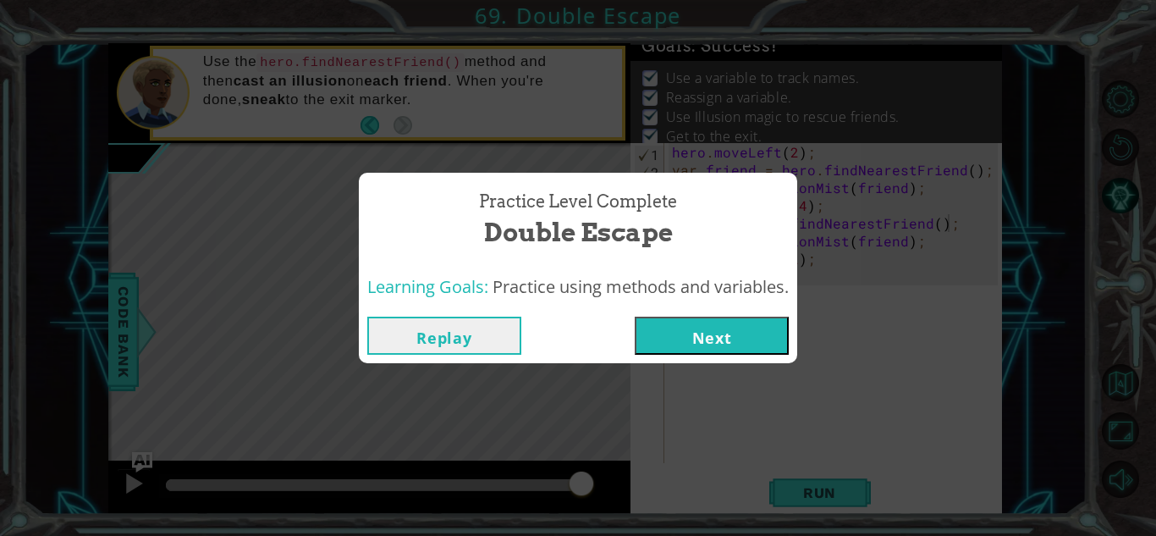
click at [664, 336] on button "Next" at bounding box center [712, 335] width 154 height 38
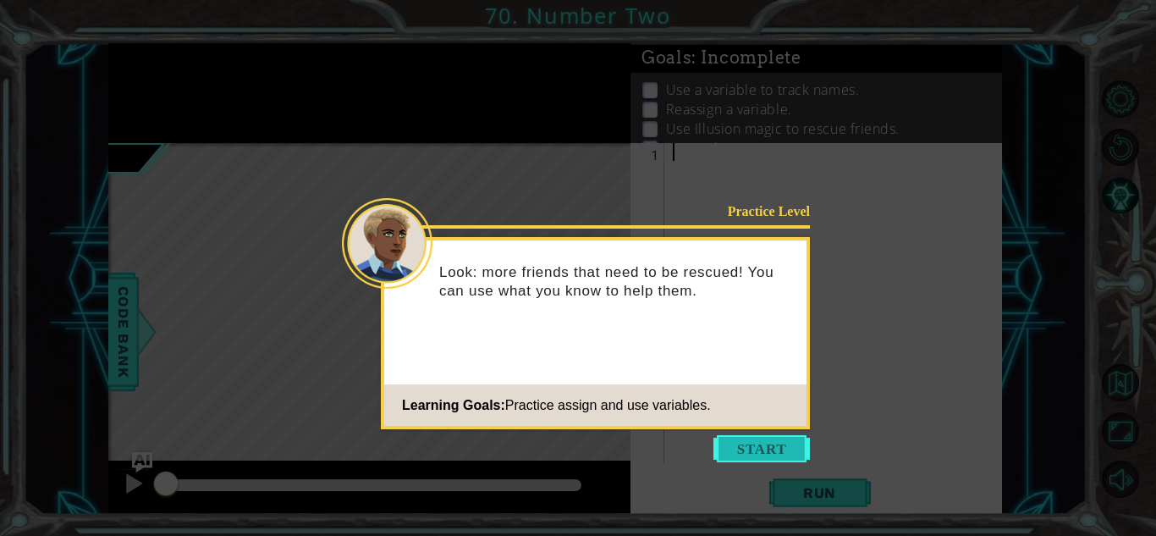
click at [753, 448] on button "Start" at bounding box center [761, 448] width 96 height 27
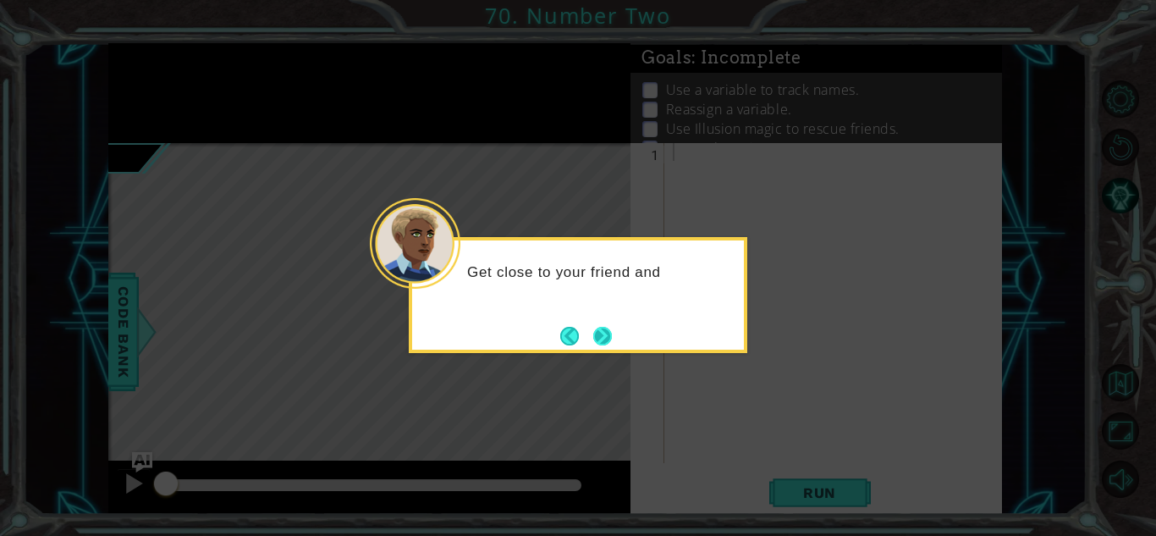
click at [604, 337] on button "Next" at bounding box center [601, 335] width 21 height 21
click at [604, 337] on button "Next" at bounding box center [602, 336] width 20 height 20
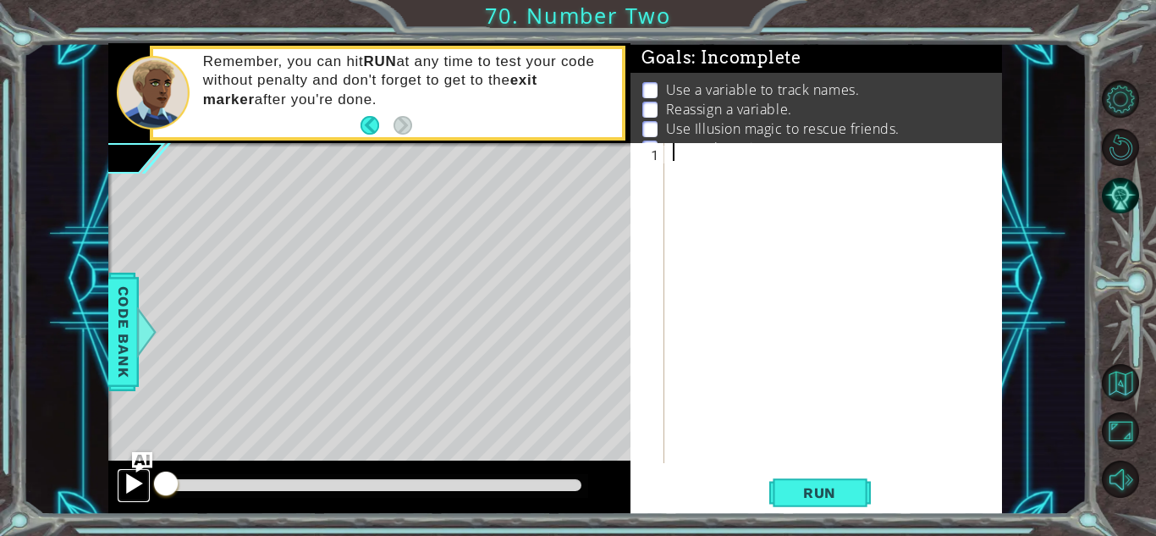
click at [132, 486] on div at bounding box center [134, 483] width 22 height 22
drag, startPoint x: 163, startPoint y: 485, endPoint x: 261, endPoint y: 501, distance: 99.5
click at [261, 501] on div at bounding box center [369, 487] width 522 height 54
click at [261, 492] on div at bounding box center [369, 487] width 522 height 54
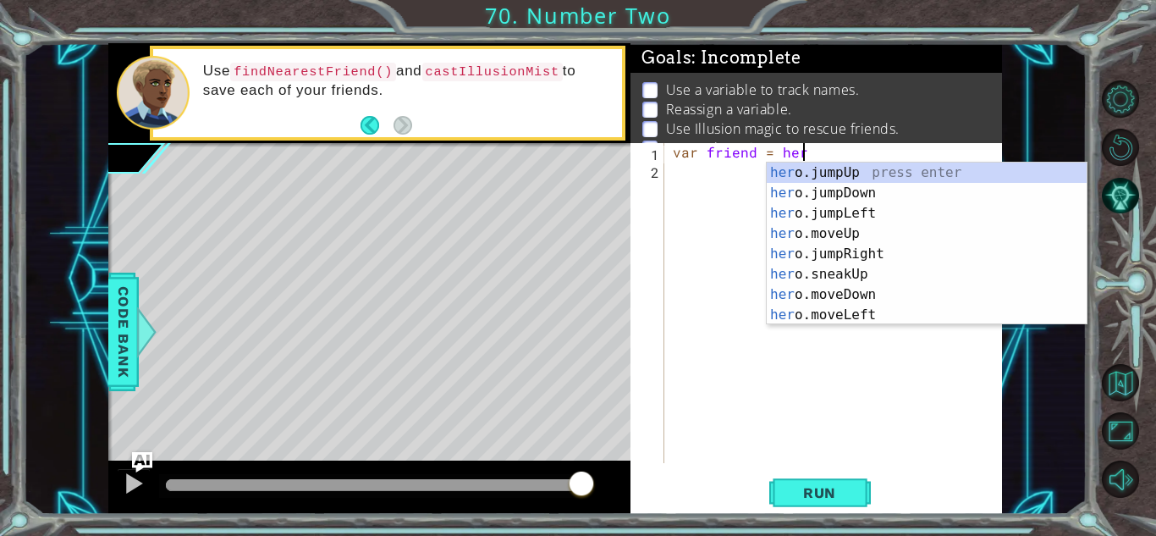
scroll to position [0, 8]
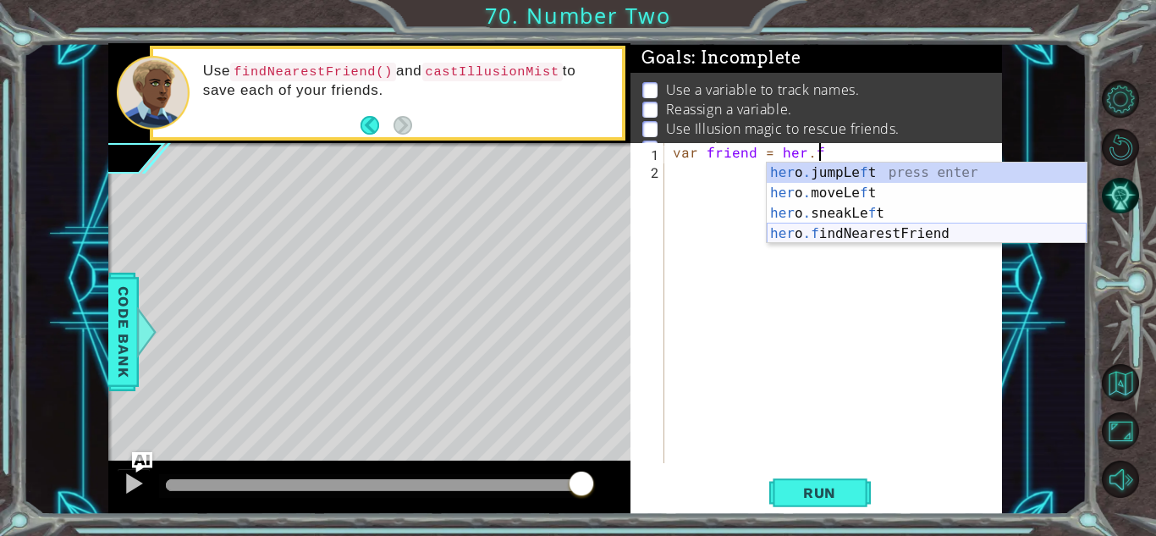
click at [827, 236] on div "her o . jumpLe f t press enter her o . moveLe f t press enter her o . sneakLe f…" at bounding box center [927, 223] width 320 height 122
type textarea "var friend = hero.findNearestFriend()"
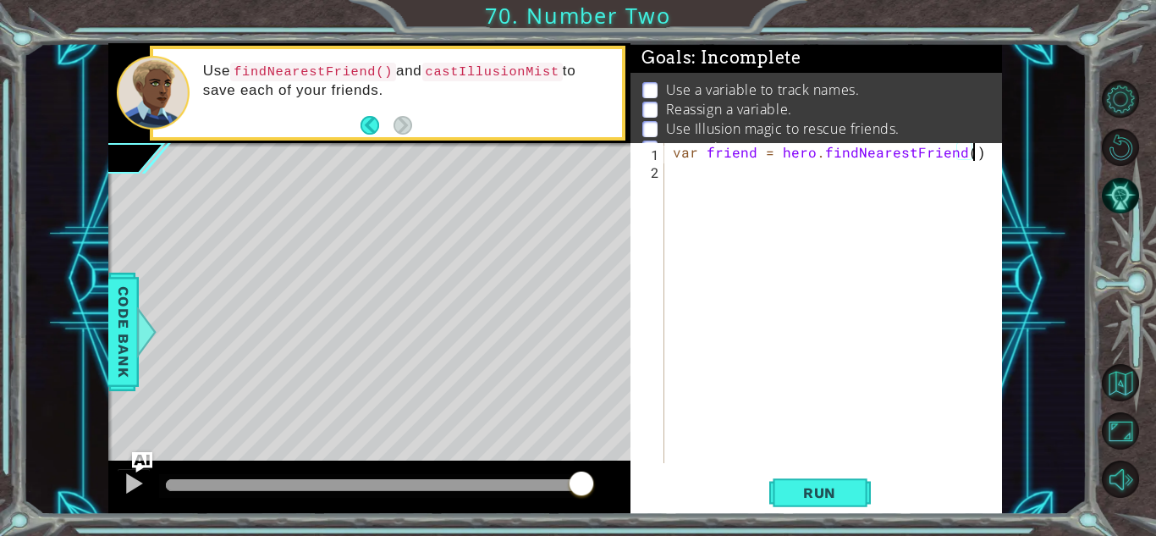
click at [773, 194] on div "var friend = hero . findNearestFriend ( )" at bounding box center [837, 320] width 337 height 355
